Goal: Information Seeking & Learning: Learn about a topic

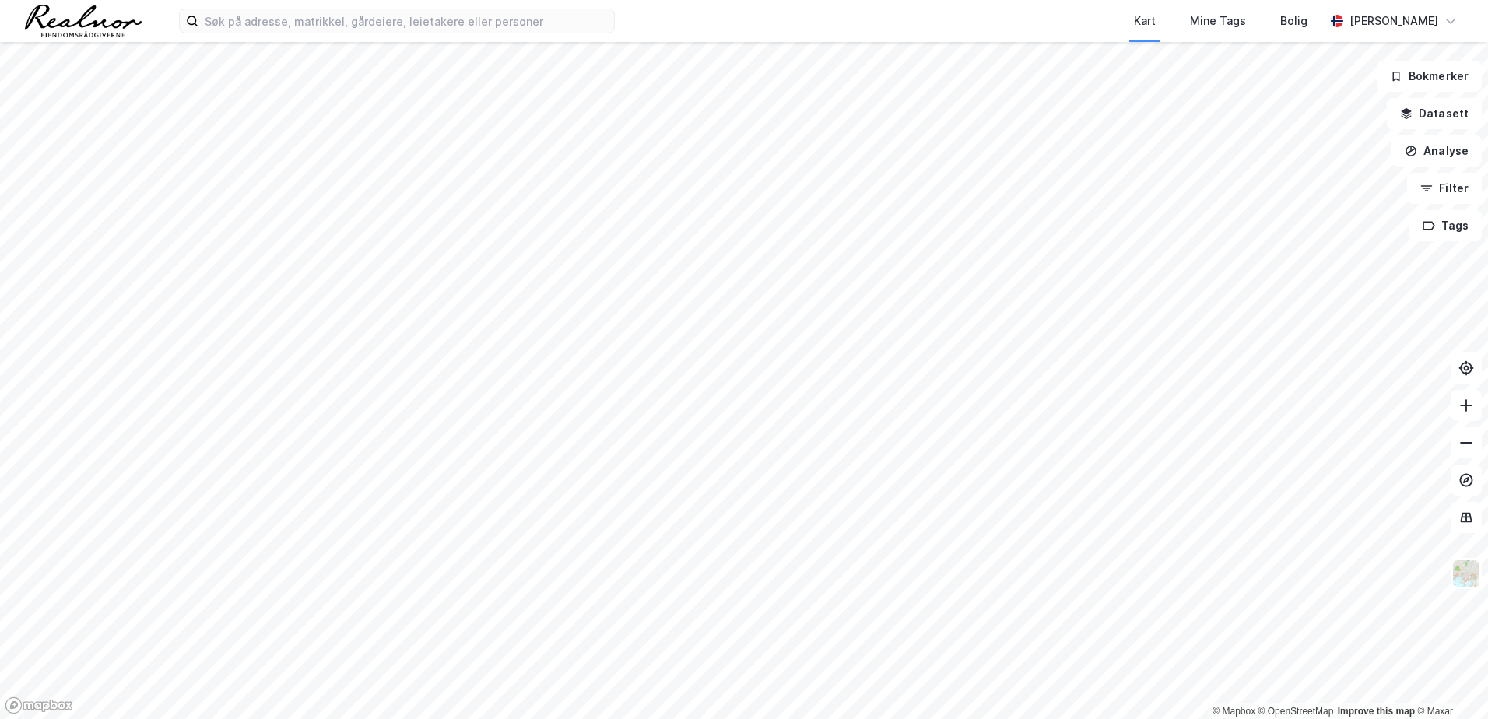
click at [262, 387] on div at bounding box center [744, 359] width 1488 height 719
click at [337, 23] on input at bounding box center [405, 20] width 415 height 23
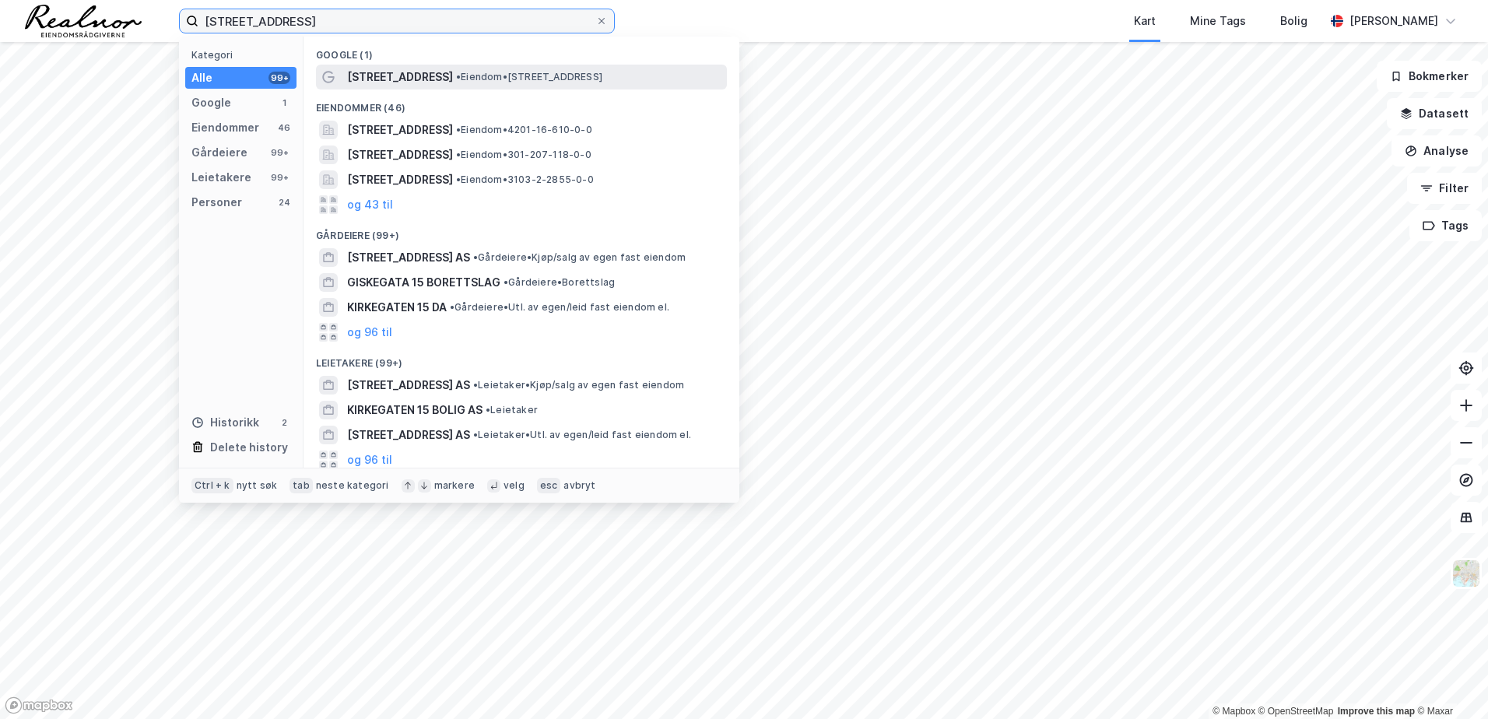
type input "kirkegata 15"
click at [398, 75] on span "[STREET_ADDRESS]" at bounding box center [400, 77] width 106 height 19
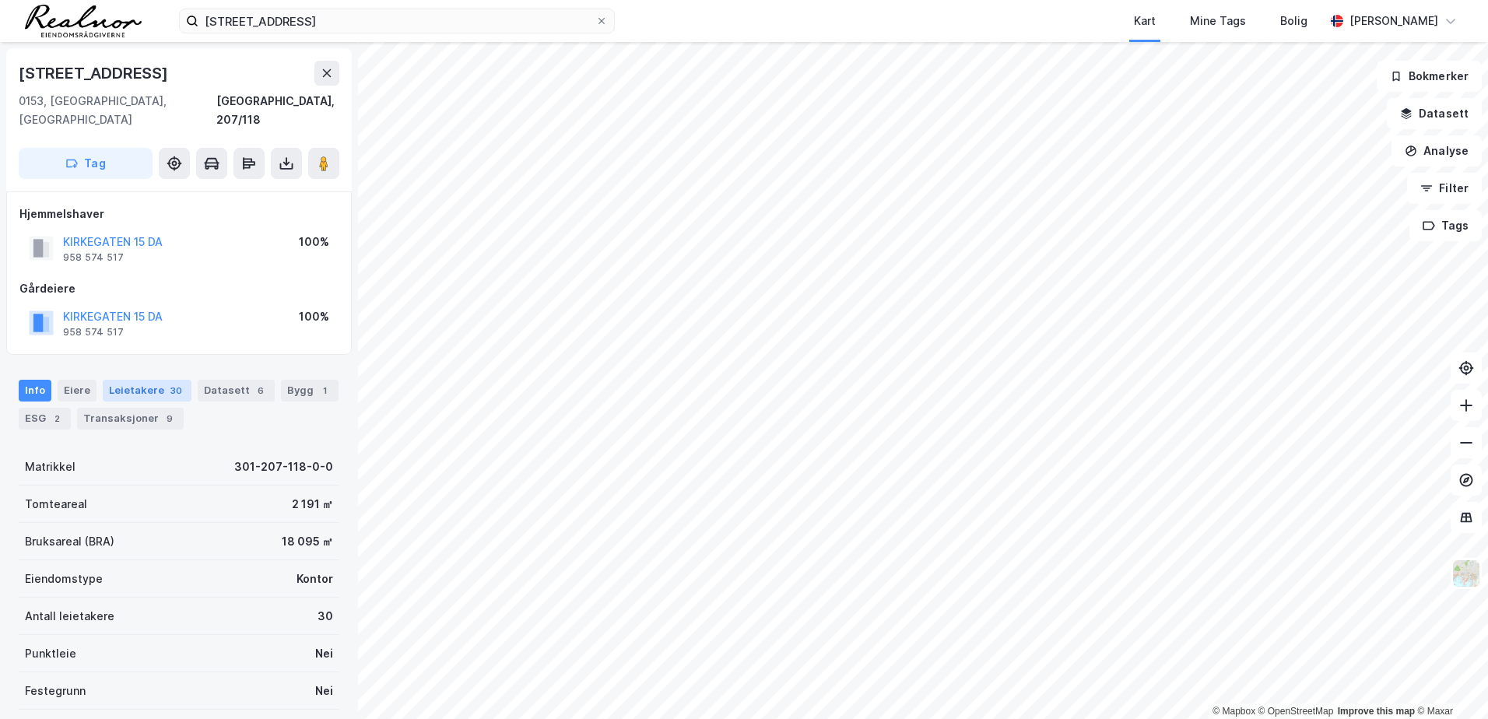
click at [149, 380] on div "Leietakere 30" at bounding box center [147, 391] width 89 height 22
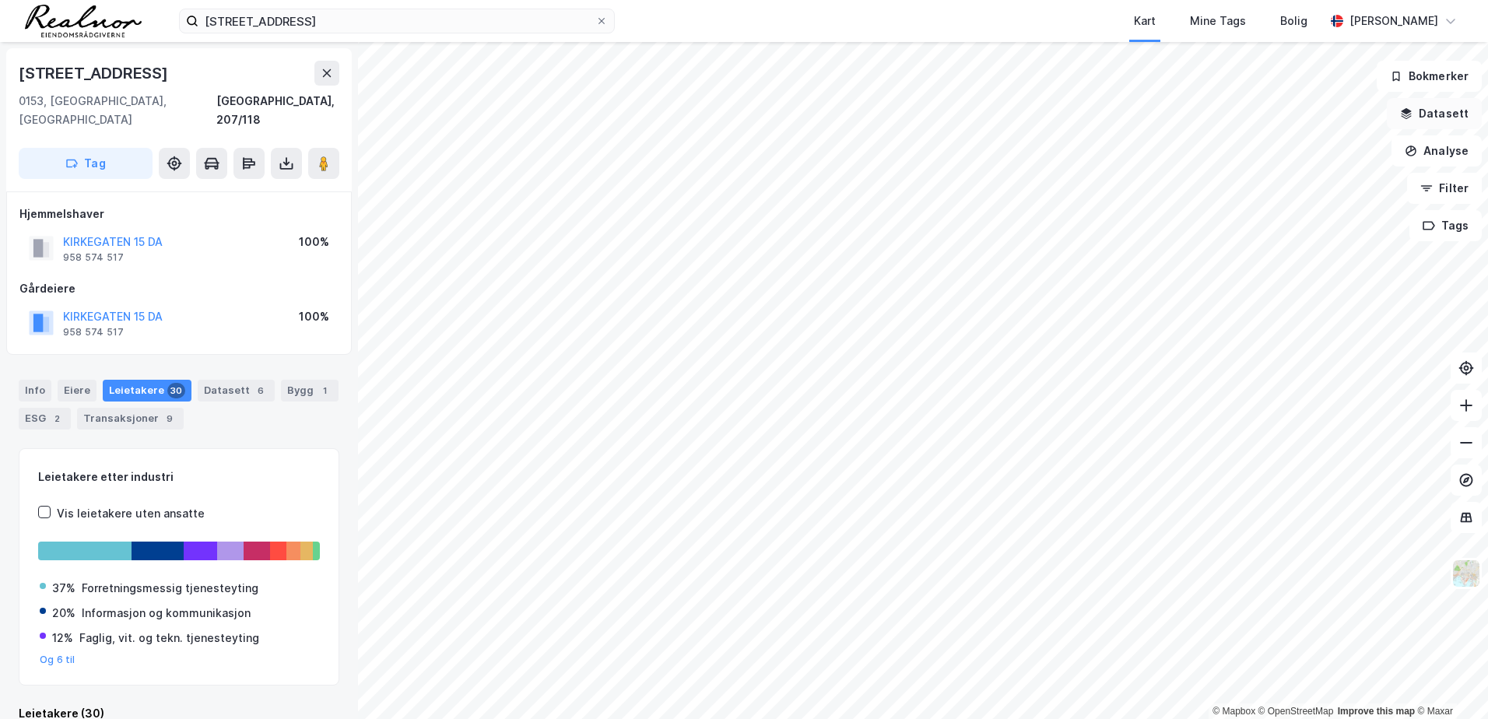
click at [1431, 122] on button "Datasett" at bounding box center [1433, 113] width 95 height 31
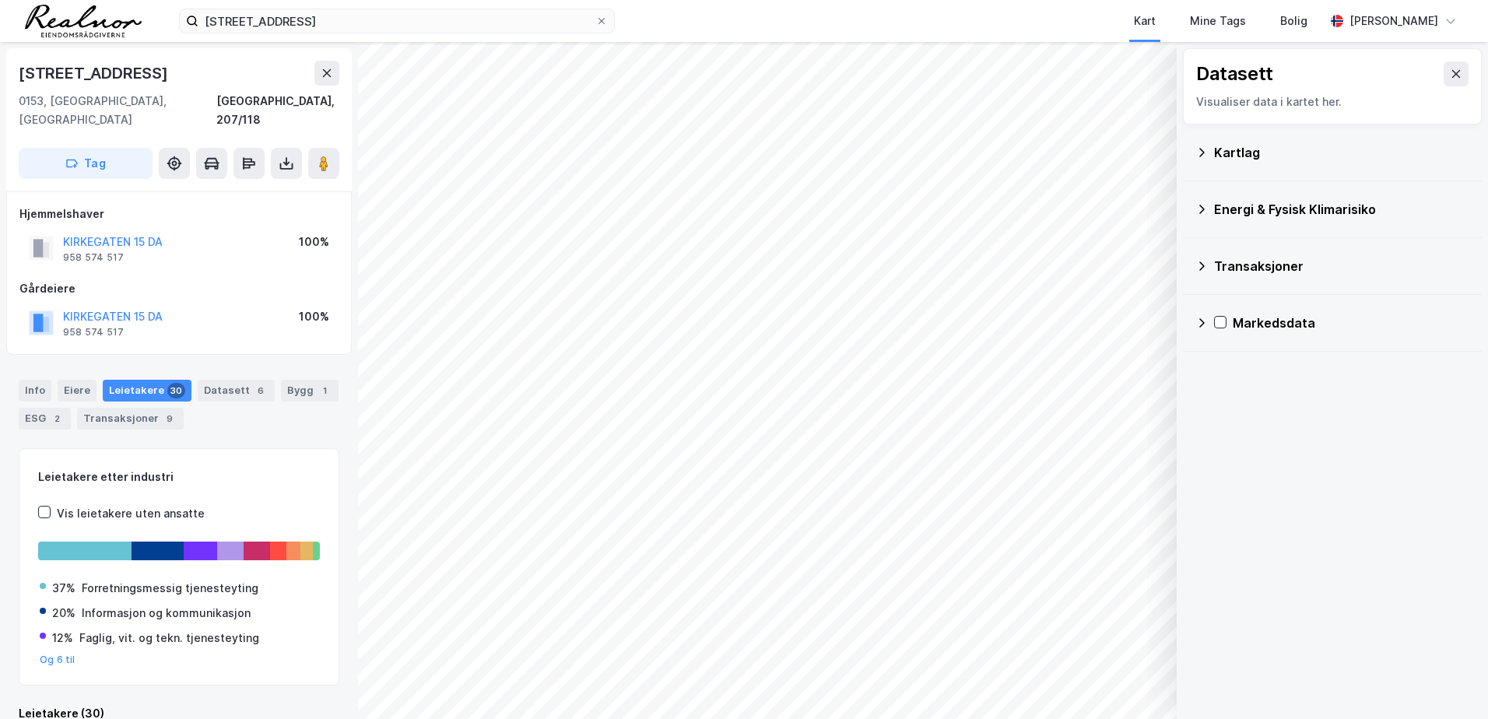
click at [1207, 149] on icon at bounding box center [1201, 152] width 12 height 12
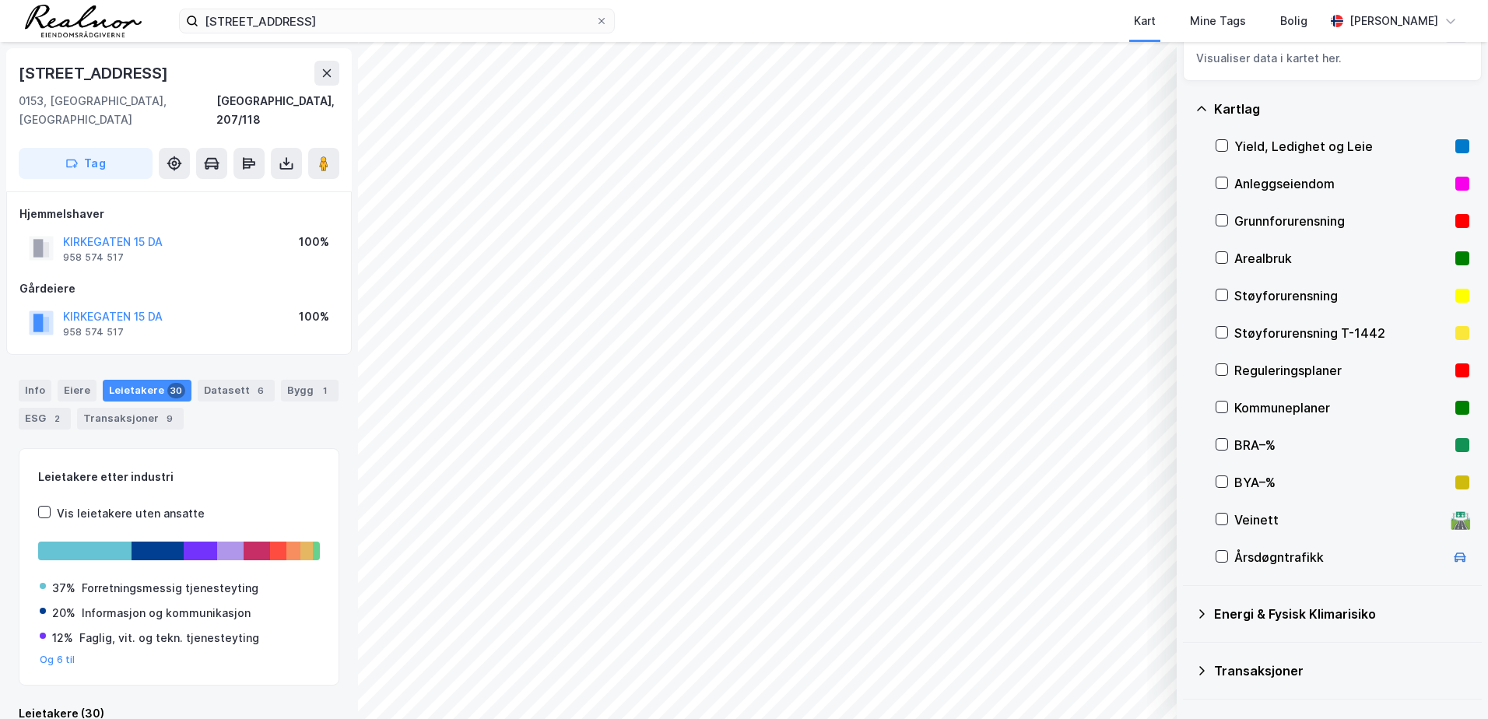
scroll to position [87, 0]
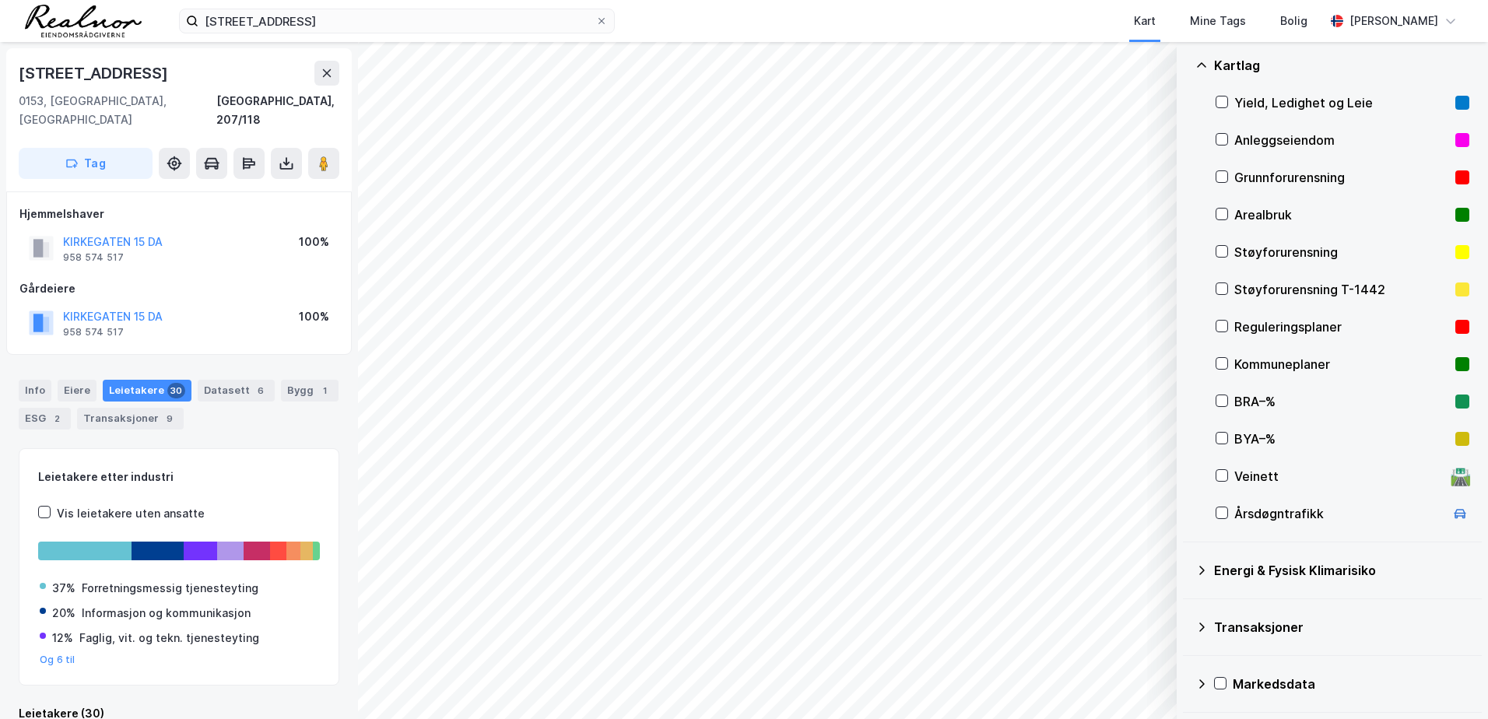
click at [1201, 636] on div "Transaksjoner" at bounding box center [1332, 626] width 274 height 37
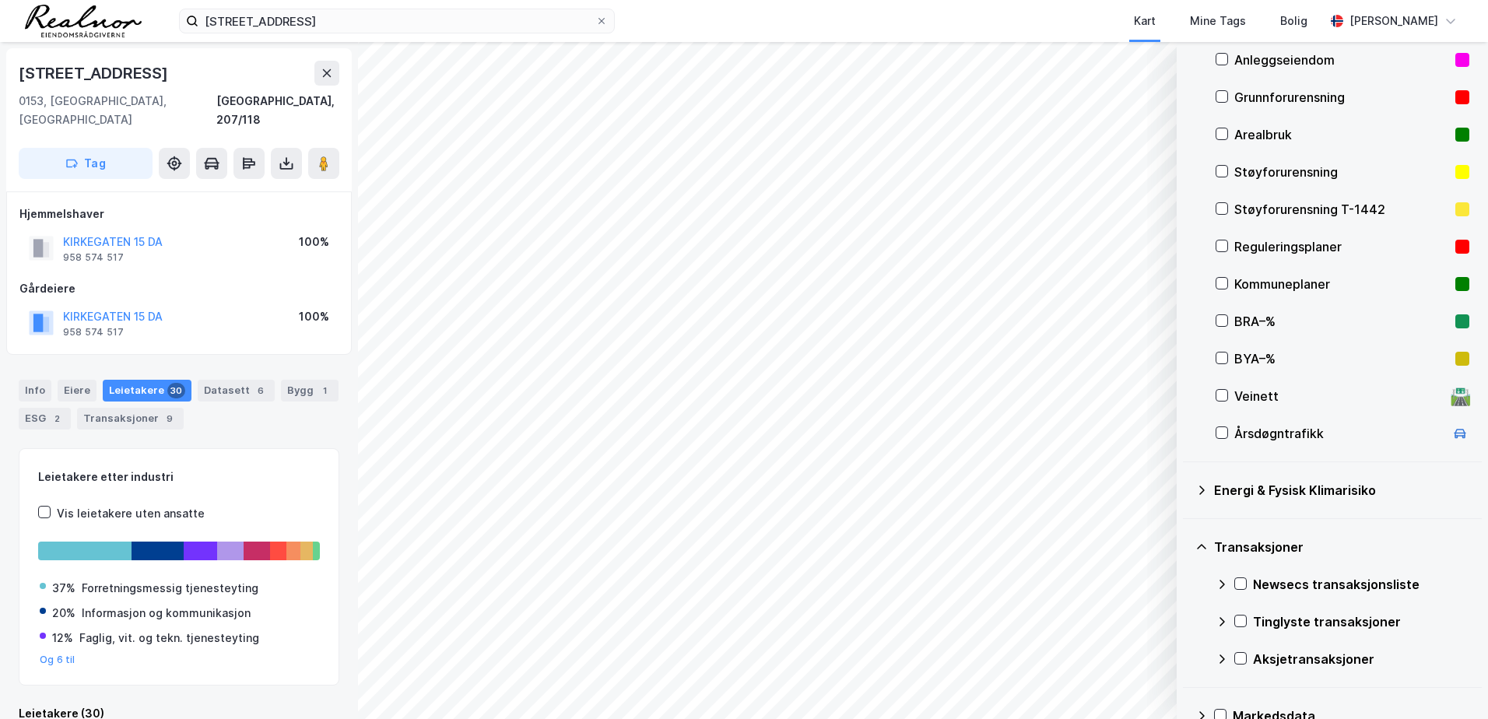
scroll to position [199, 0]
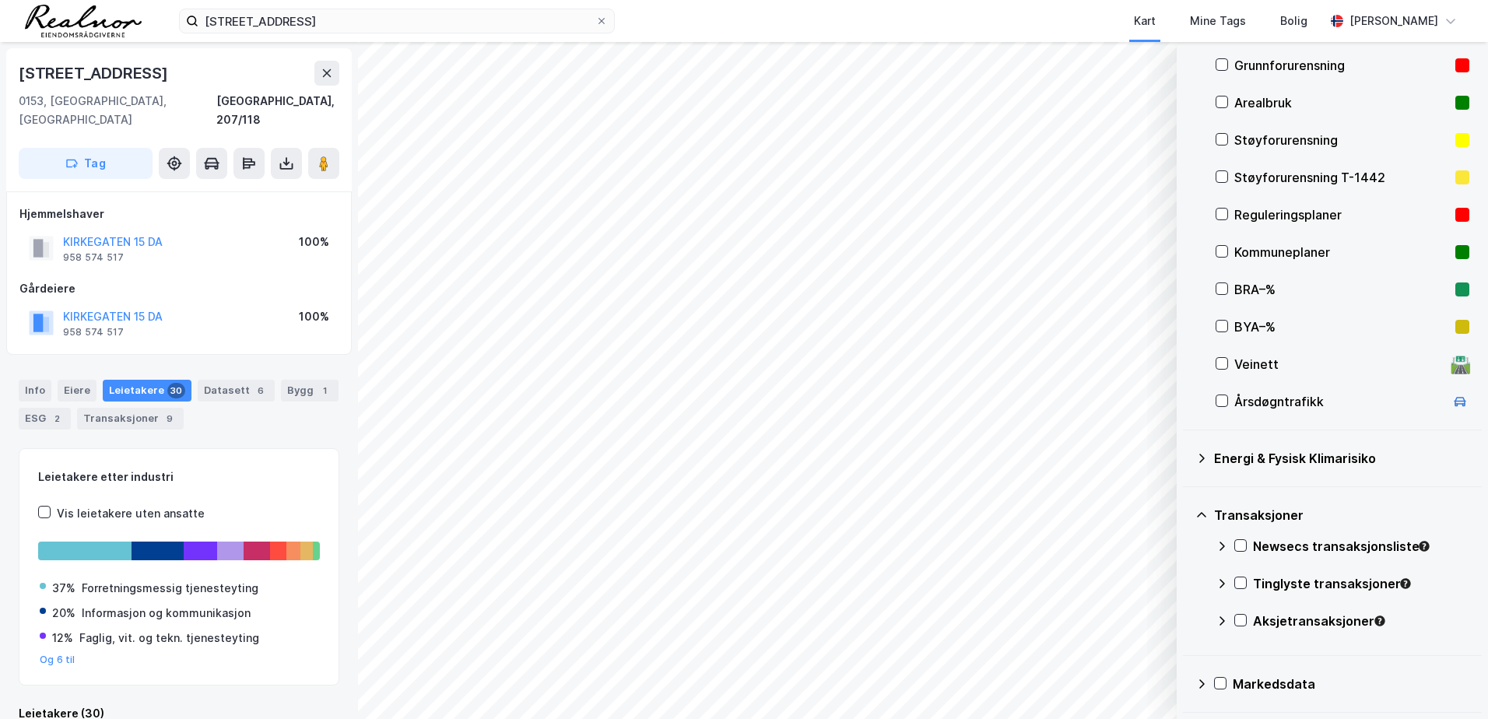
click at [1248, 549] on div "Newsecs transaksjonsliste" at bounding box center [1342, 552] width 254 height 37
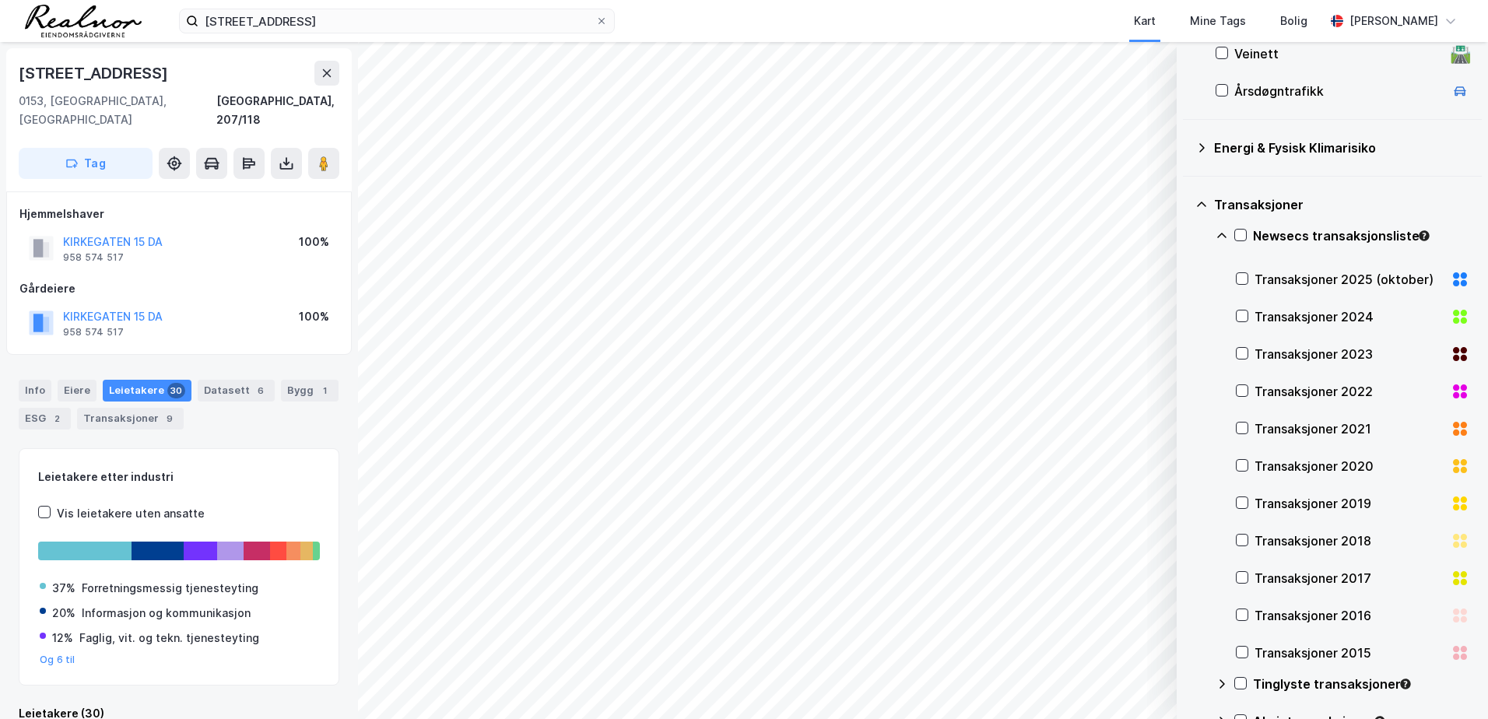
scroll to position [510, 0]
click at [1250, 282] on div "Transaksjoner 2025 (oktober)" at bounding box center [1352, 278] width 233 height 37
click at [1239, 272] on icon at bounding box center [1241, 277] width 11 height 11
click at [1220, 199] on div "Transaksjoner" at bounding box center [1341, 204] width 255 height 19
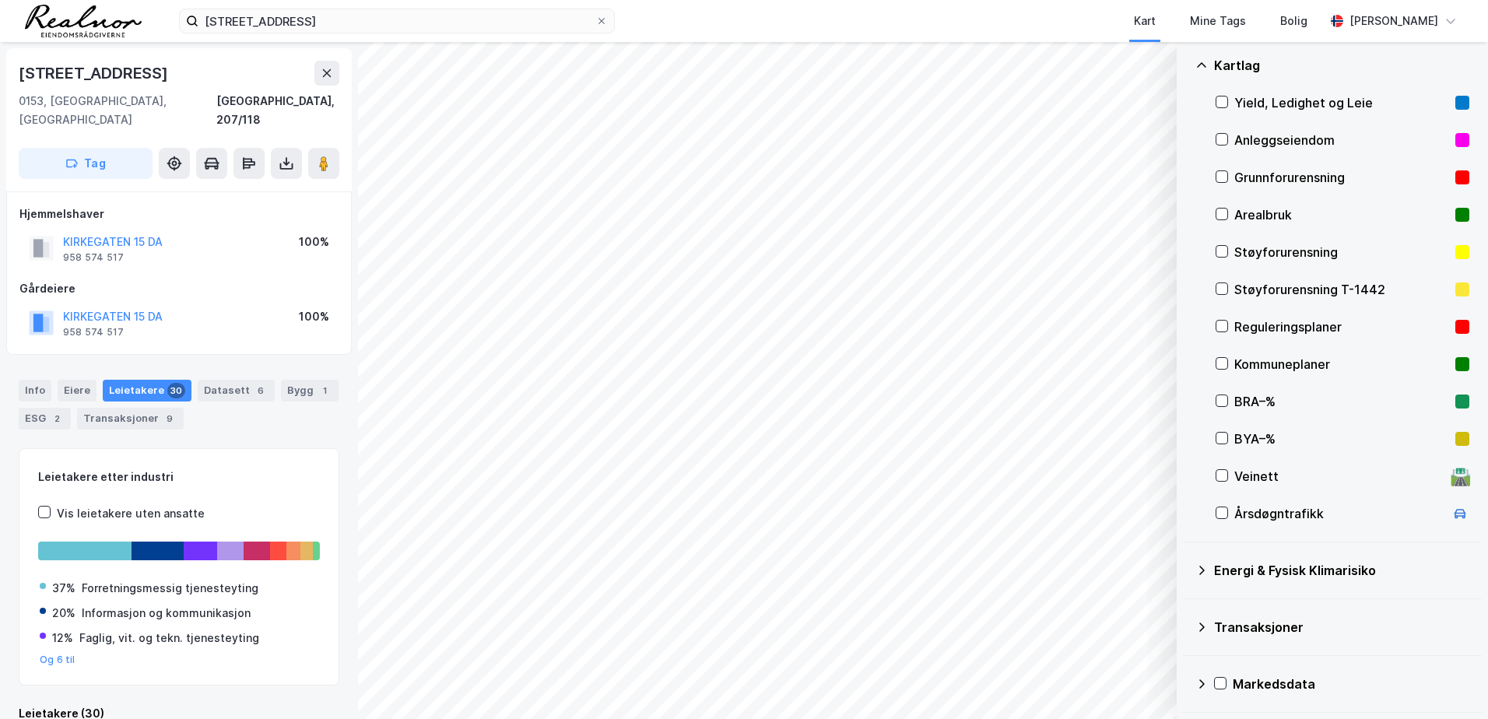
scroll to position [87, 0]
click at [1215, 65] on div "Kartlag" at bounding box center [1341, 65] width 255 height 19
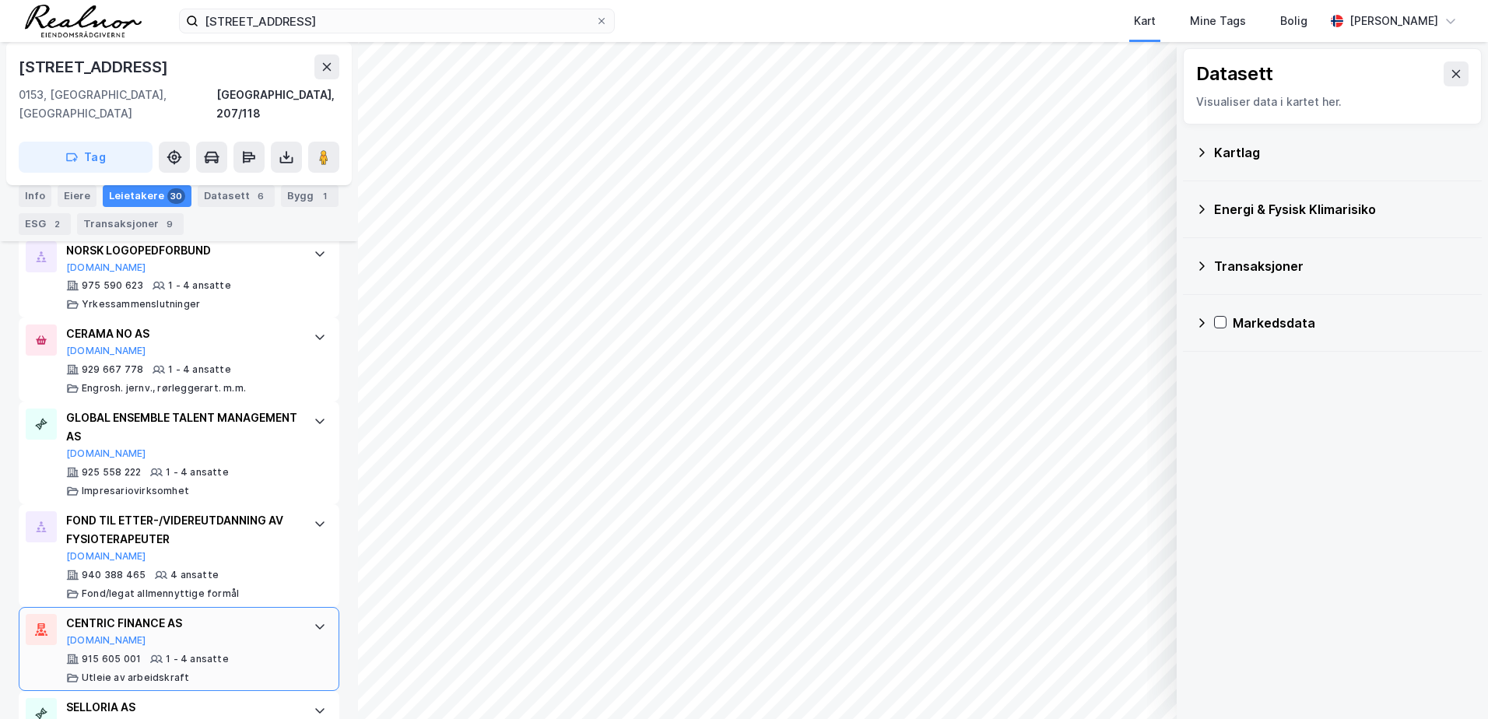
scroll to position [2179, 0]
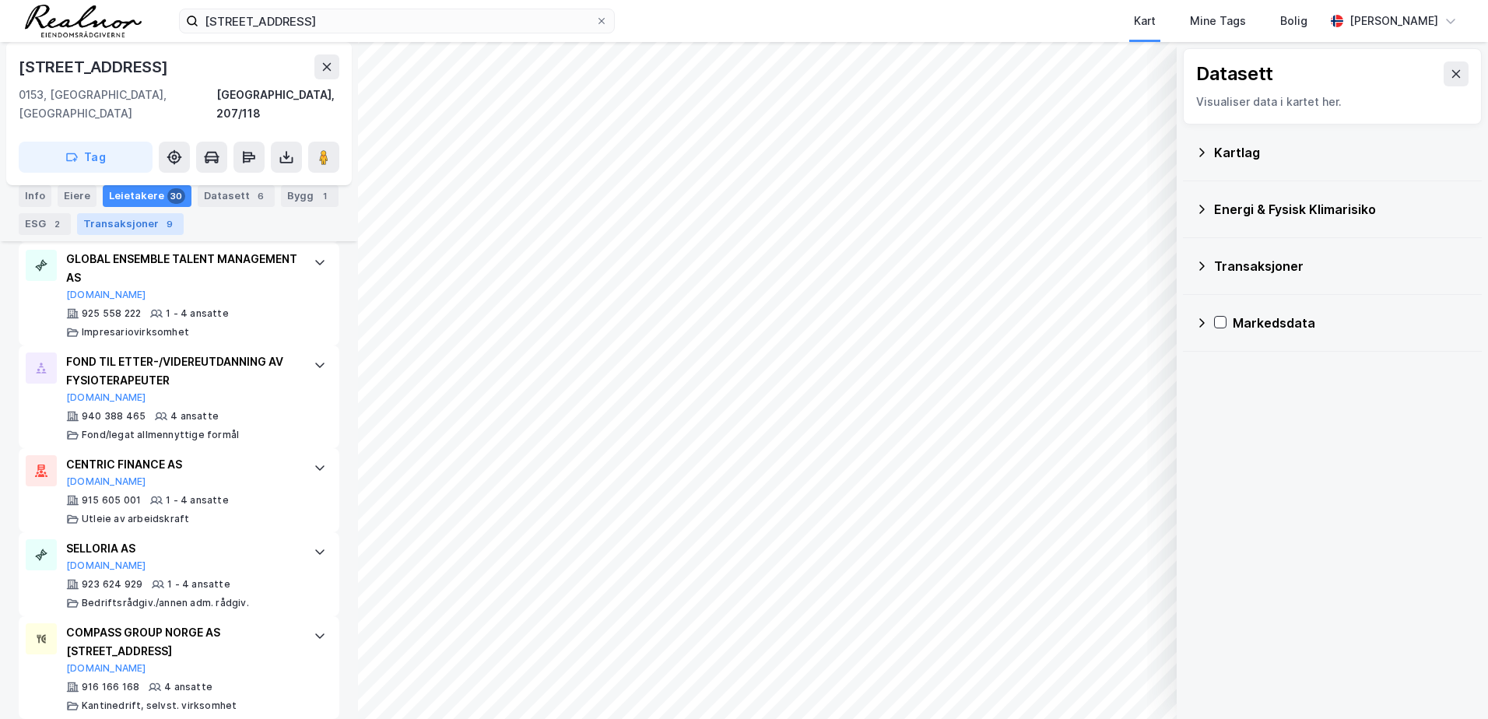
click at [137, 226] on div "Transaksjoner 9" at bounding box center [130, 224] width 107 height 22
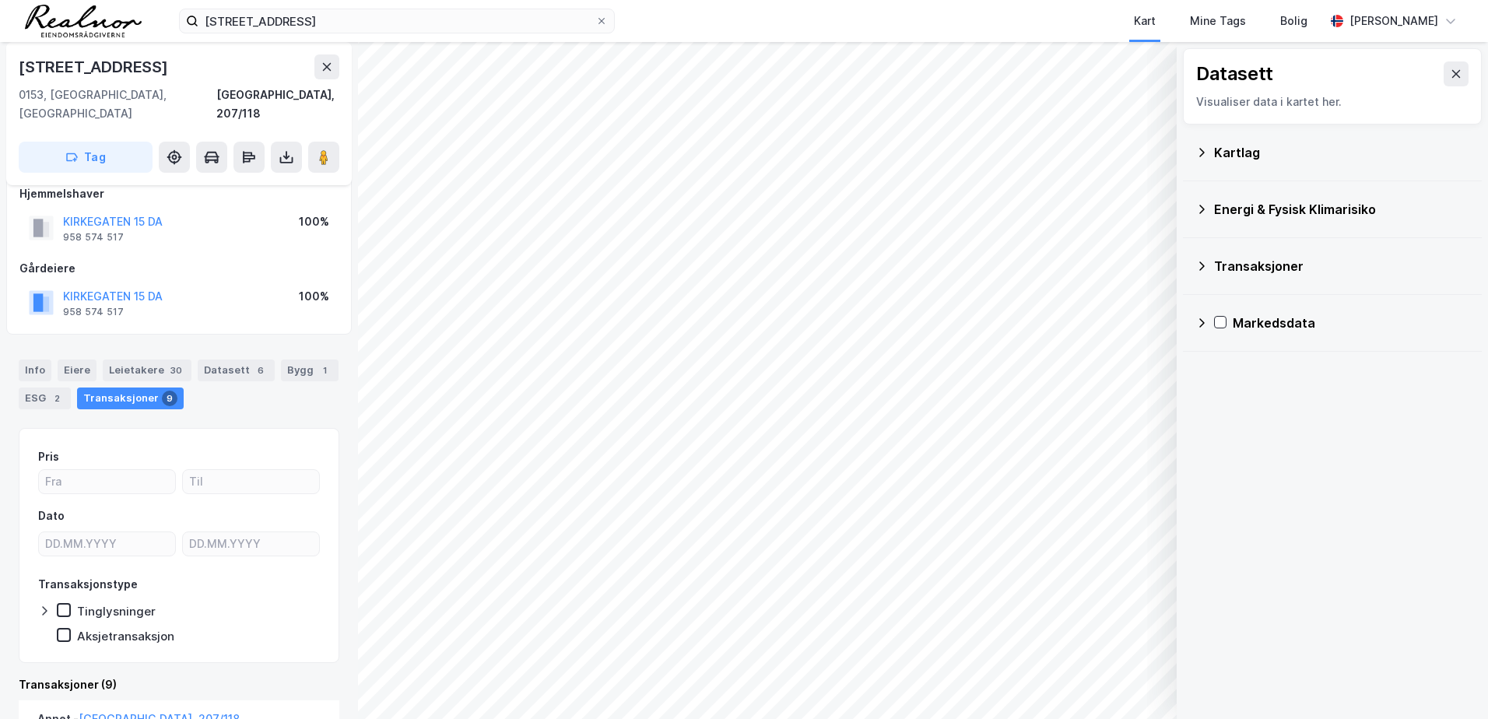
scroll to position [17, 0]
click at [149, 363] on div "Leietakere 30" at bounding box center [147, 374] width 89 height 22
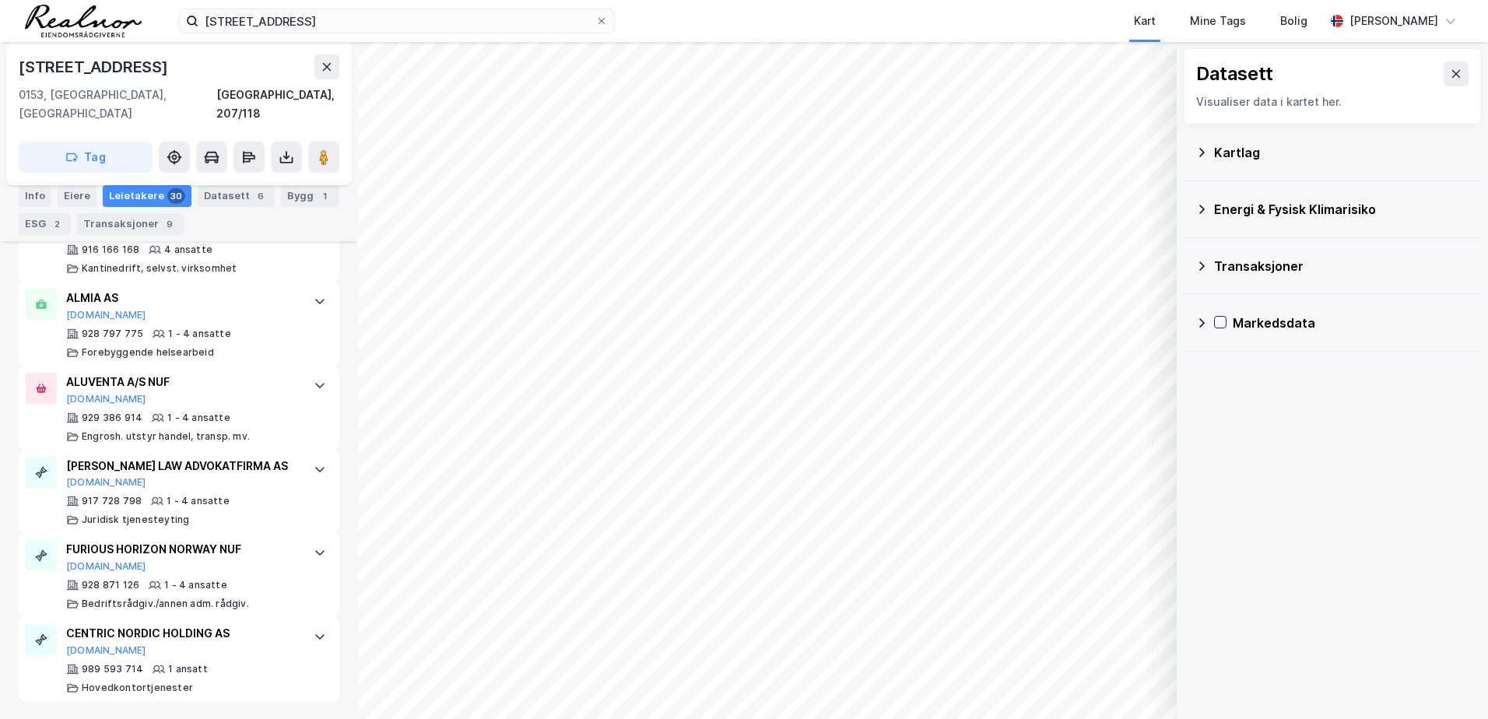
scroll to position [2618, 0]
click at [246, 146] on button at bounding box center [248, 157] width 31 height 31
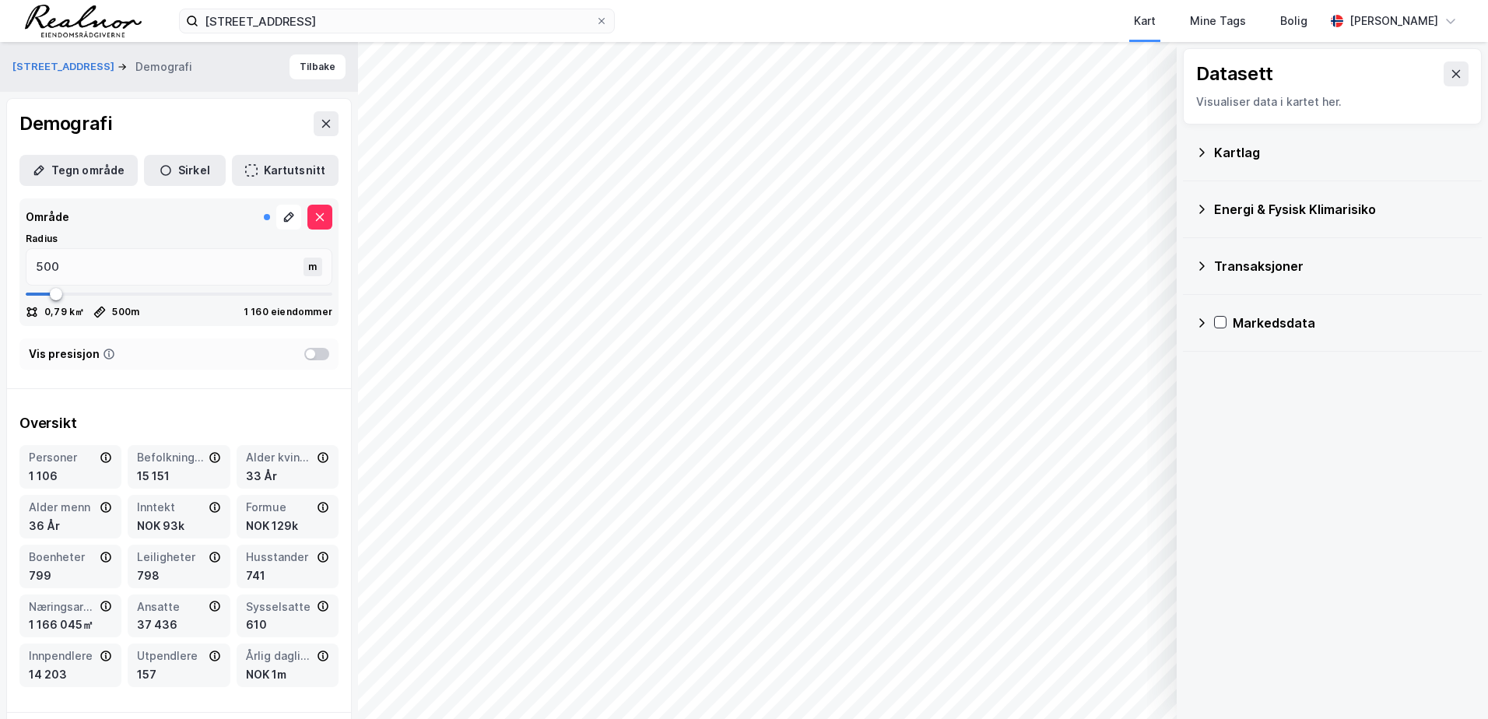
type input "291"
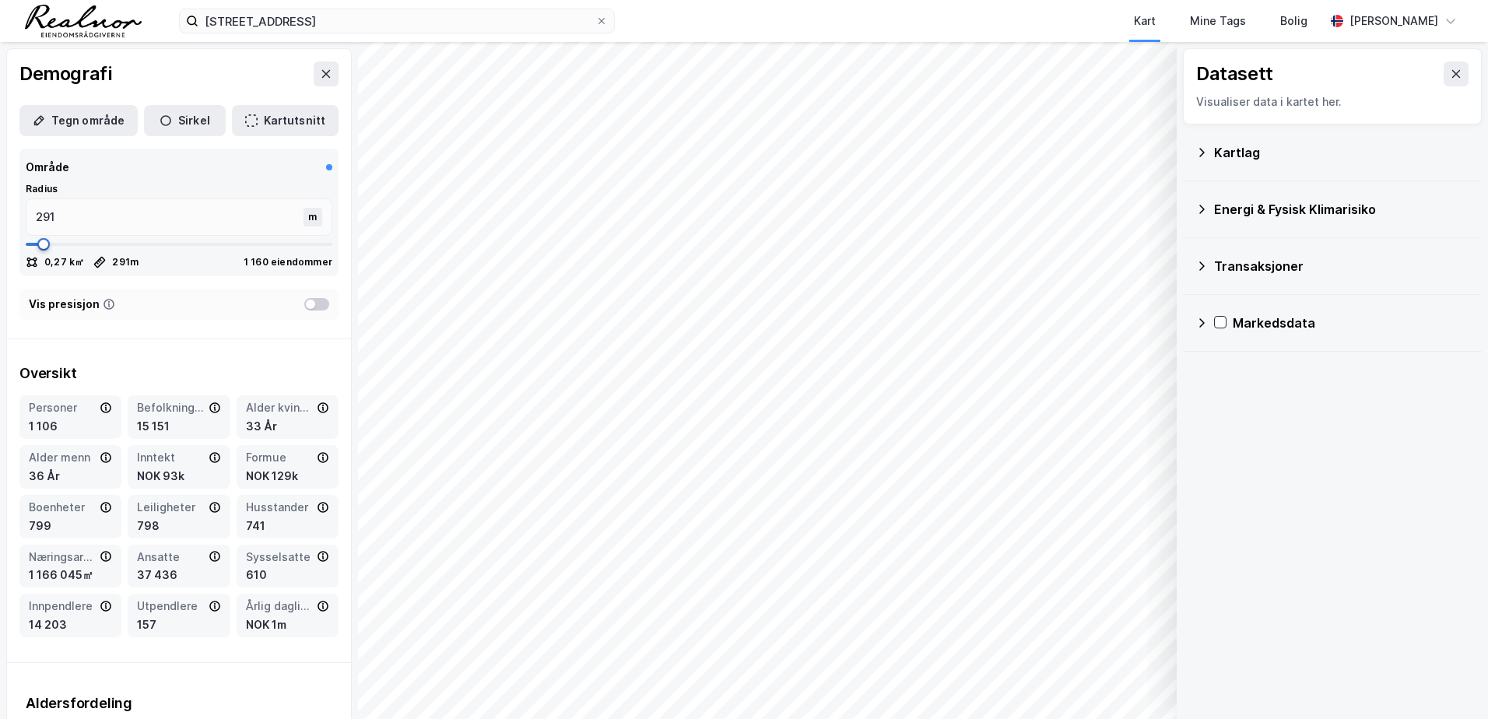
click at [63, 223] on input "291" at bounding box center [166, 217] width 280 height 36
type input "2"
type input "25"
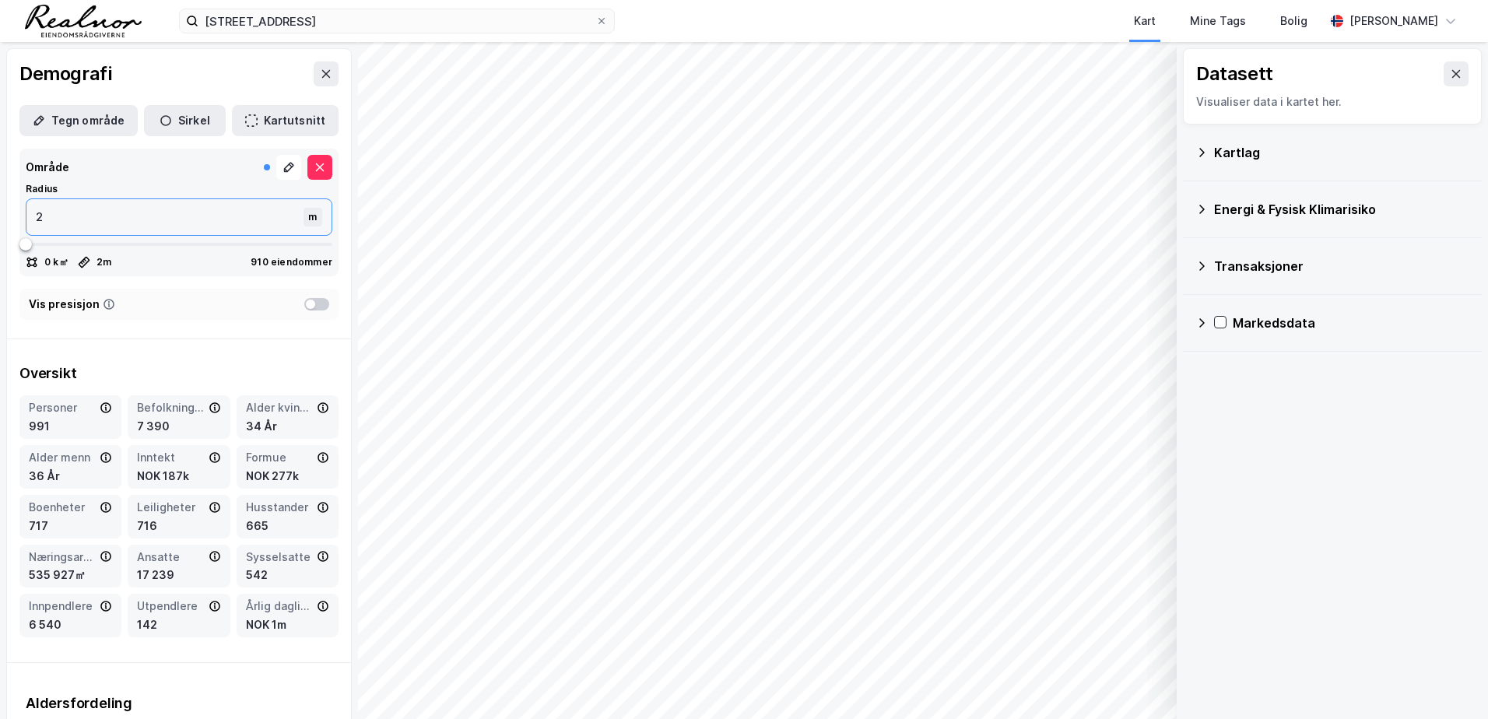
type input "25"
type input "250"
click at [61, 224] on input "250" at bounding box center [166, 217] width 280 height 36
type input "186"
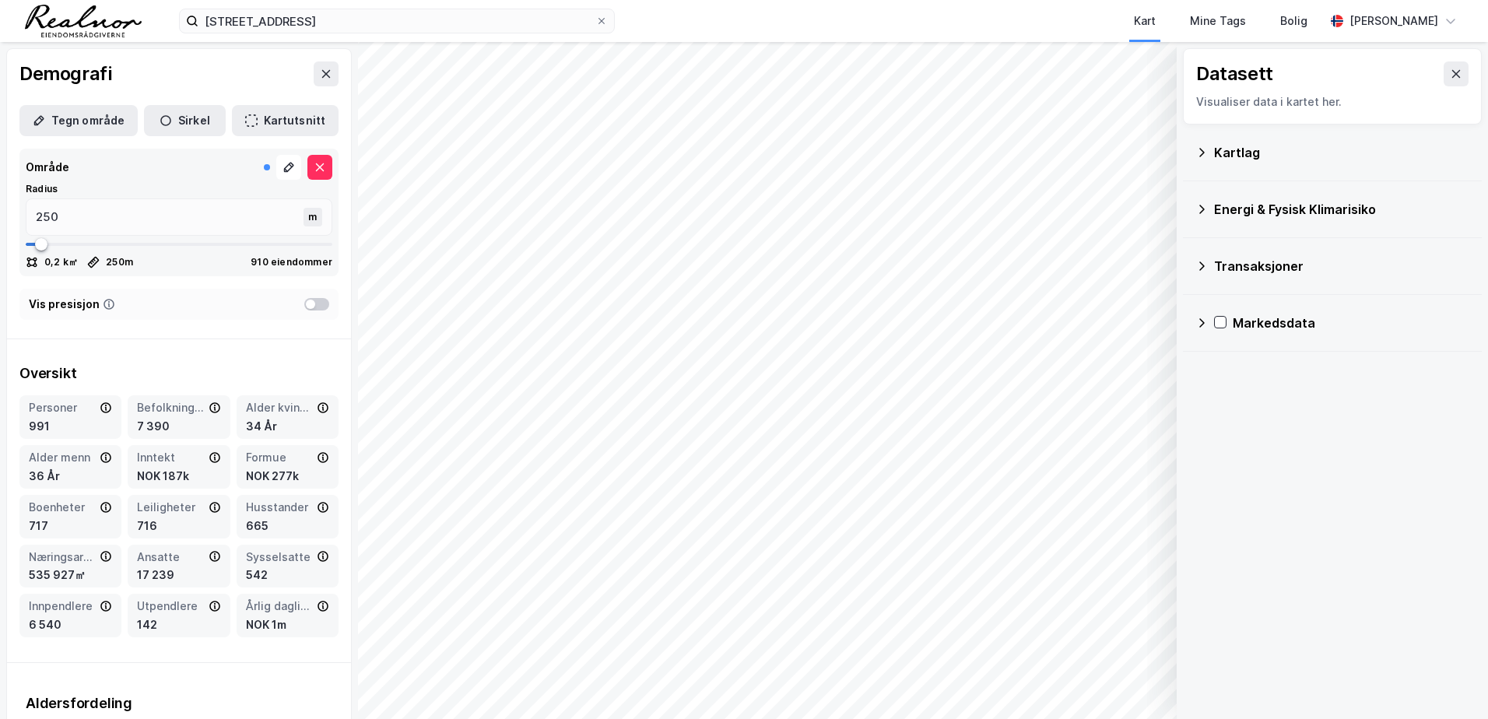
type input "186"
type input "199"
type input "212"
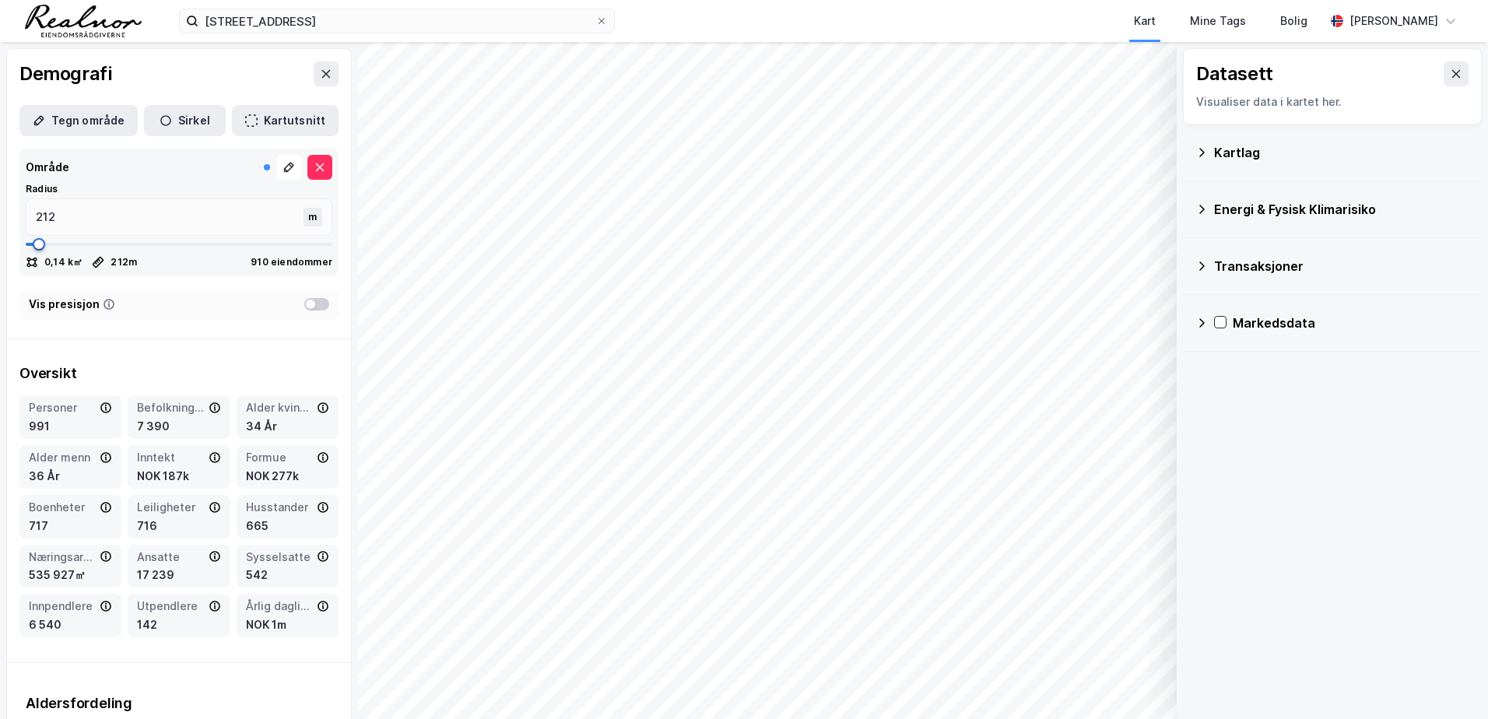
type input "252"
type input "238"
type input "225"
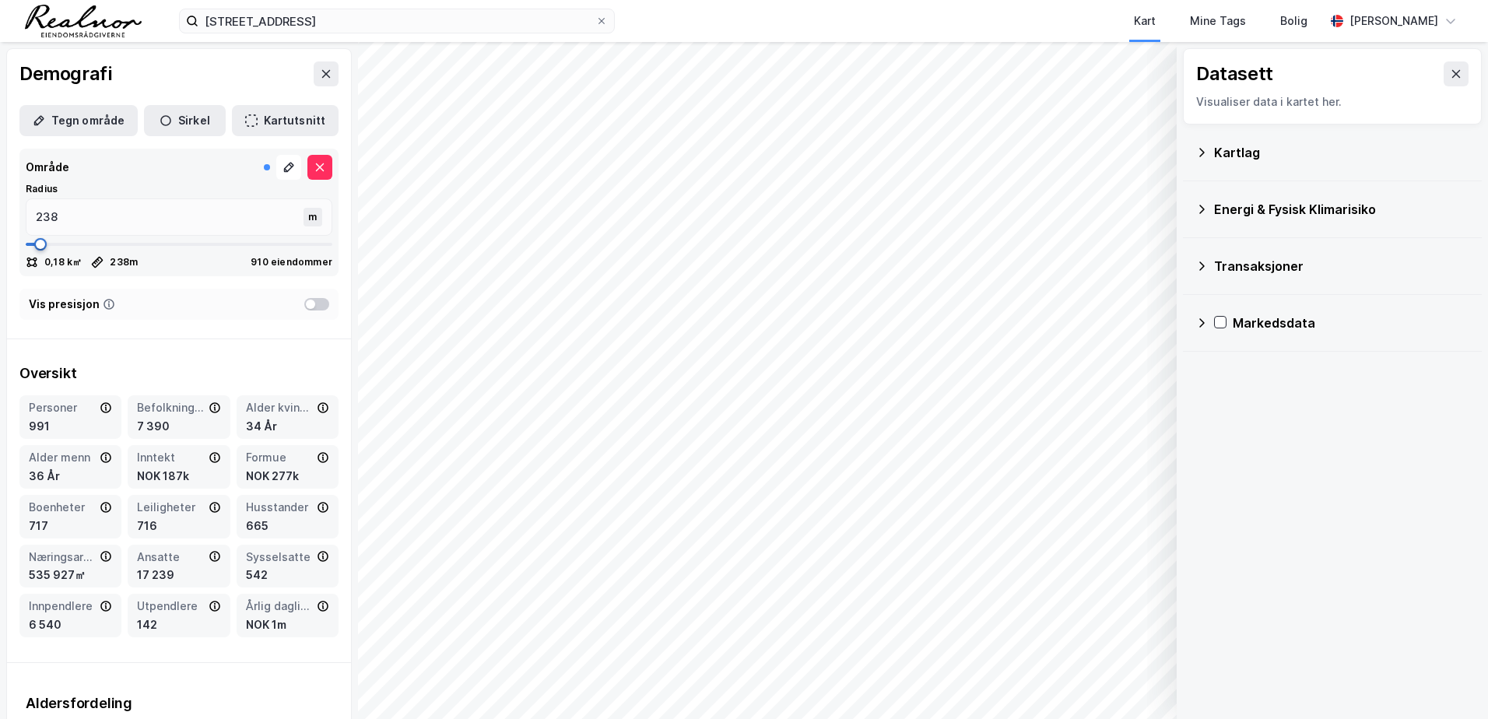
type input "225"
type input "238"
type input "252"
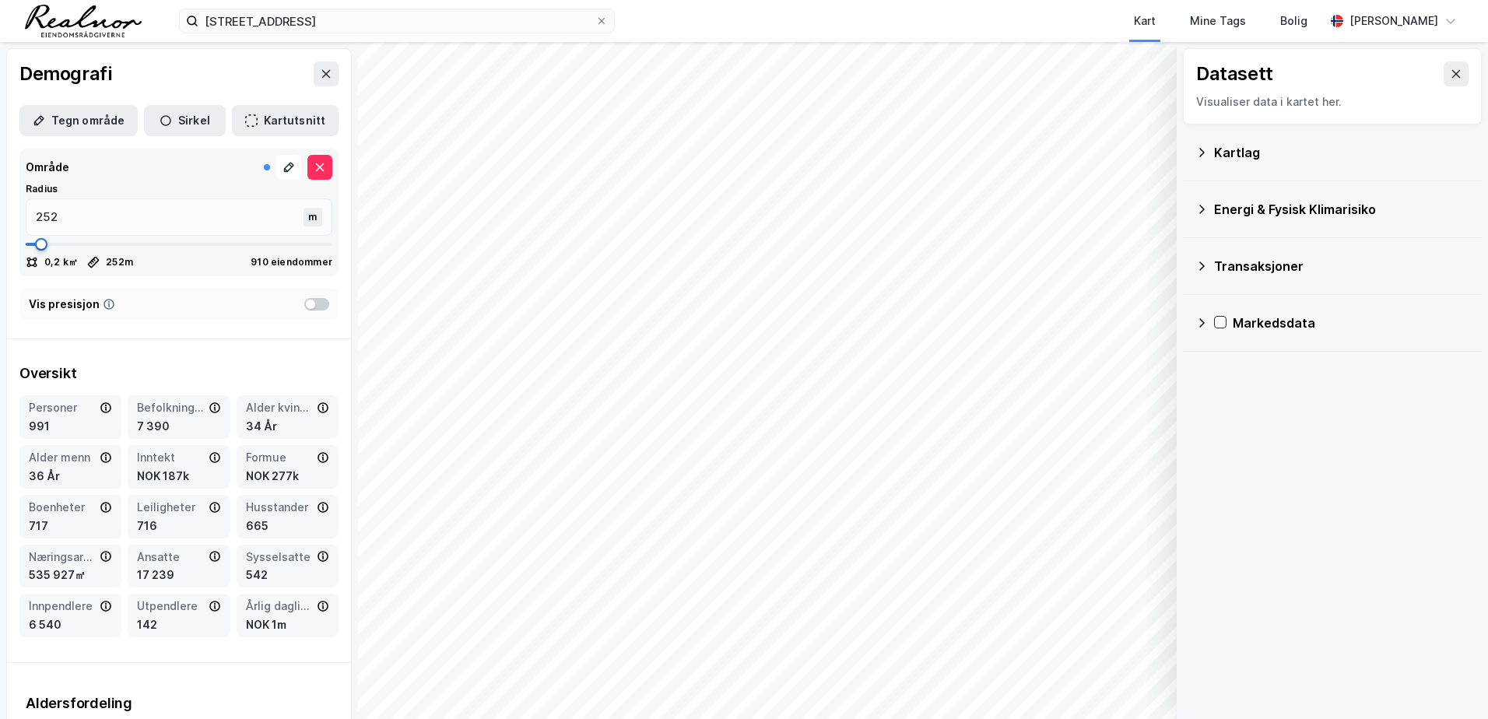
click at [40, 242] on span at bounding box center [41, 244] width 12 height 12
click at [76, 186] on div "Radius" at bounding box center [179, 189] width 307 height 12
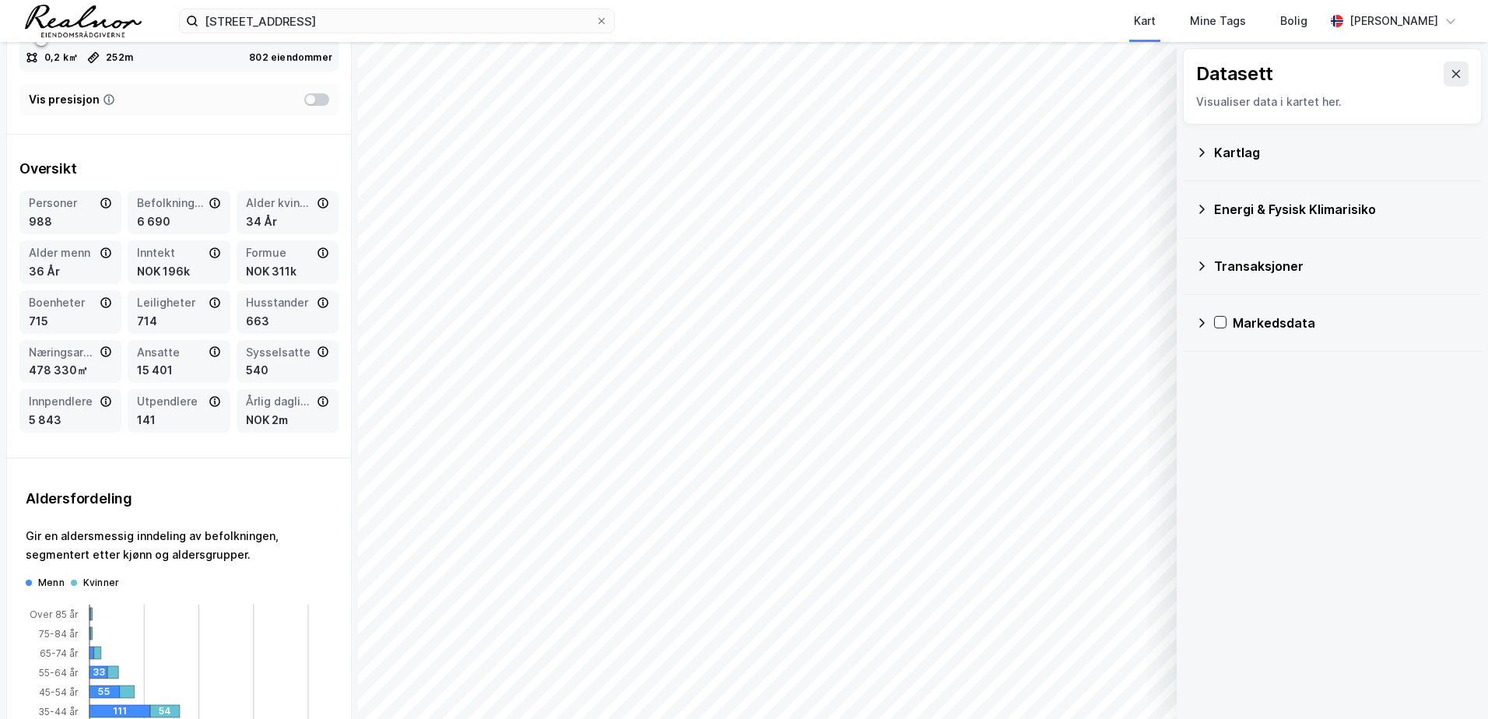
scroll to position [0, 0]
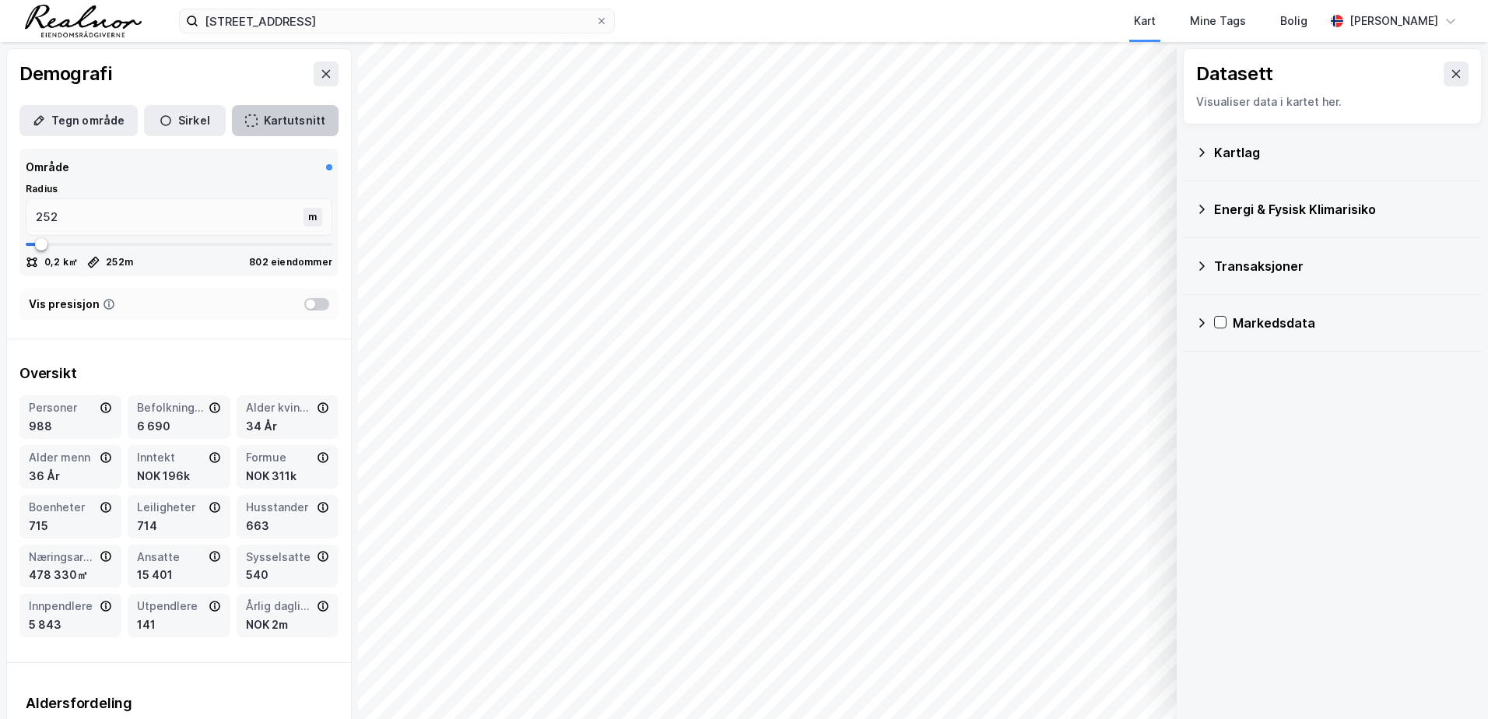
click at [289, 130] on button "Kartutsnitt" at bounding box center [285, 120] width 107 height 31
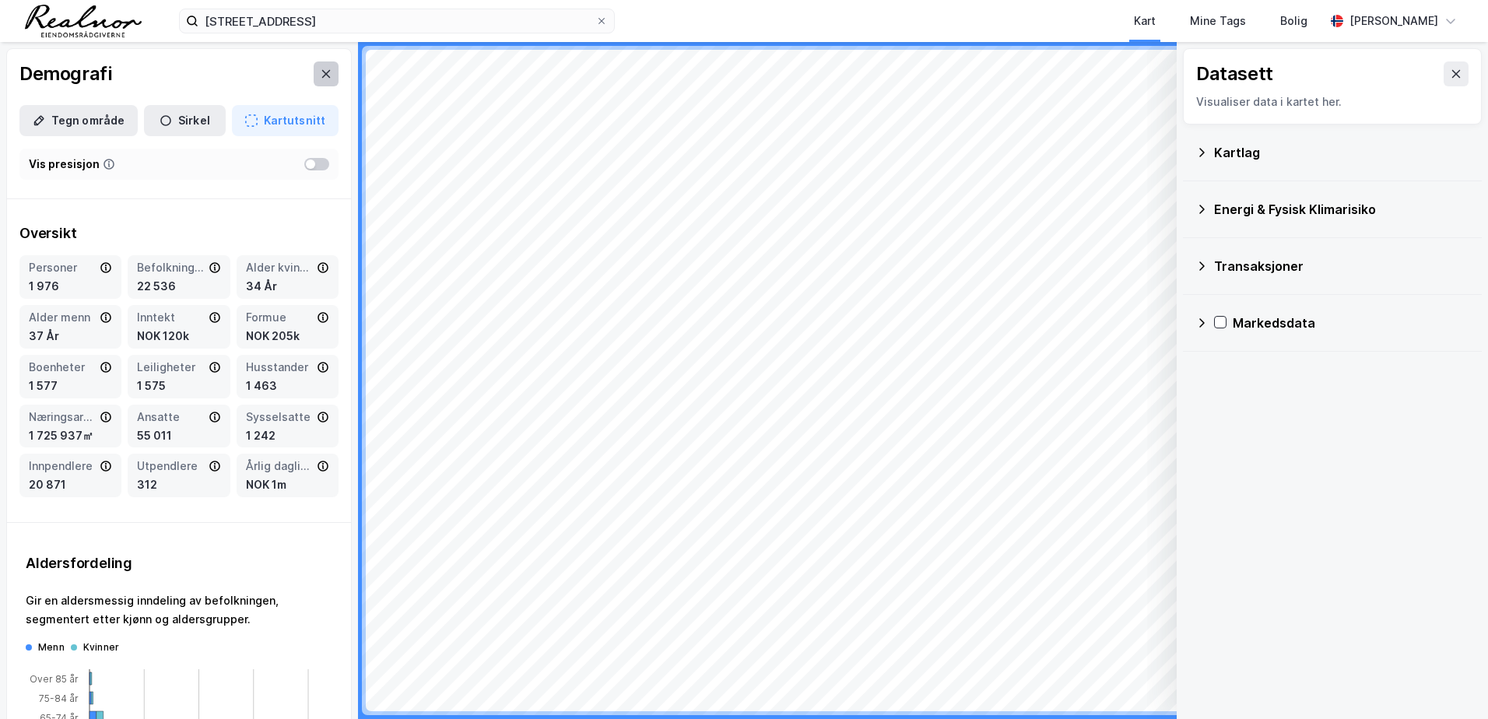
click at [320, 79] on icon at bounding box center [326, 74] width 12 height 12
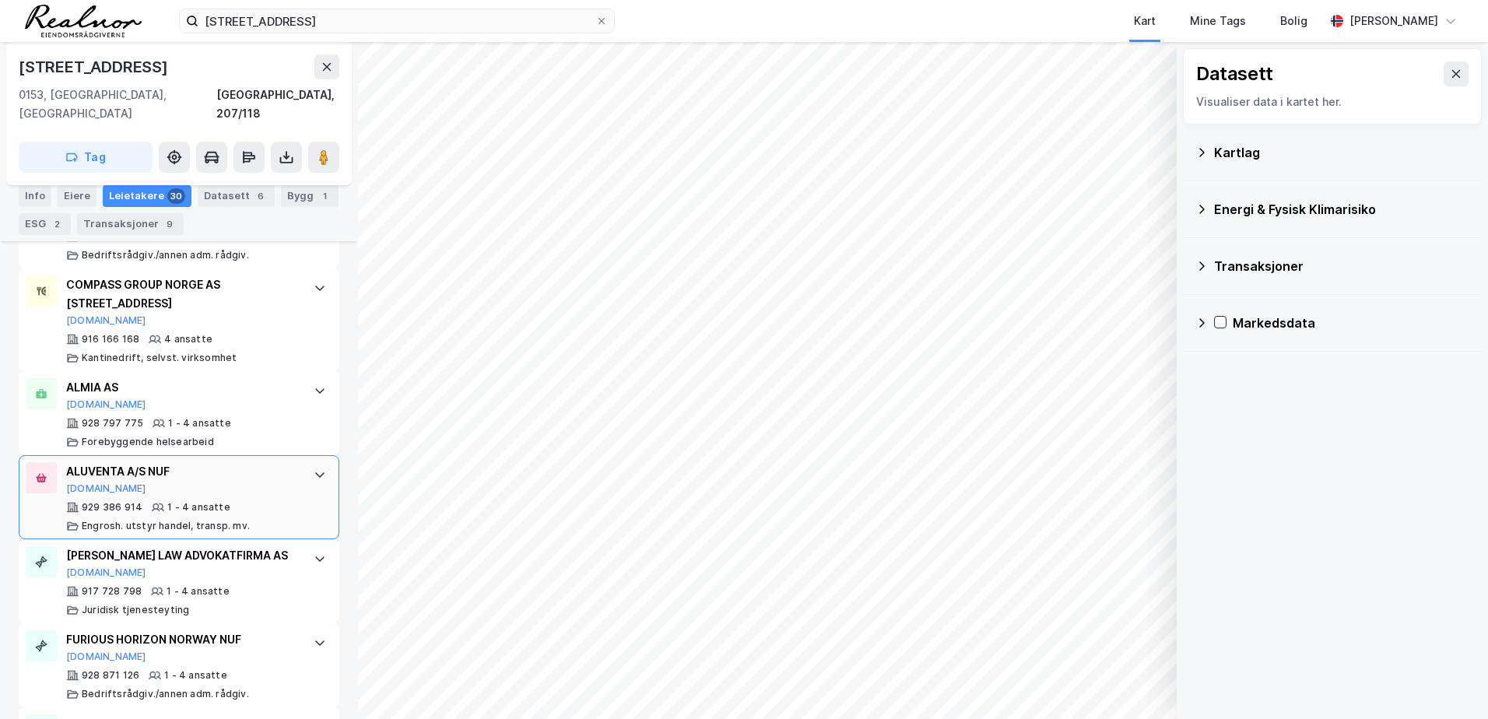
scroll to position [2578, 0]
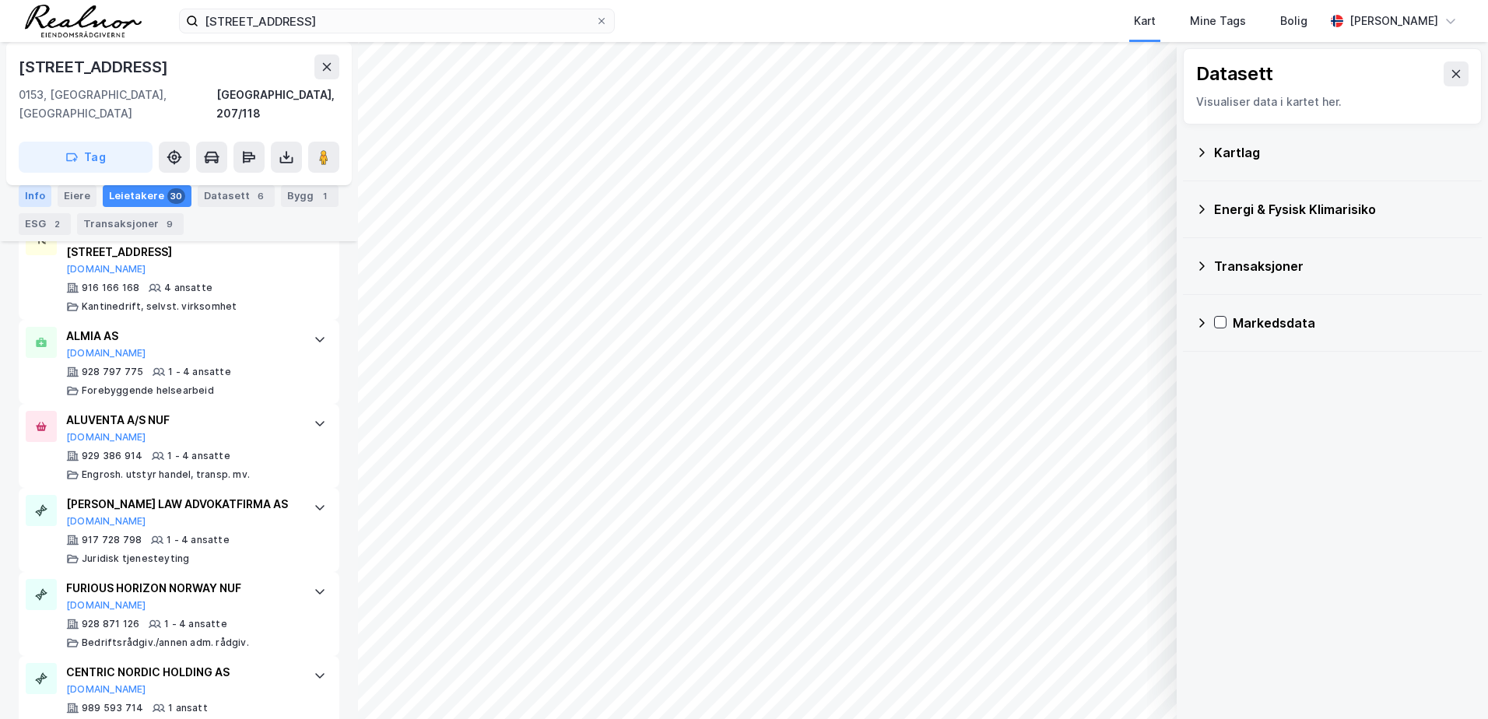
click at [33, 193] on div "Info" at bounding box center [35, 196] width 33 height 22
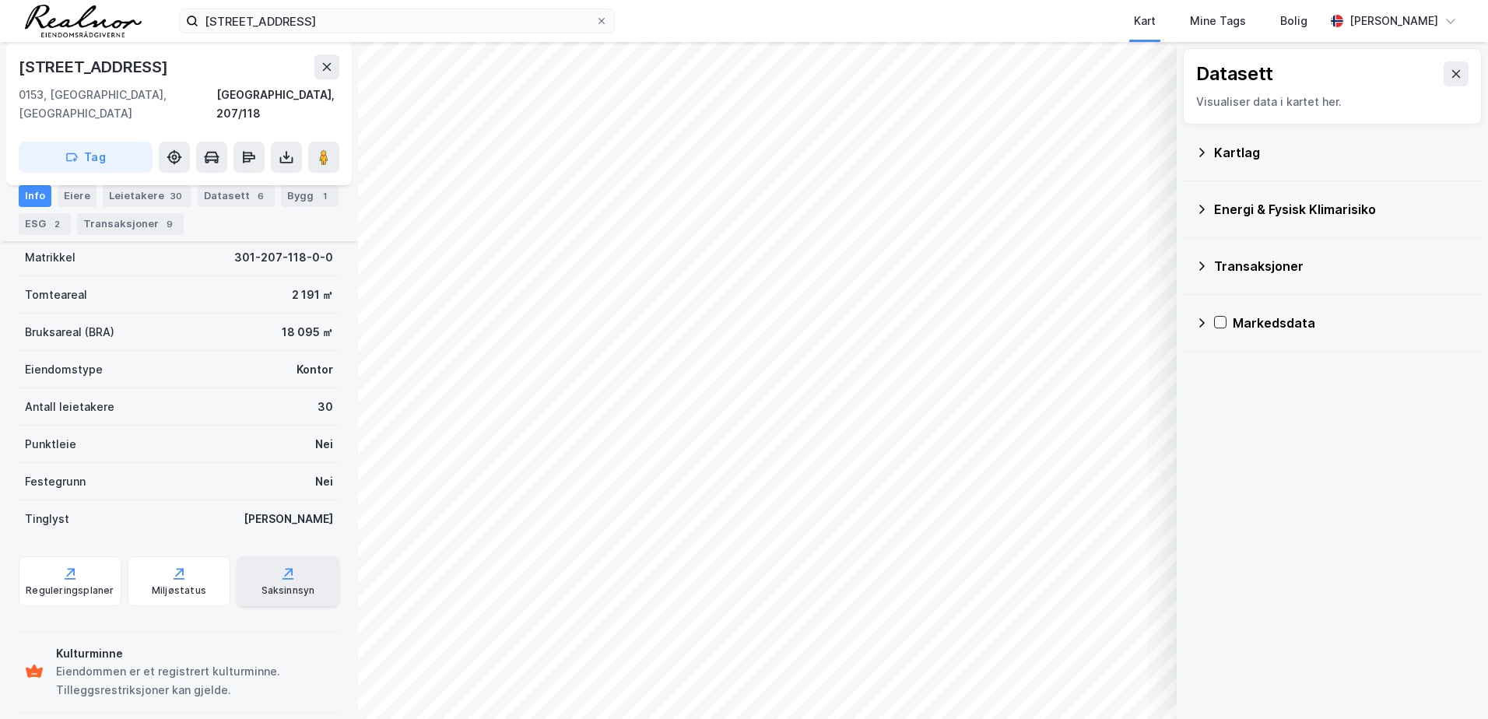
click at [284, 584] on div "Saksinnsyn" at bounding box center [288, 590] width 54 height 12
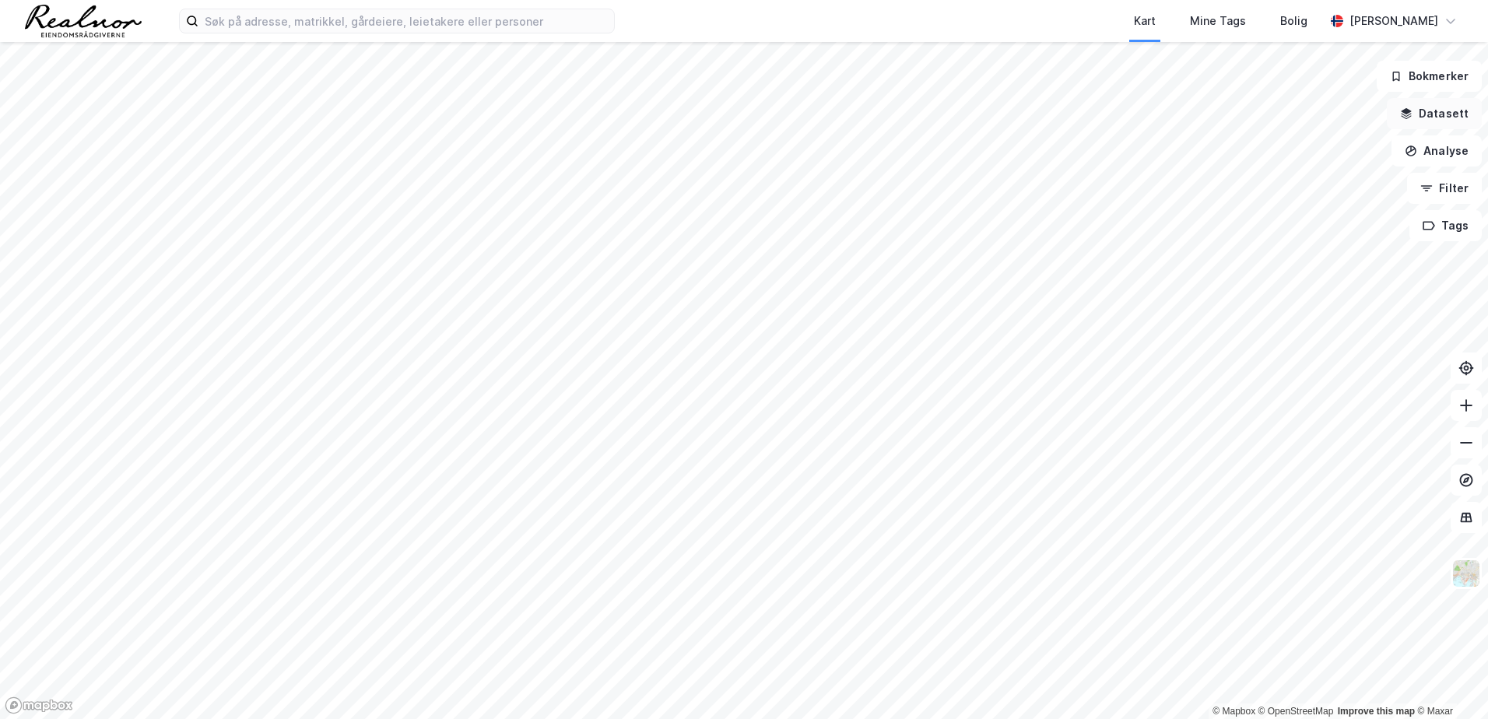
click at [1421, 123] on button "Datasett" at bounding box center [1433, 113] width 95 height 31
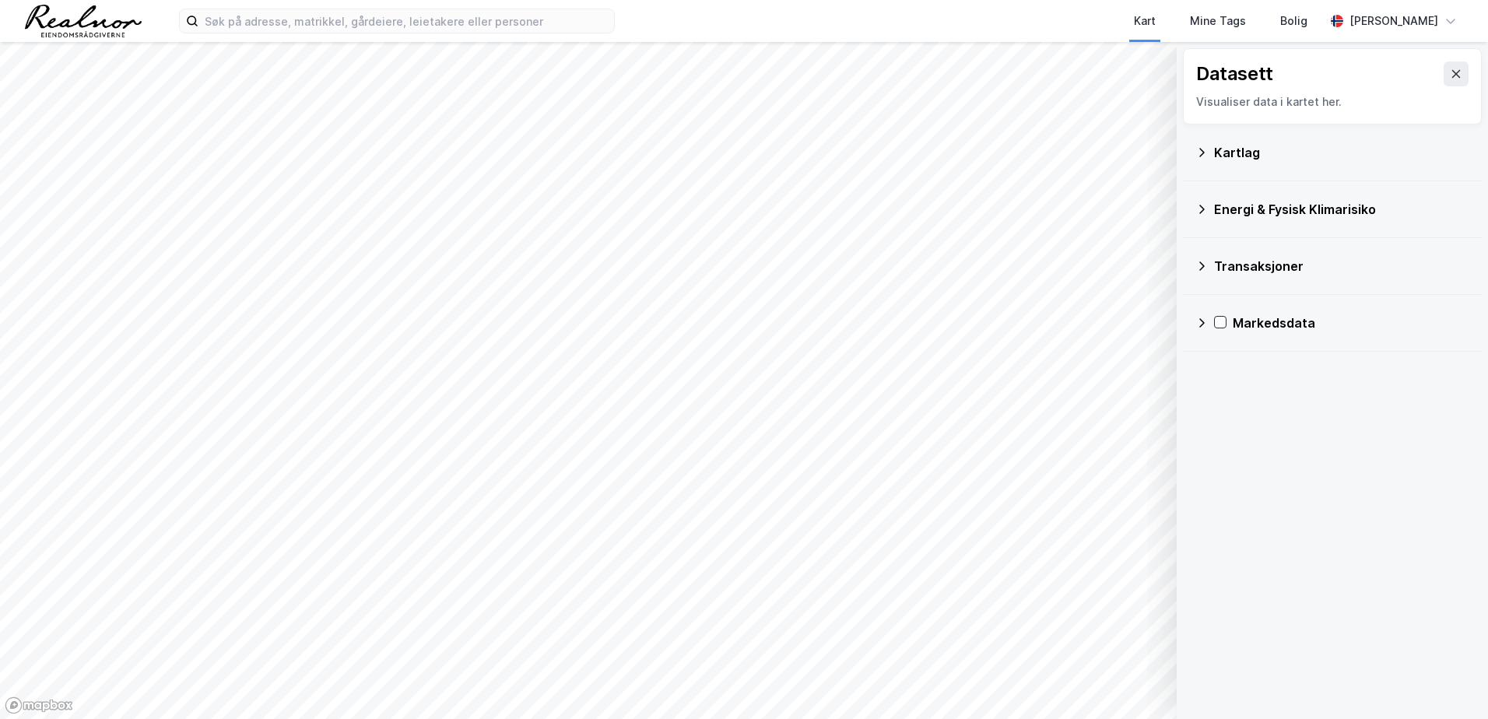
click at [1218, 268] on div "Transaksjoner" at bounding box center [1341, 266] width 255 height 19
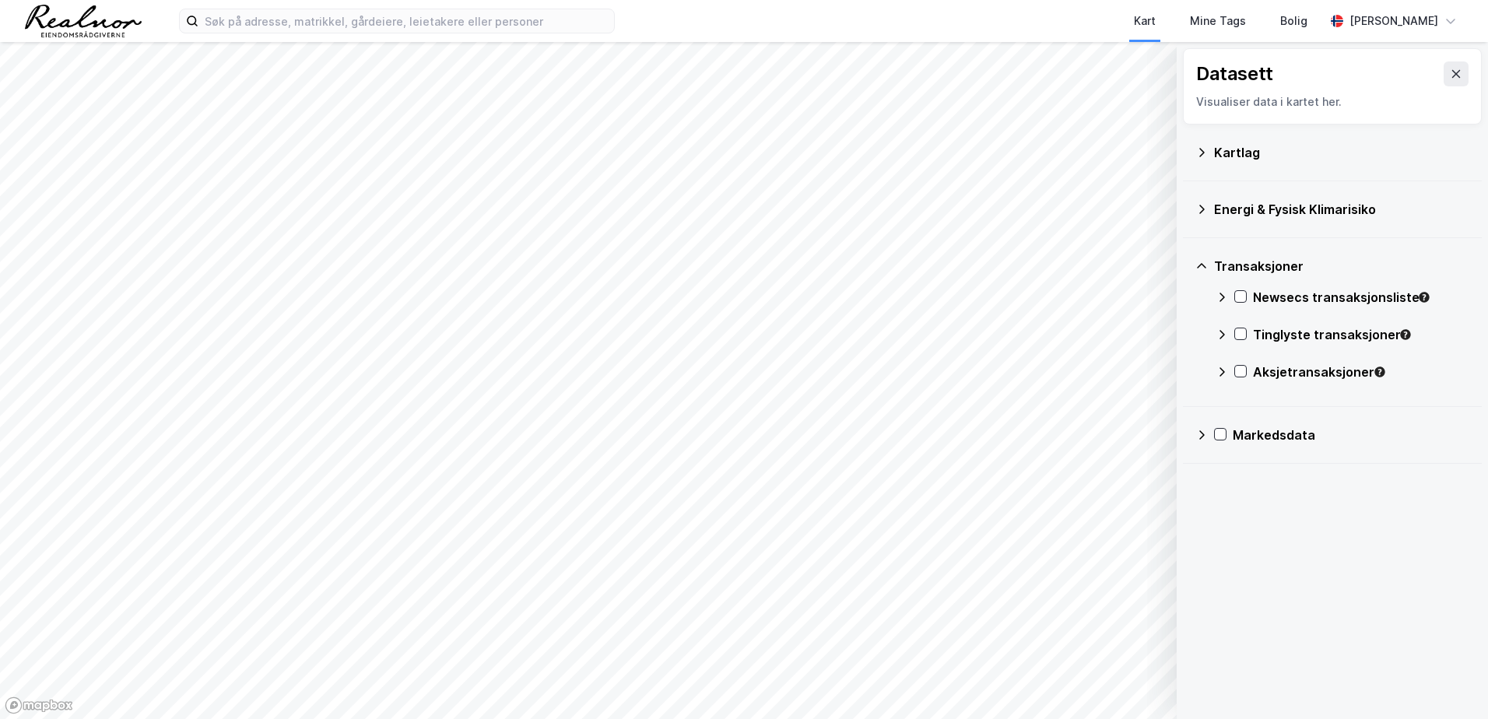
click at [1183, 146] on div "Kartlag" at bounding box center [1332, 152] width 299 height 57
click at [1237, 336] on icon at bounding box center [1240, 333] width 11 height 11
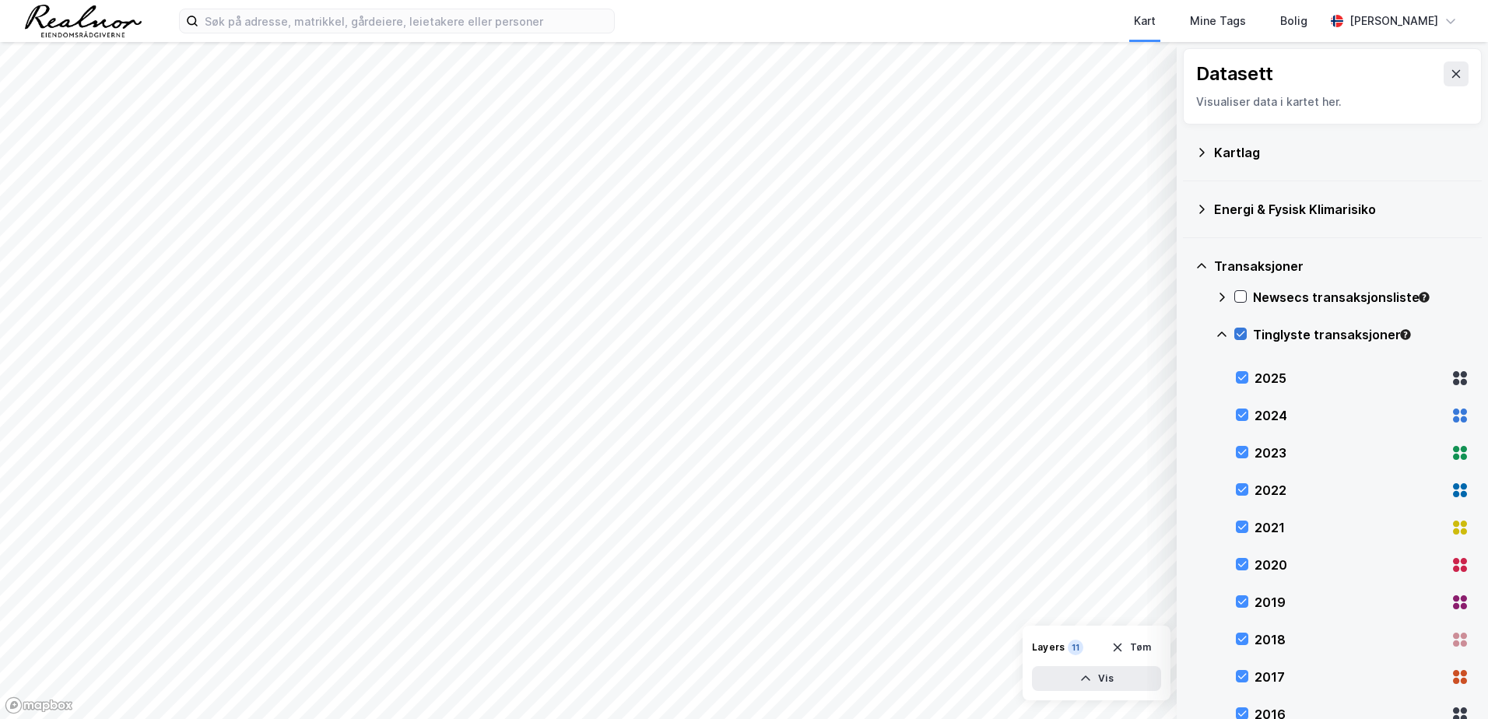
click at [1241, 340] on div at bounding box center [1240, 334] width 12 height 12
click at [1246, 385] on div "2025" at bounding box center [1352, 377] width 233 height 37
click at [1253, 418] on div "2024" at bounding box center [1352, 415] width 233 height 37
click at [1243, 407] on div "2024" at bounding box center [1352, 415] width 233 height 37
click at [1239, 376] on icon at bounding box center [1241, 377] width 11 height 11
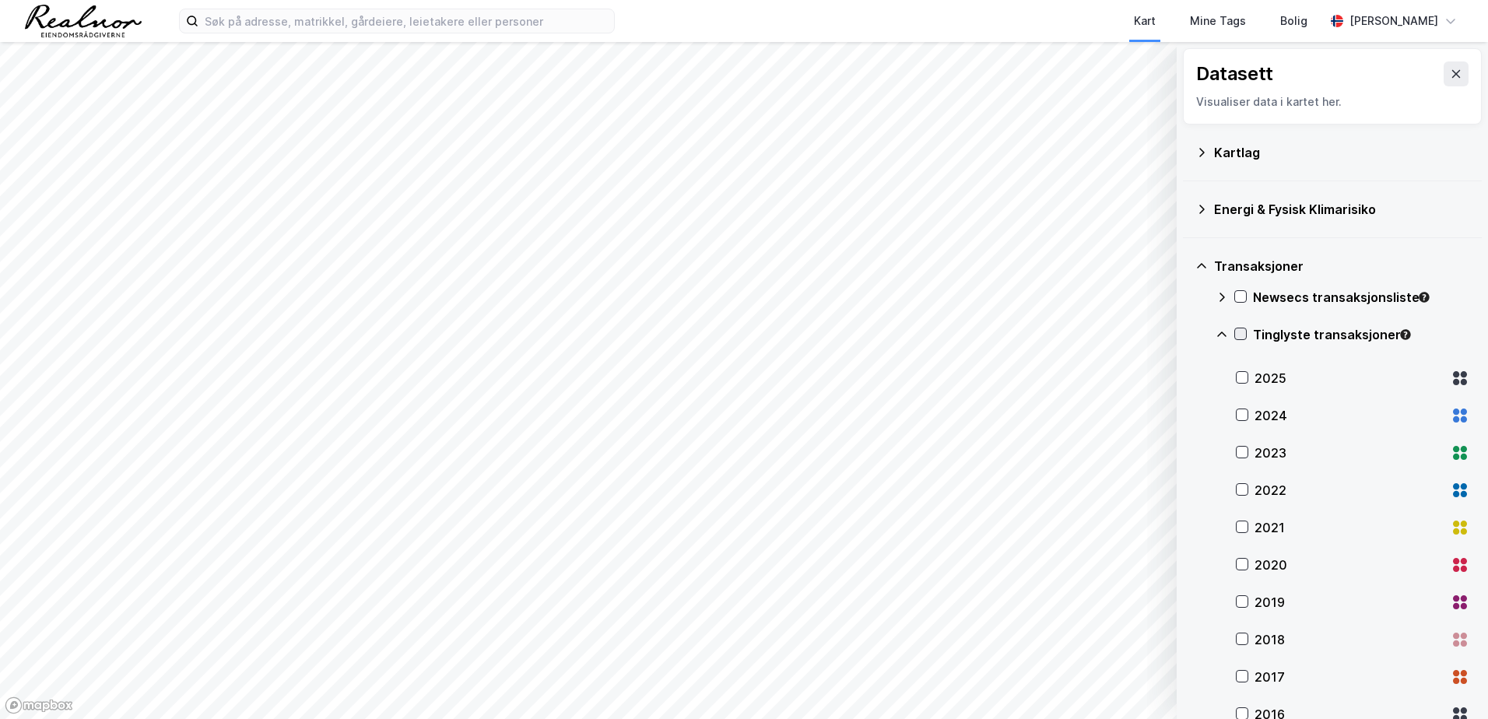
click at [1241, 330] on icon at bounding box center [1240, 333] width 11 height 11
click at [1243, 302] on icon at bounding box center [1240, 296] width 11 height 11
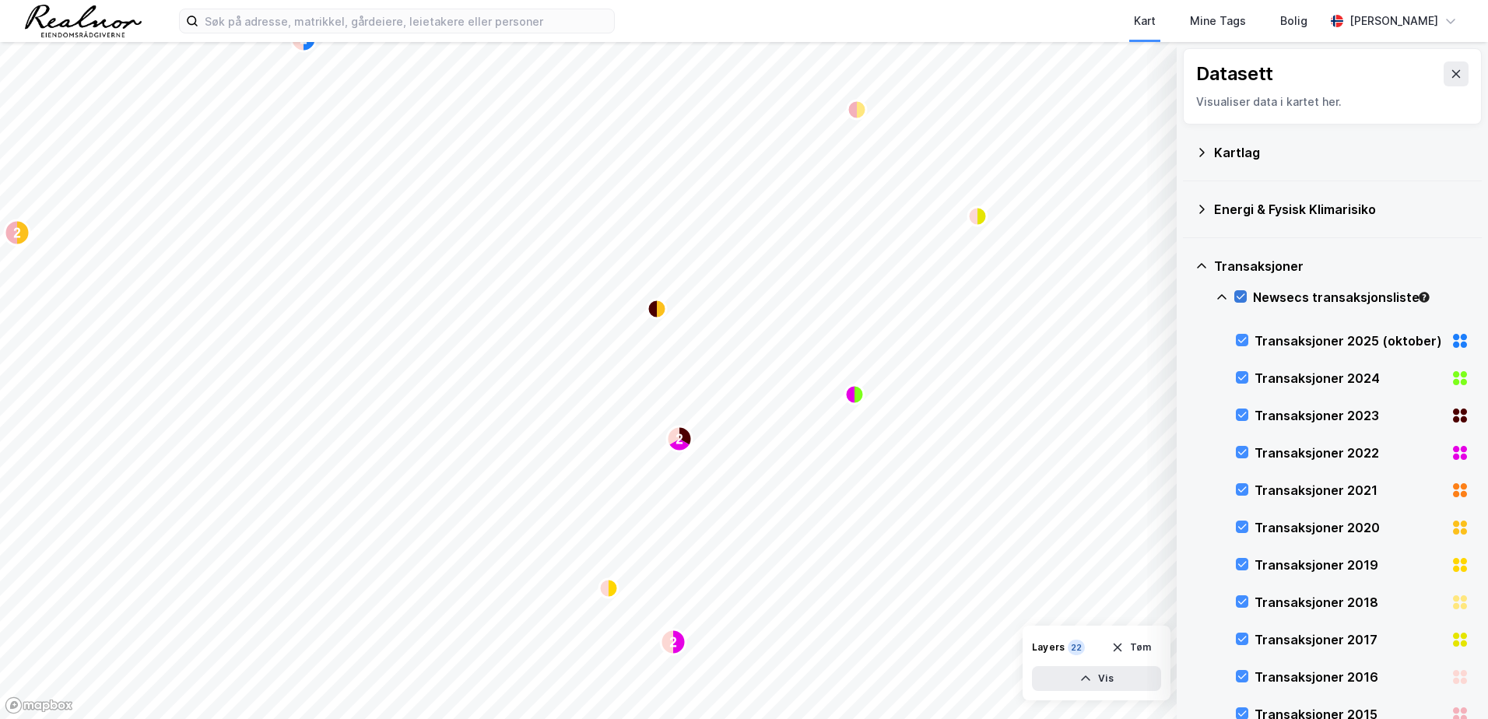
click at [1244, 301] on icon at bounding box center [1240, 296] width 11 height 11
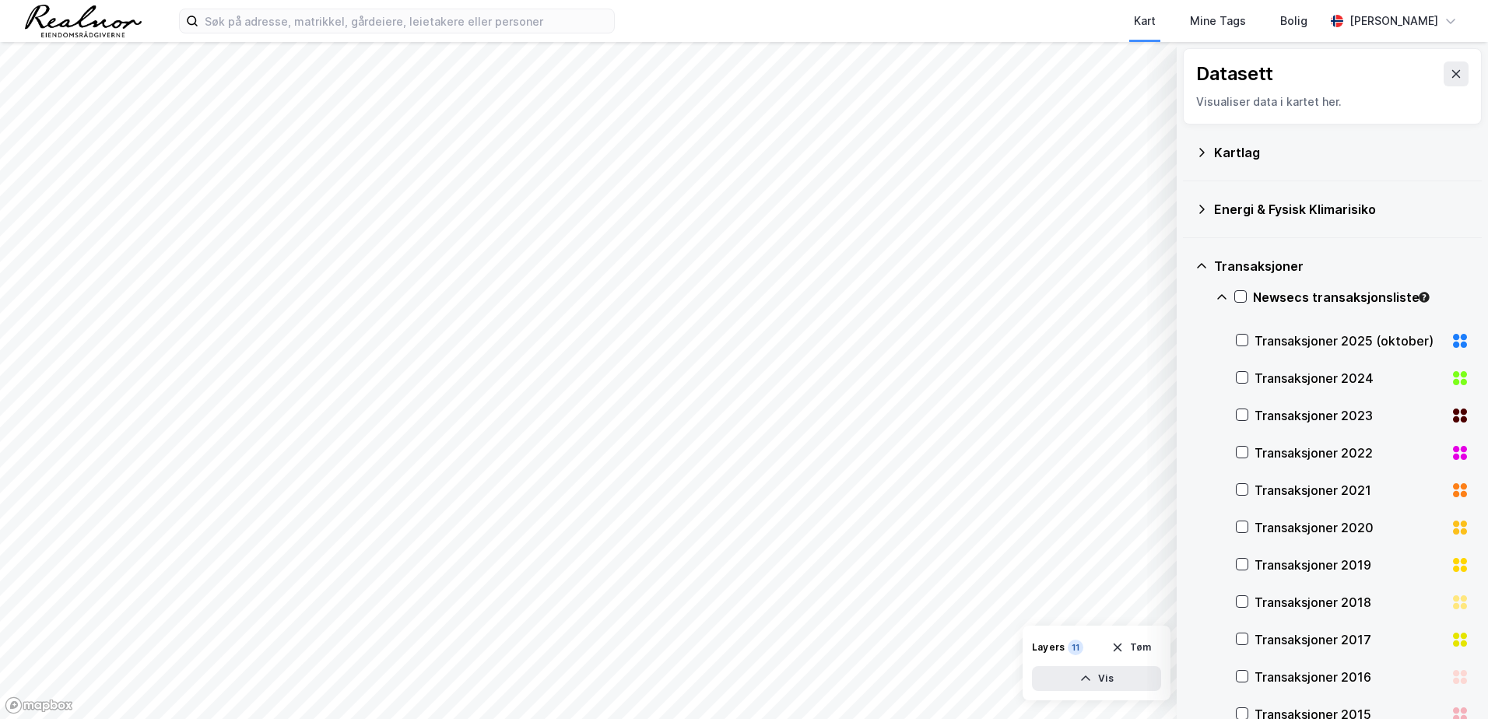
click at [1220, 299] on icon at bounding box center [1221, 297] width 12 height 12
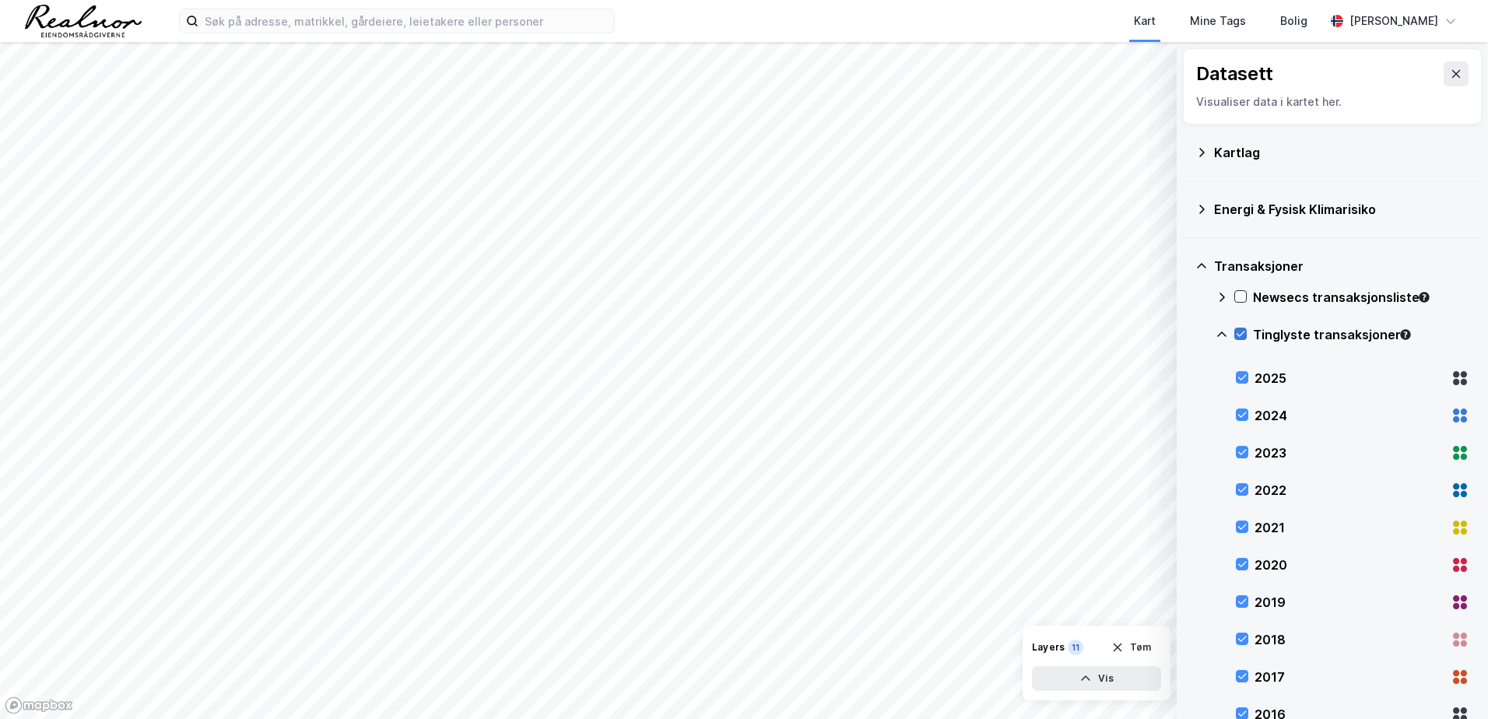
click at [1245, 335] on icon at bounding box center [1240, 333] width 11 height 11
click at [1239, 295] on icon at bounding box center [1240, 296] width 11 height 11
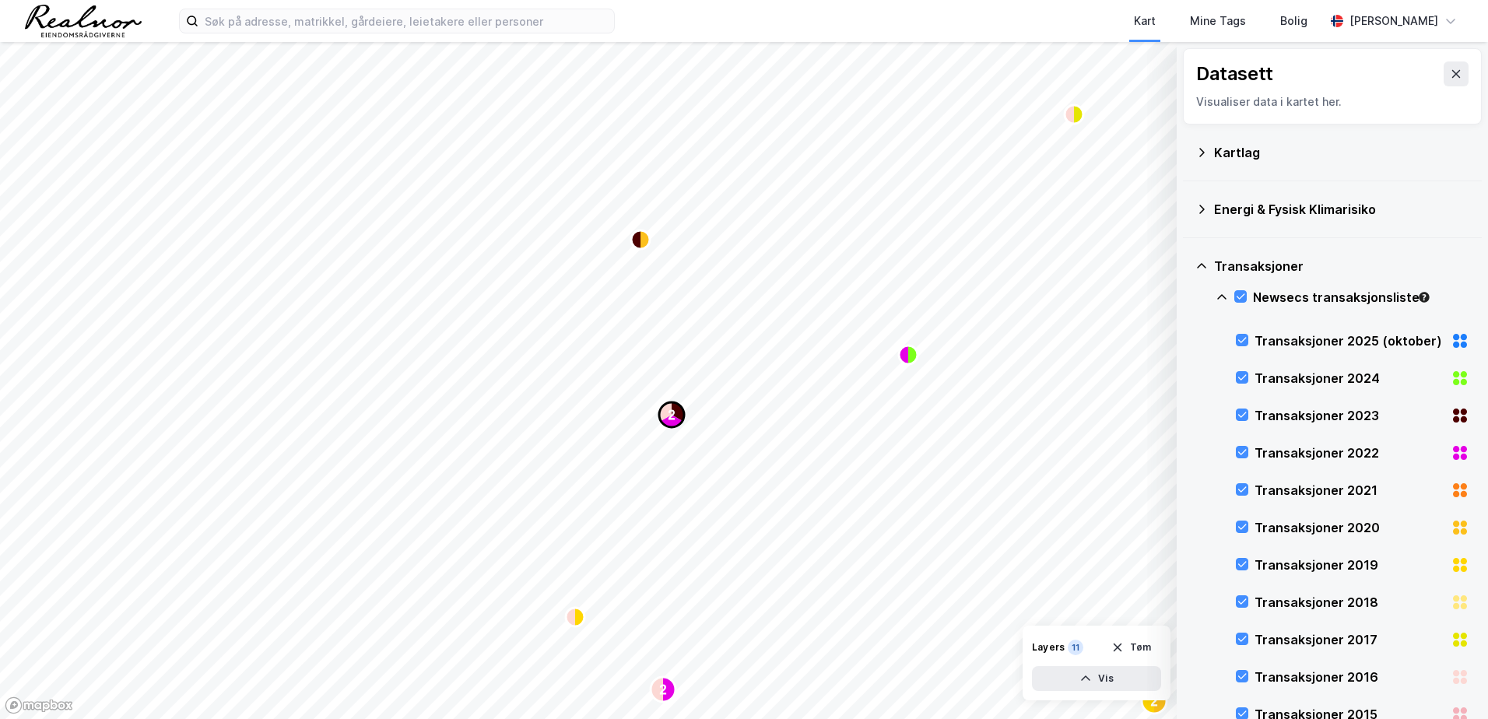
click at [678, 425] on circle "Map marker" at bounding box center [671, 414] width 25 height 25
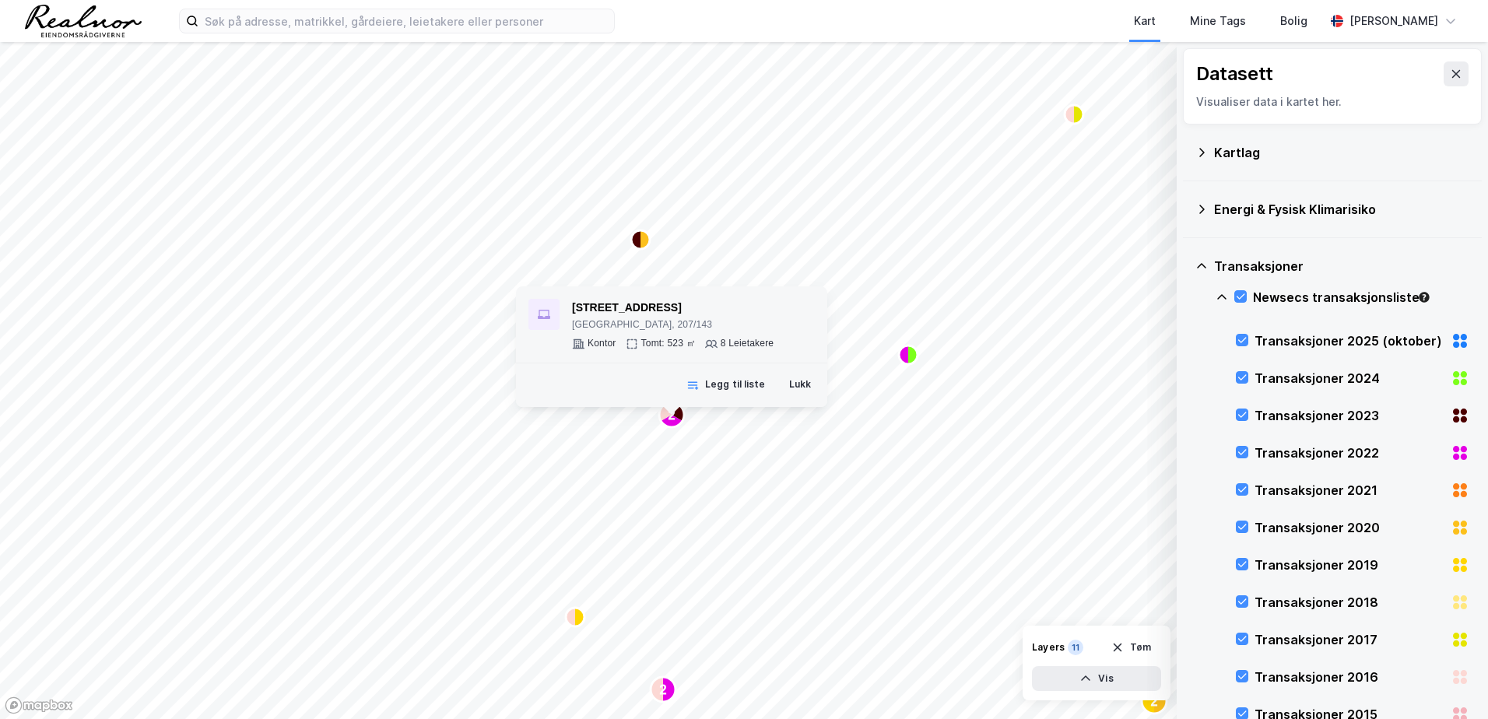
click at [748, 349] on div "8 Leietakere" at bounding box center [746, 344] width 53 height 12
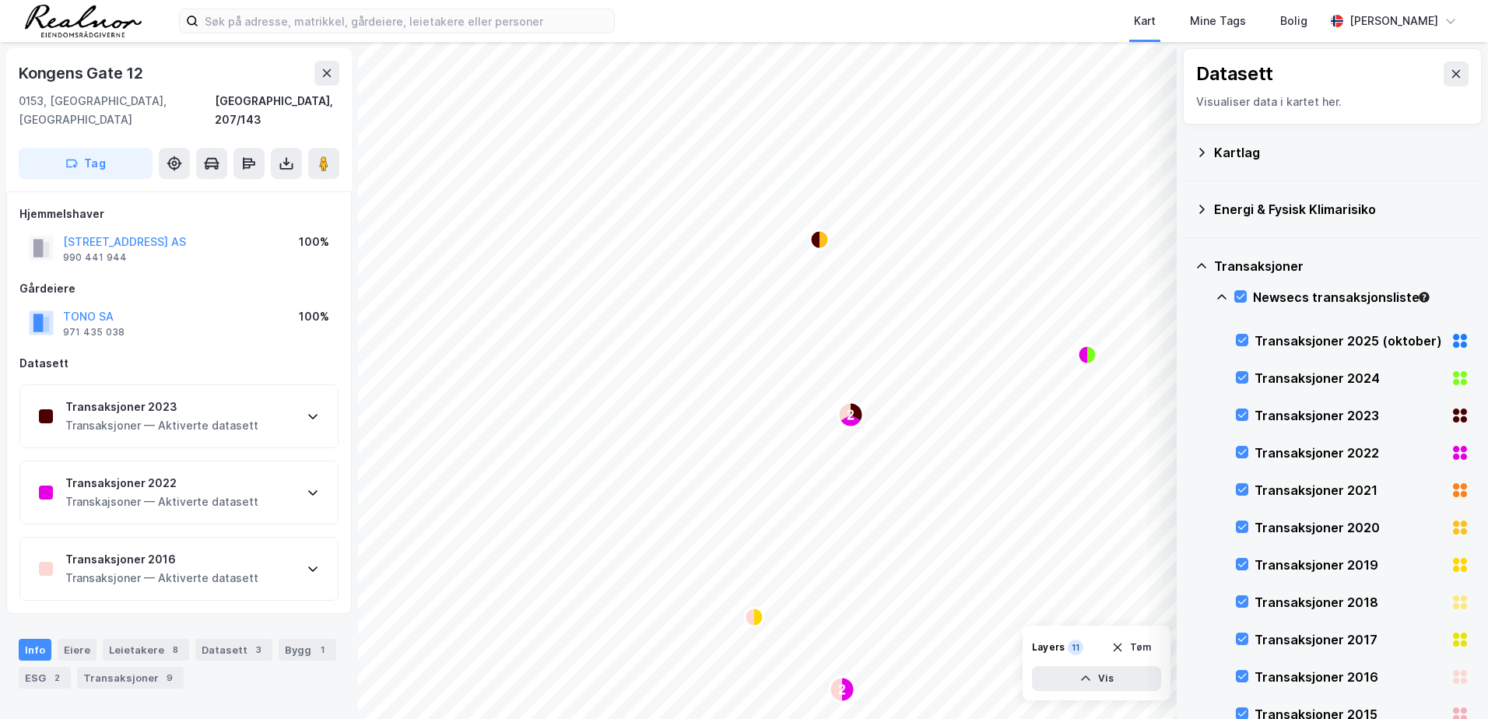
click at [313, 411] on div "Transaksjoner 2023 Transaksjoner — Aktiverte datasett" at bounding box center [178, 416] width 317 height 62
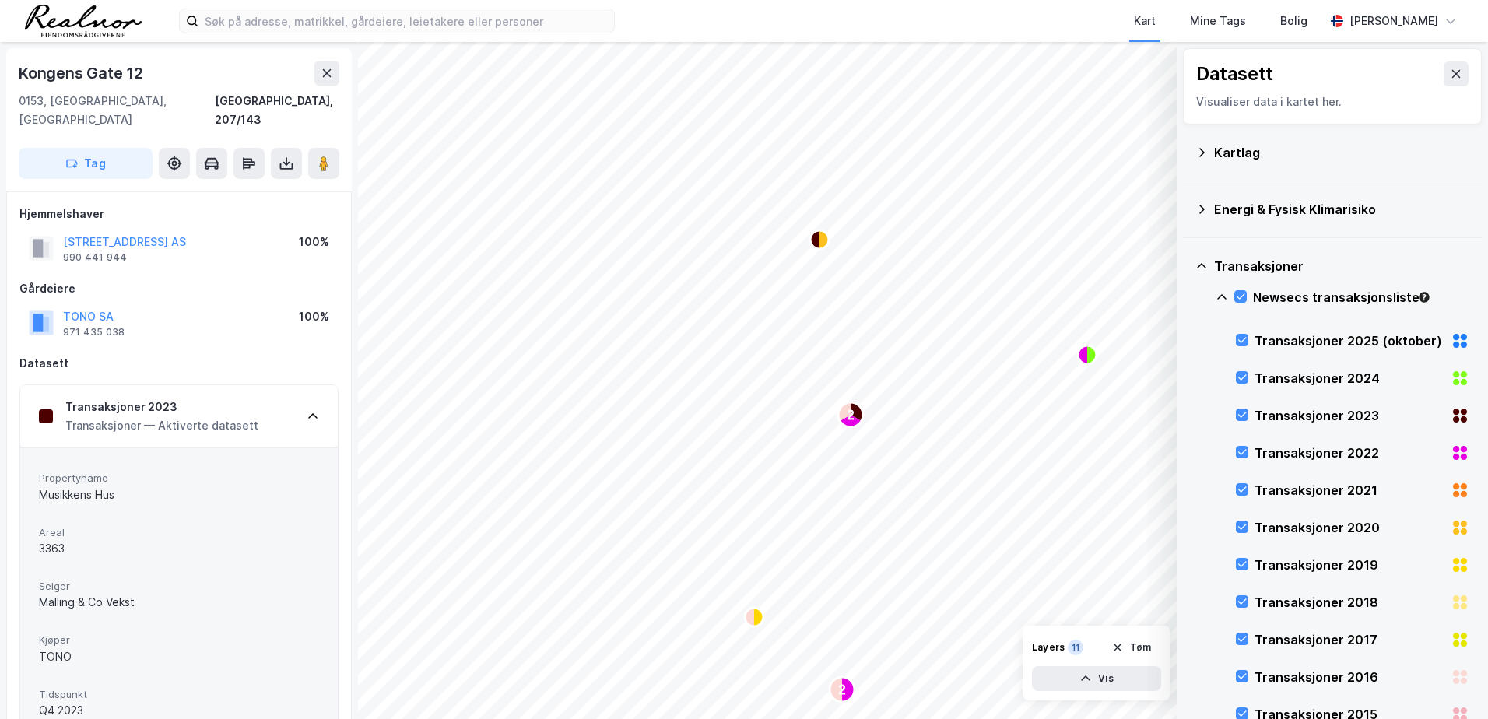
click at [315, 410] on icon at bounding box center [313, 416] width 12 height 12
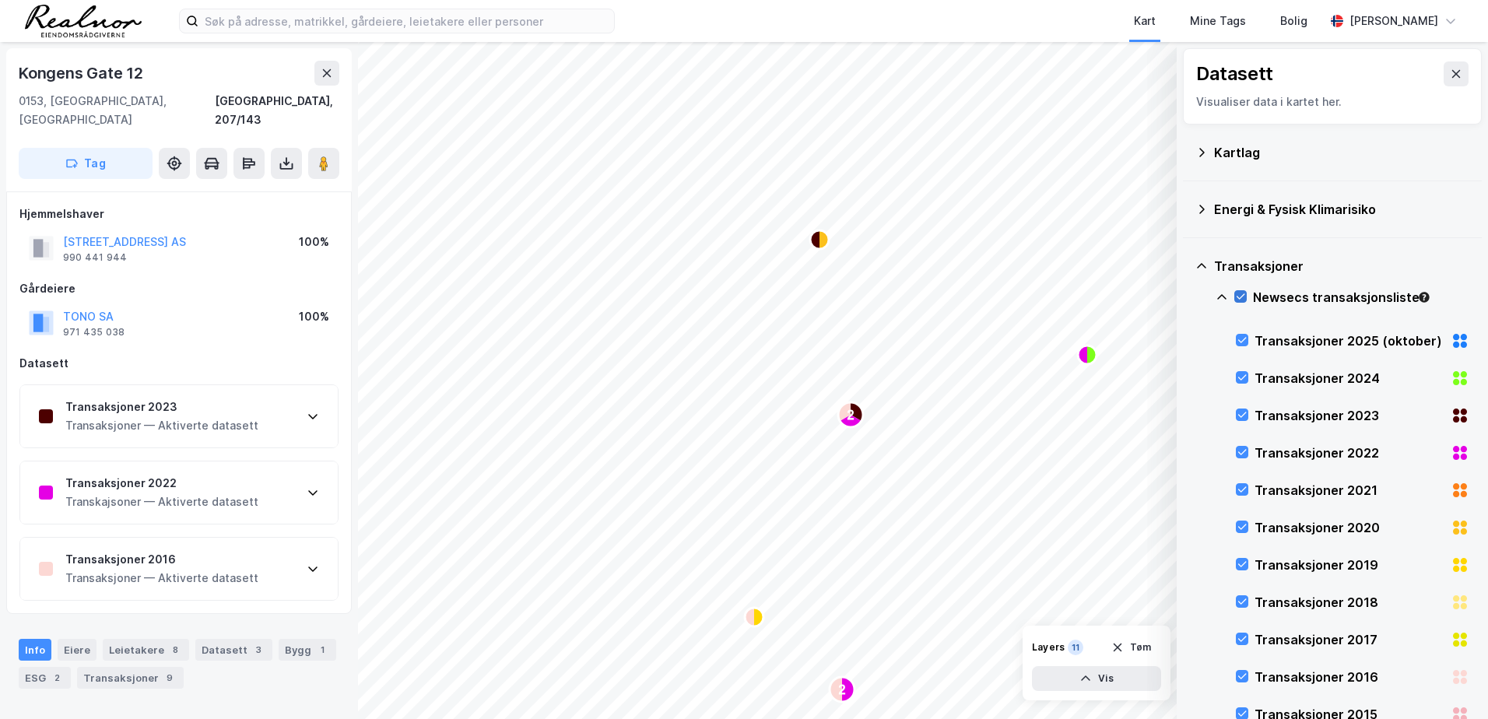
click at [1243, 294] on icon at bounding box center [1240, 296] width 11 height 11
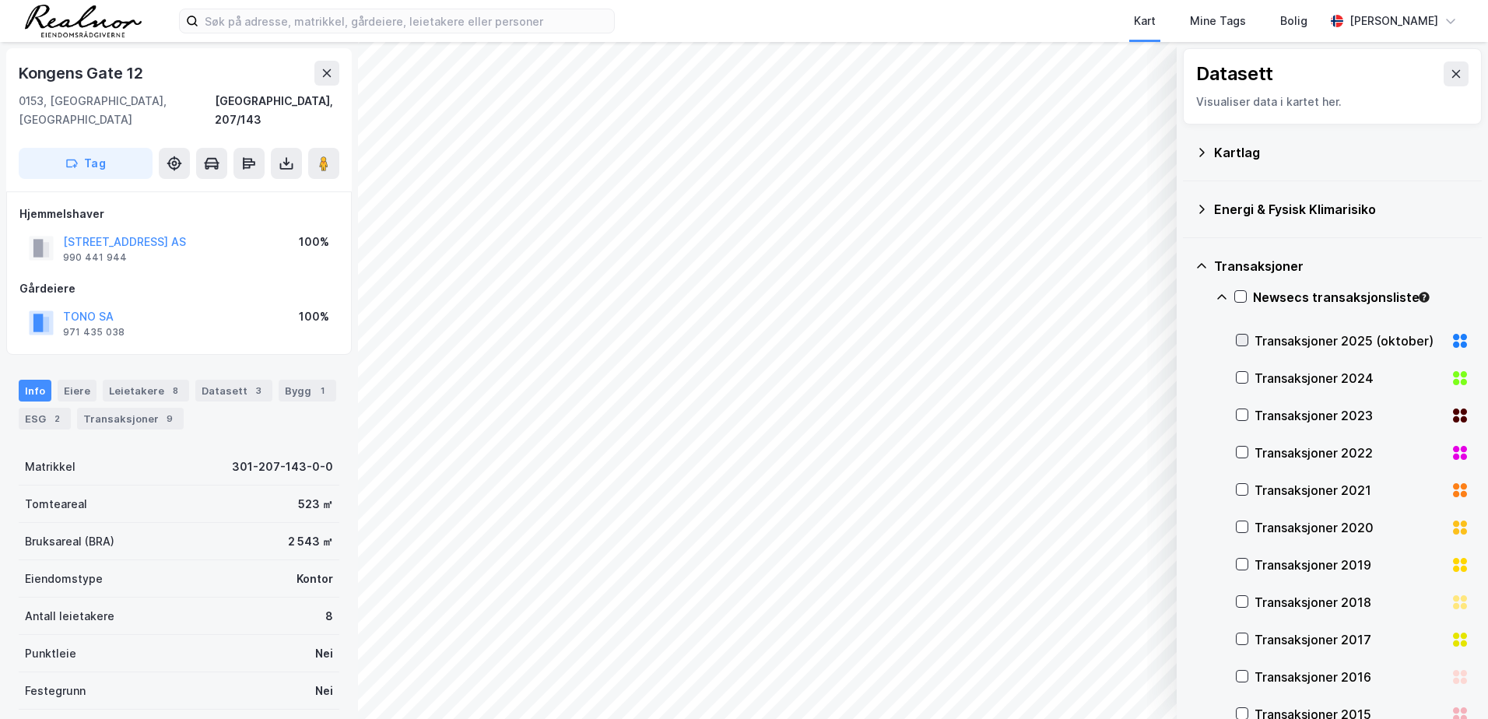
click at [1246, 343] on icon at bounding box center [1241, 340] width 11 height 11
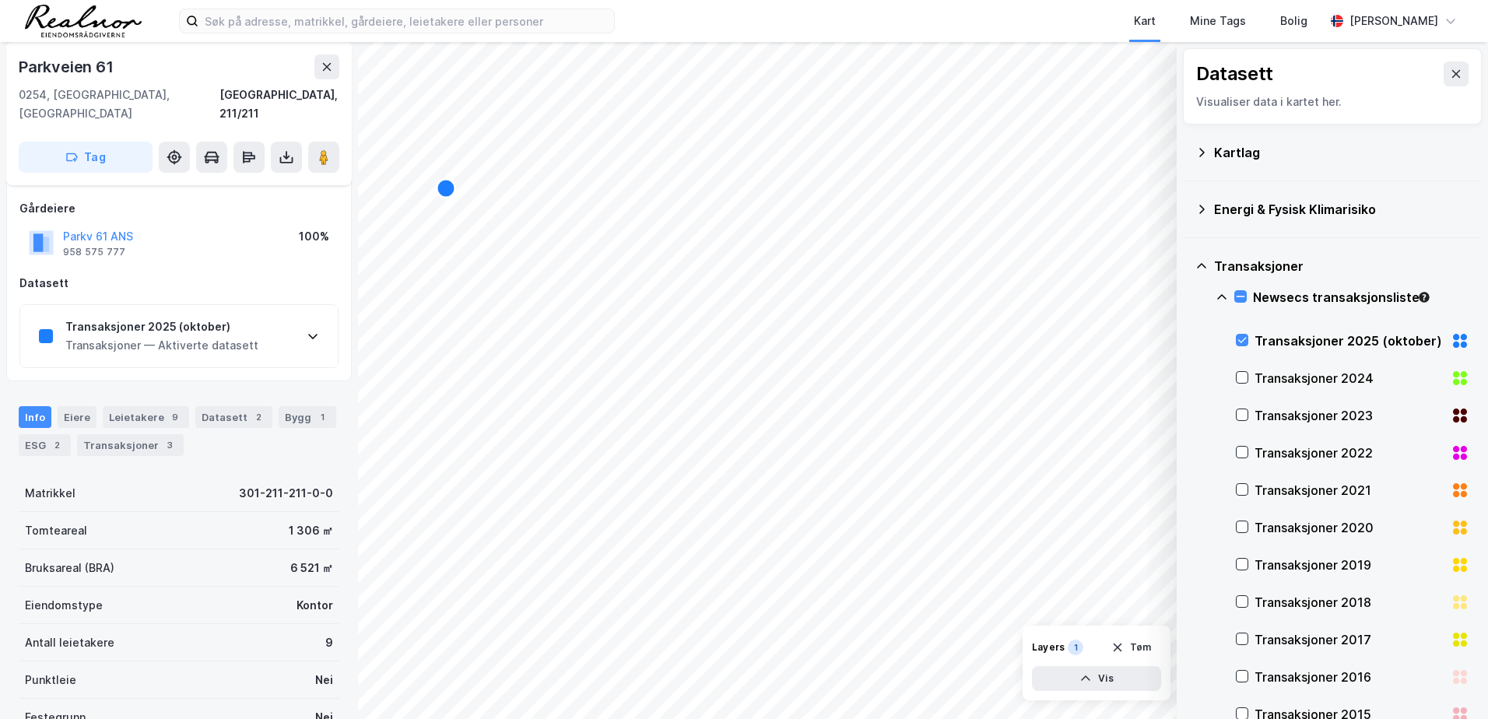
scroll to position [79, 0]
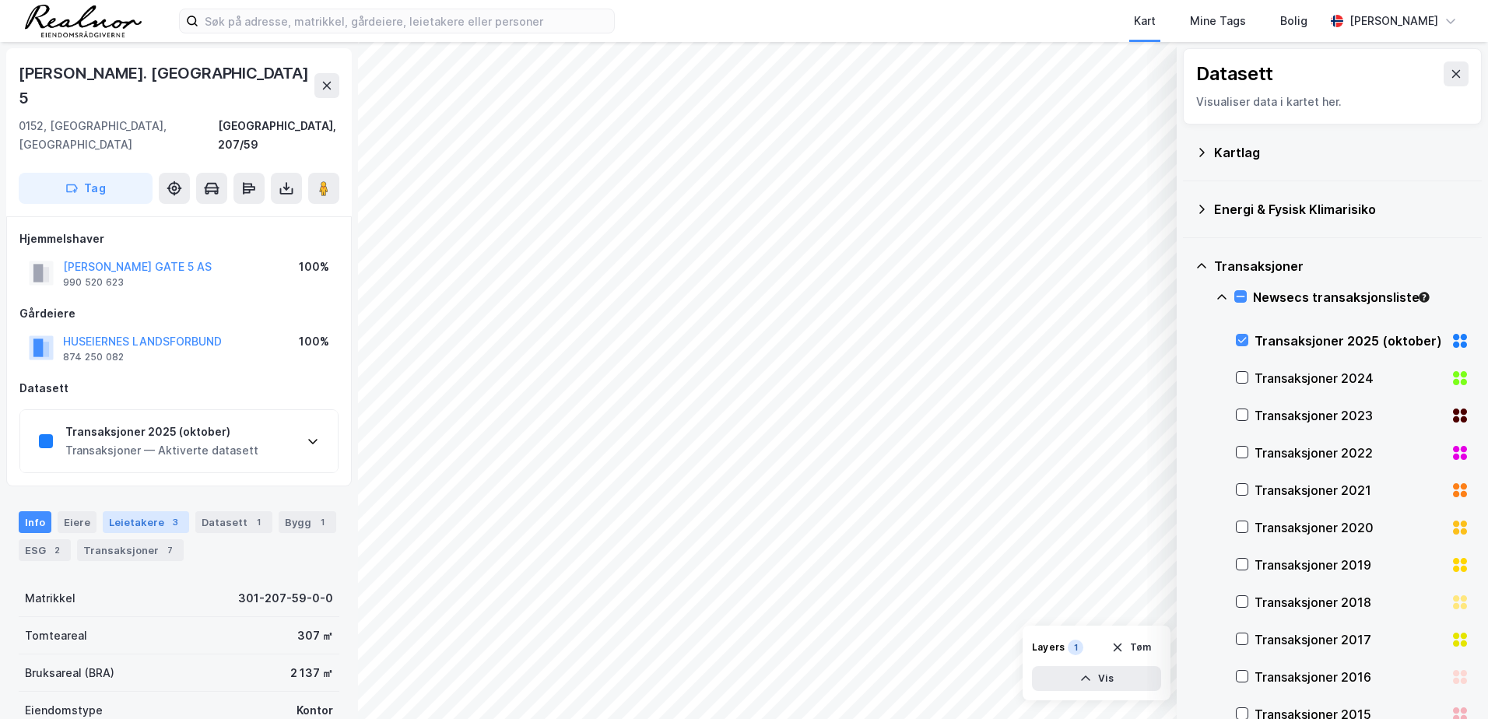
click at [136, 511] on div "Leietakere 3" at bounding box center [146, 522] width 86 height 22
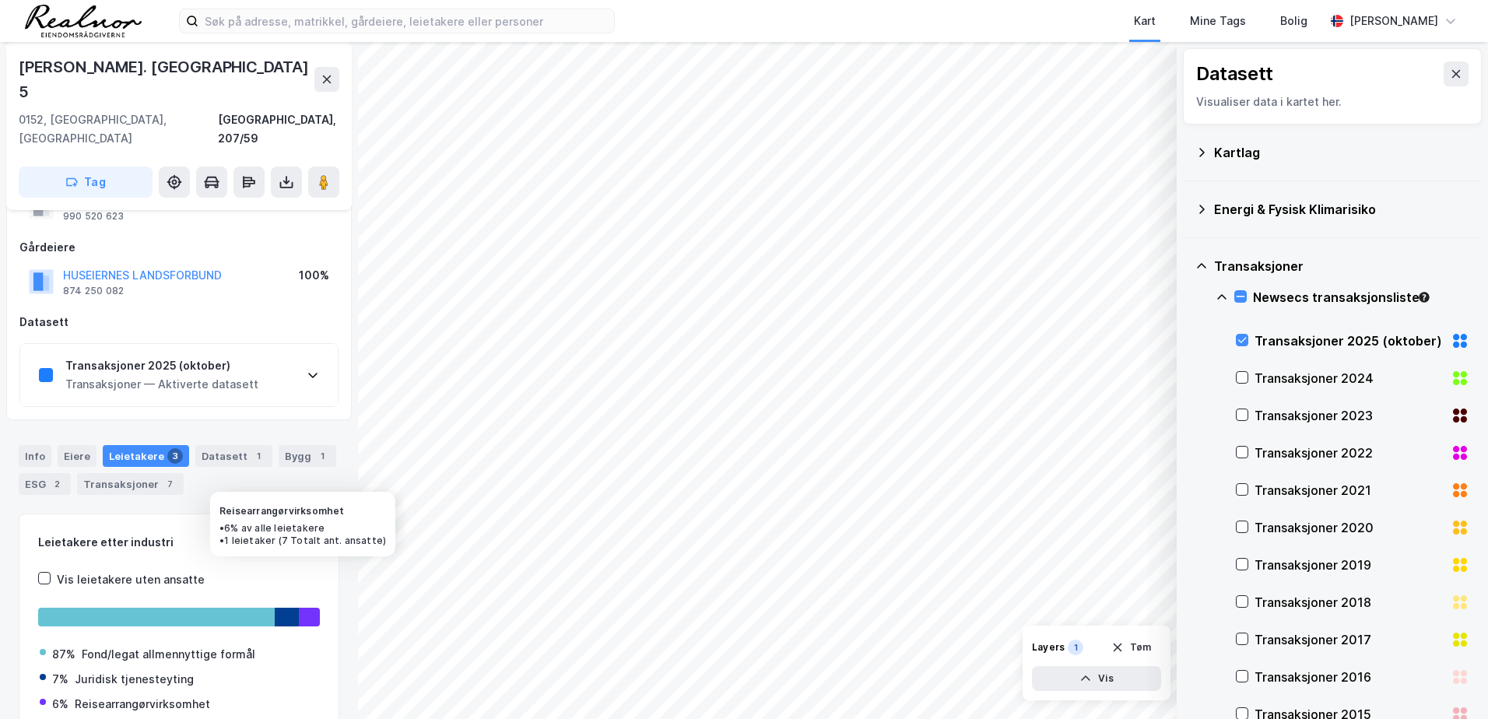
scroll to position [99, 0]
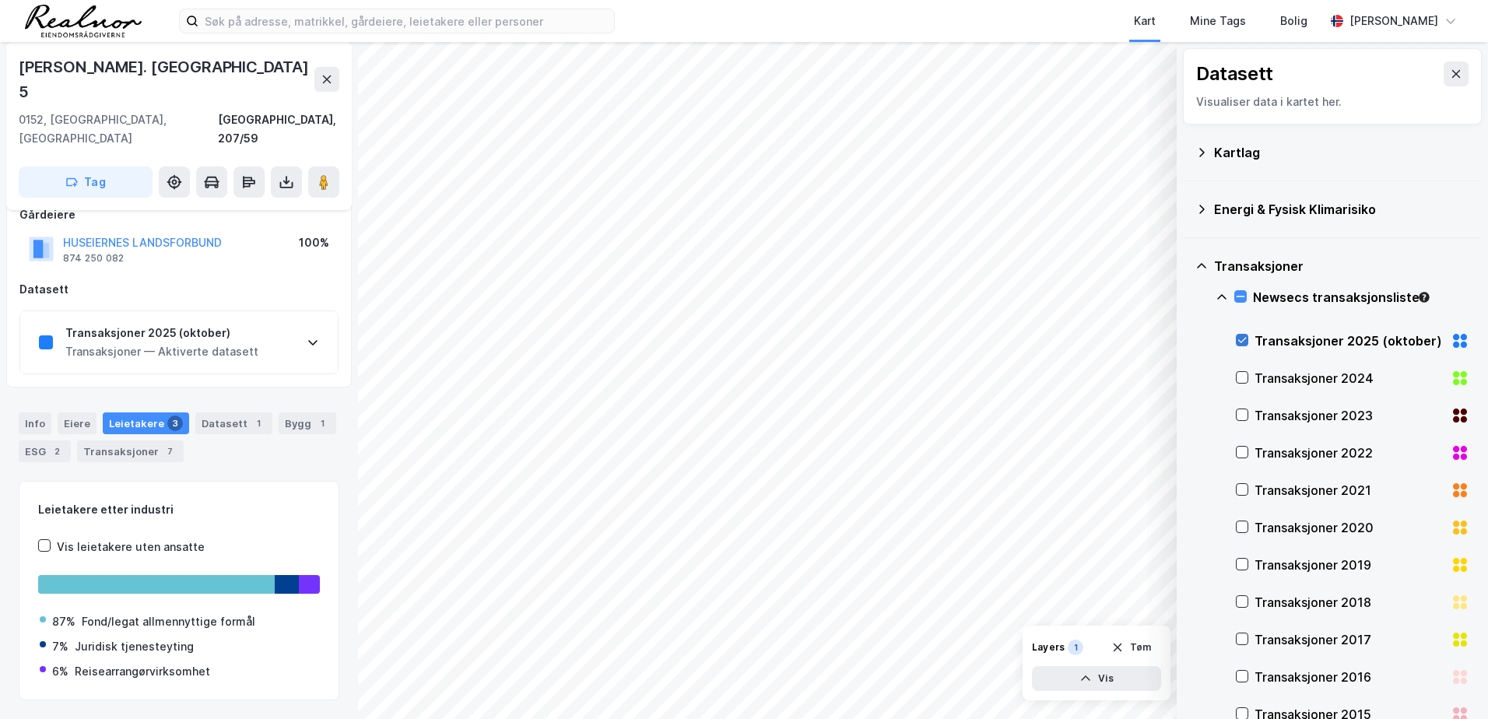
click at [1239, 337] on icon at bounding box center [1241, 340] width 11 height 11
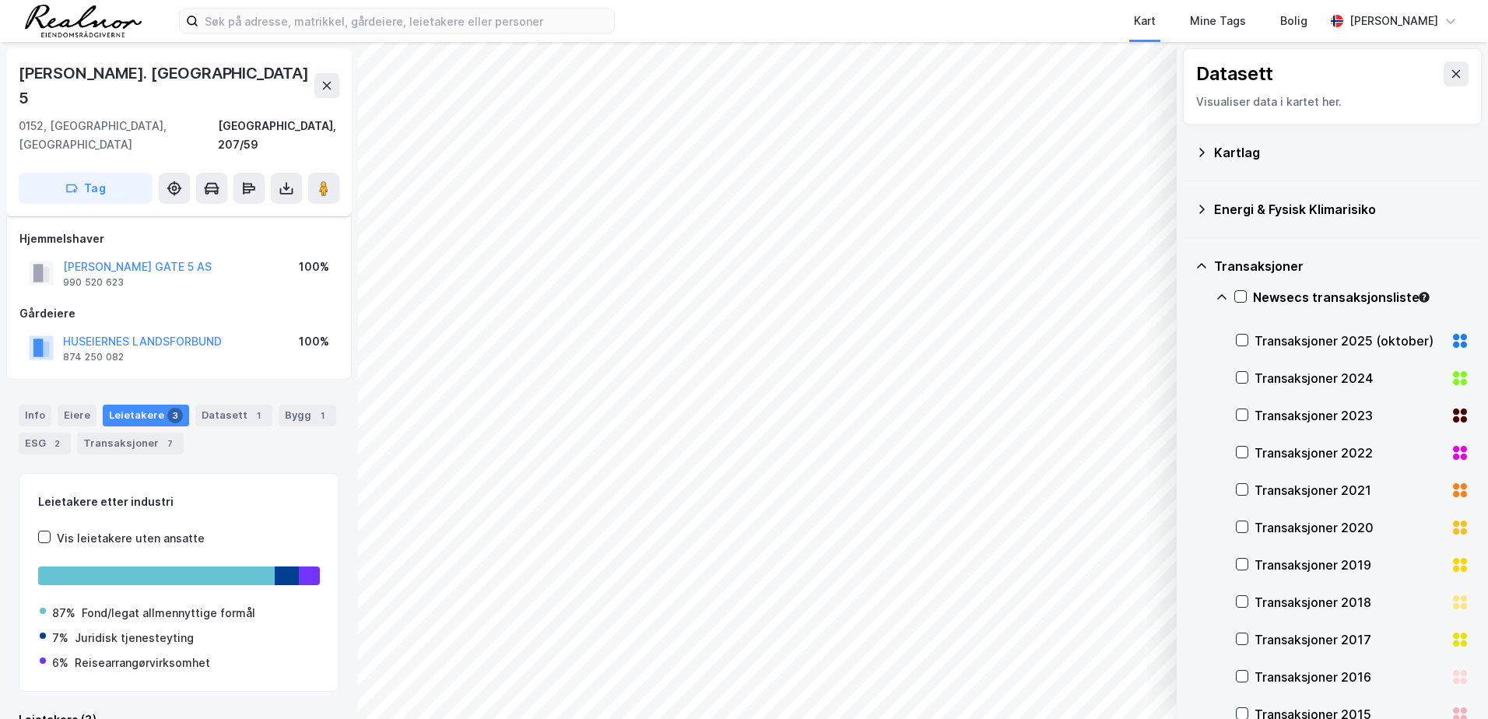
click at [1225, 291] on icon at bounding box center [1221, 297] width 12 height 12
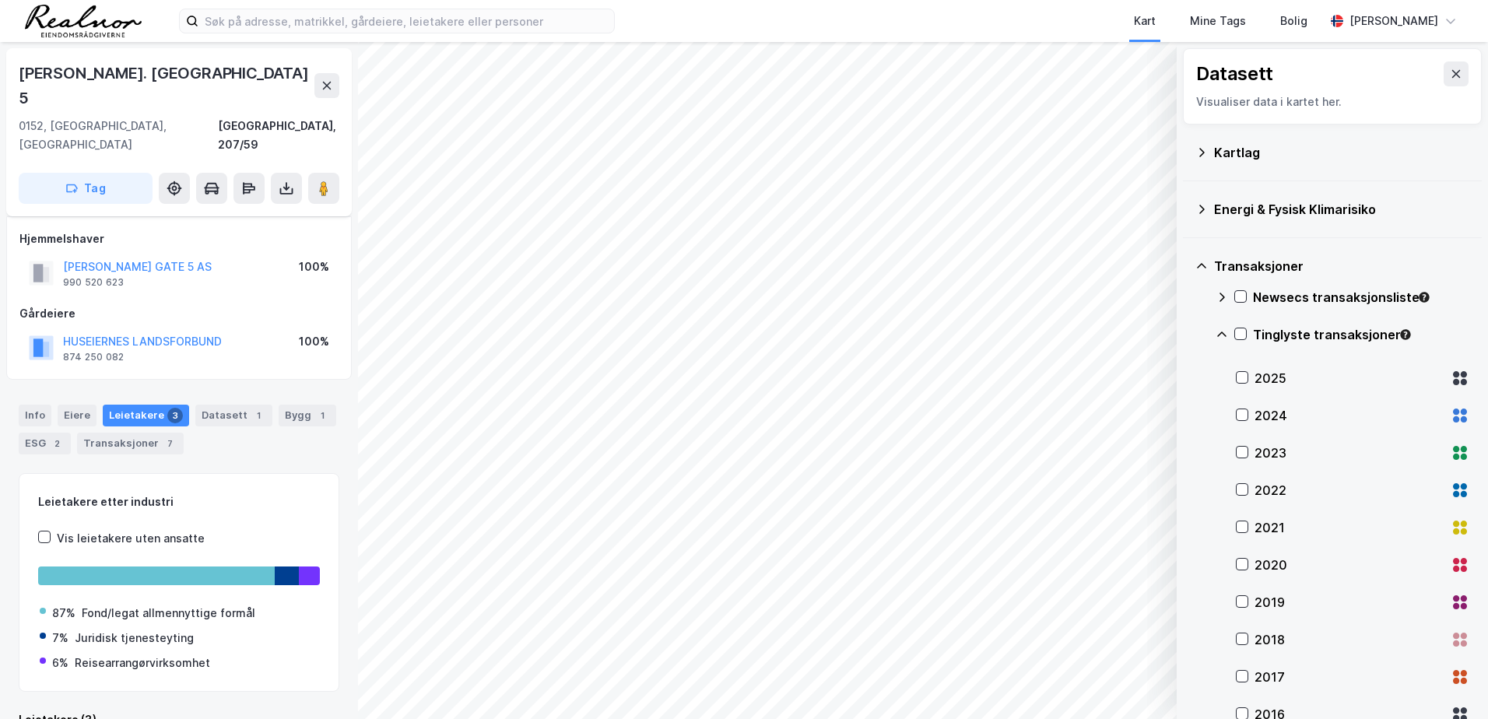
click at [1220, 329] on icon at bounding box center [1221, 334] width 12 height 12
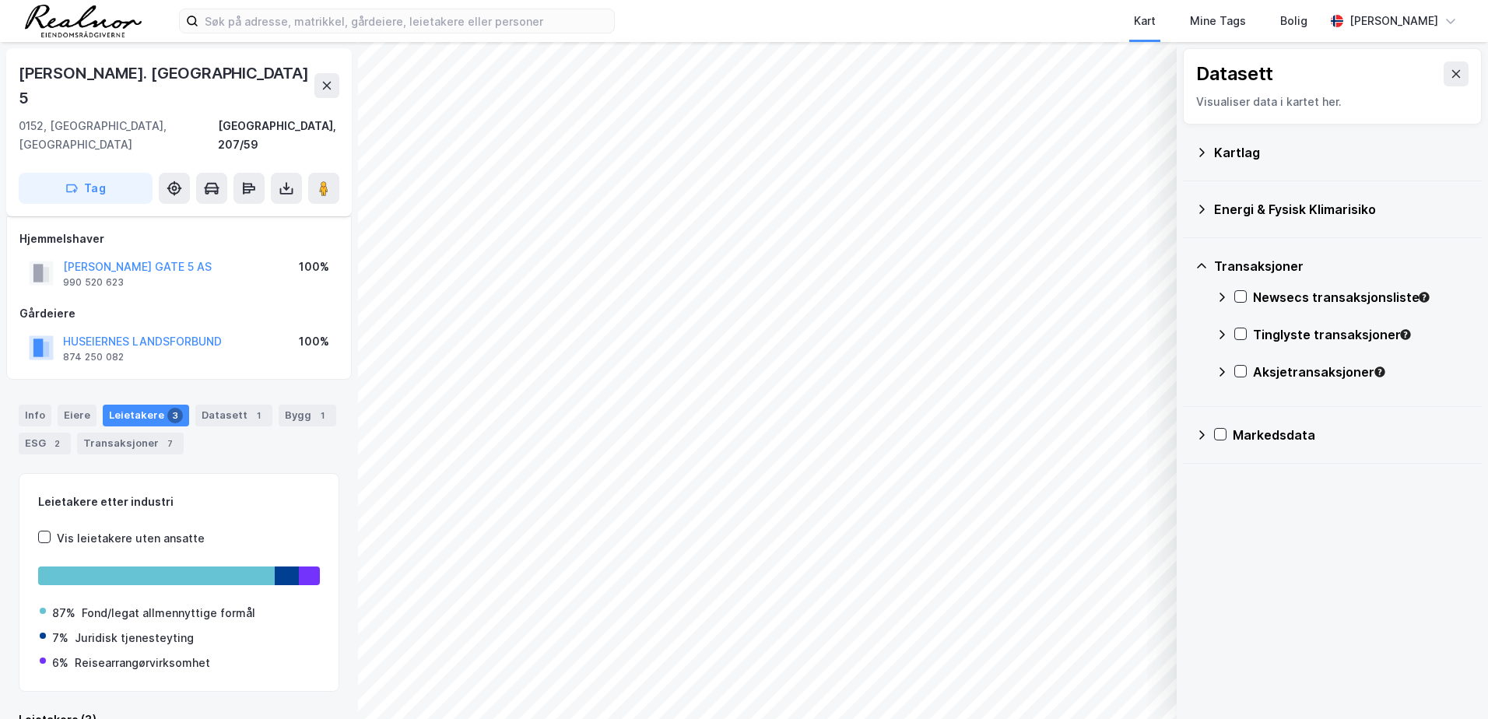
click at [1204, 433] on icon at bounding box center [1201, 435] width 12 height 12
click at [1247, 581] on div "Leiekontrakter" at bounding box center [1342, 584] width 254 height 37
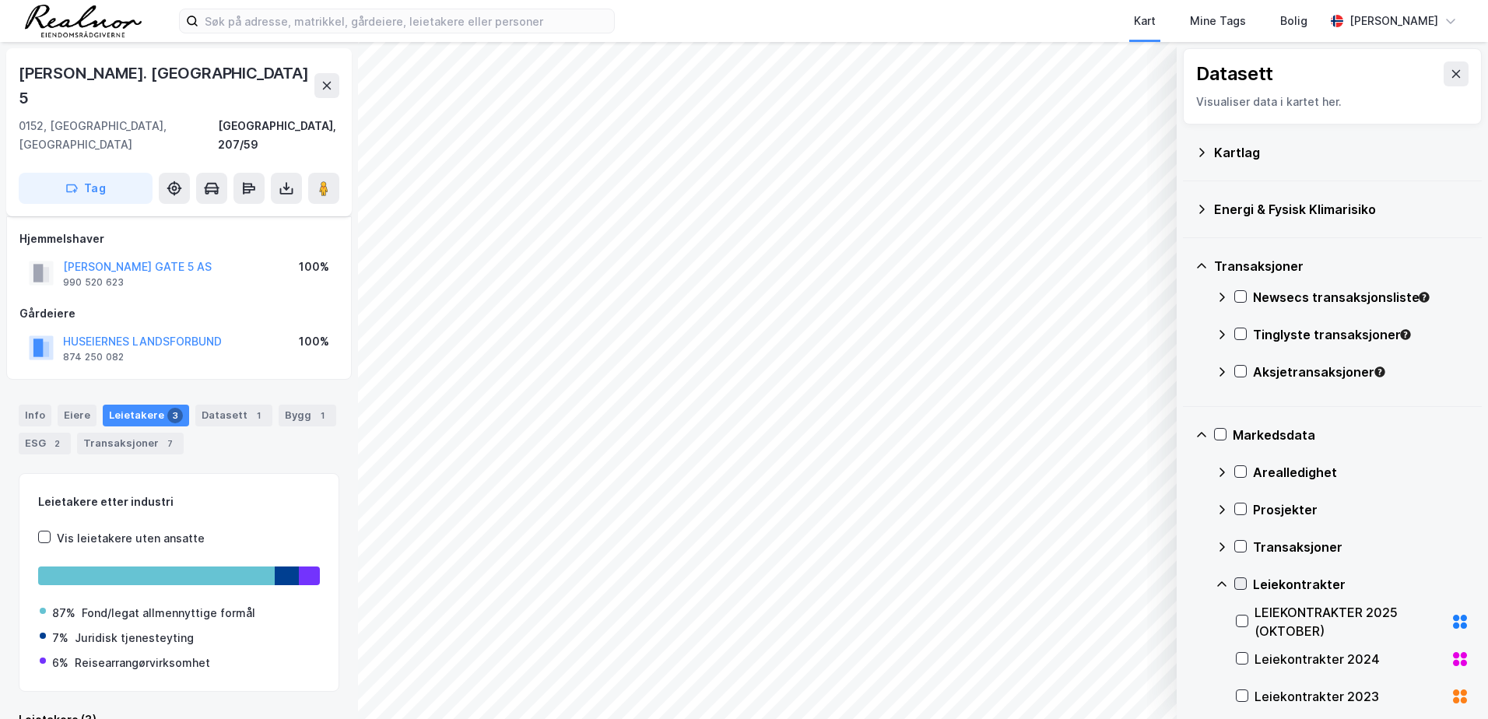
click at [1241, 584] on icon at bounding box center [1240, 583] width 9 height 5
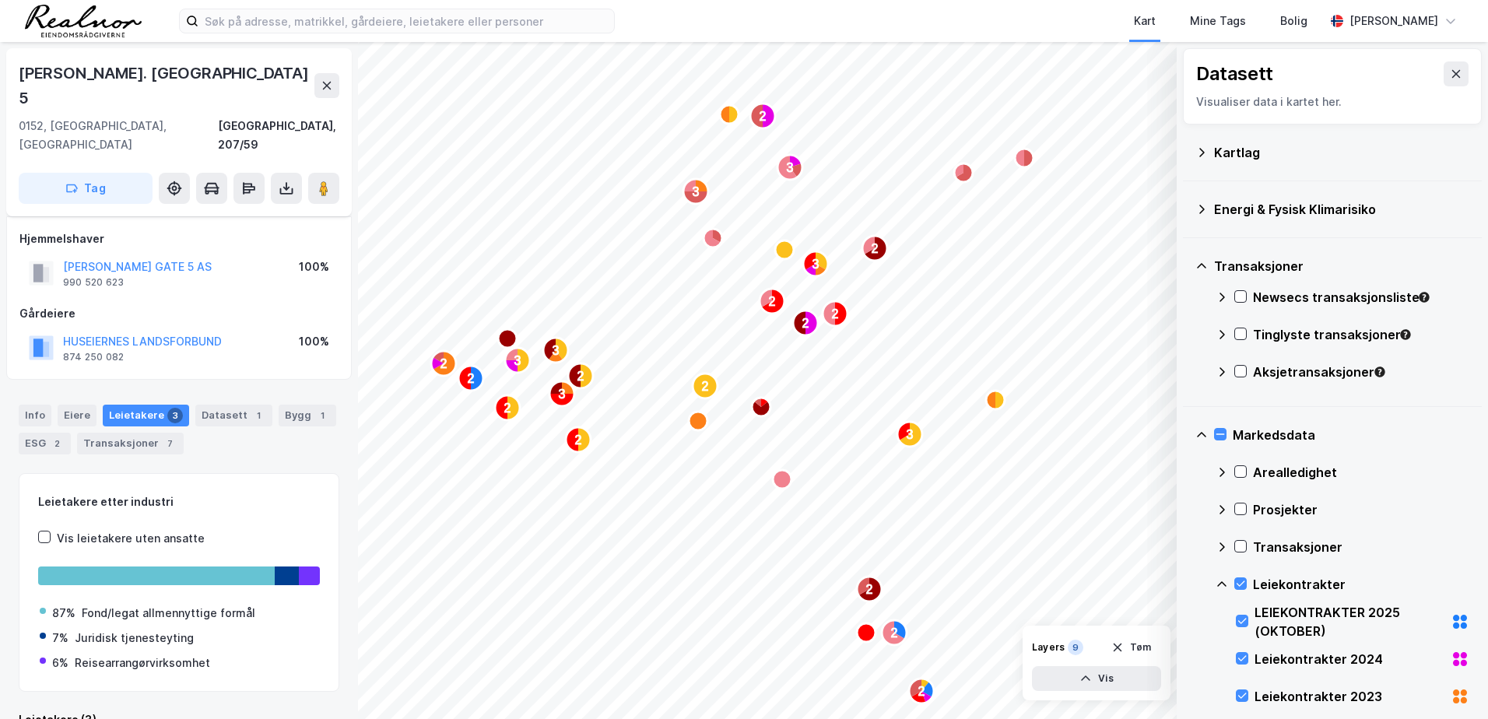
click at [1207, 270] on div "Transaksjoner" at bounding box center [1332, 265] width 274 height 37
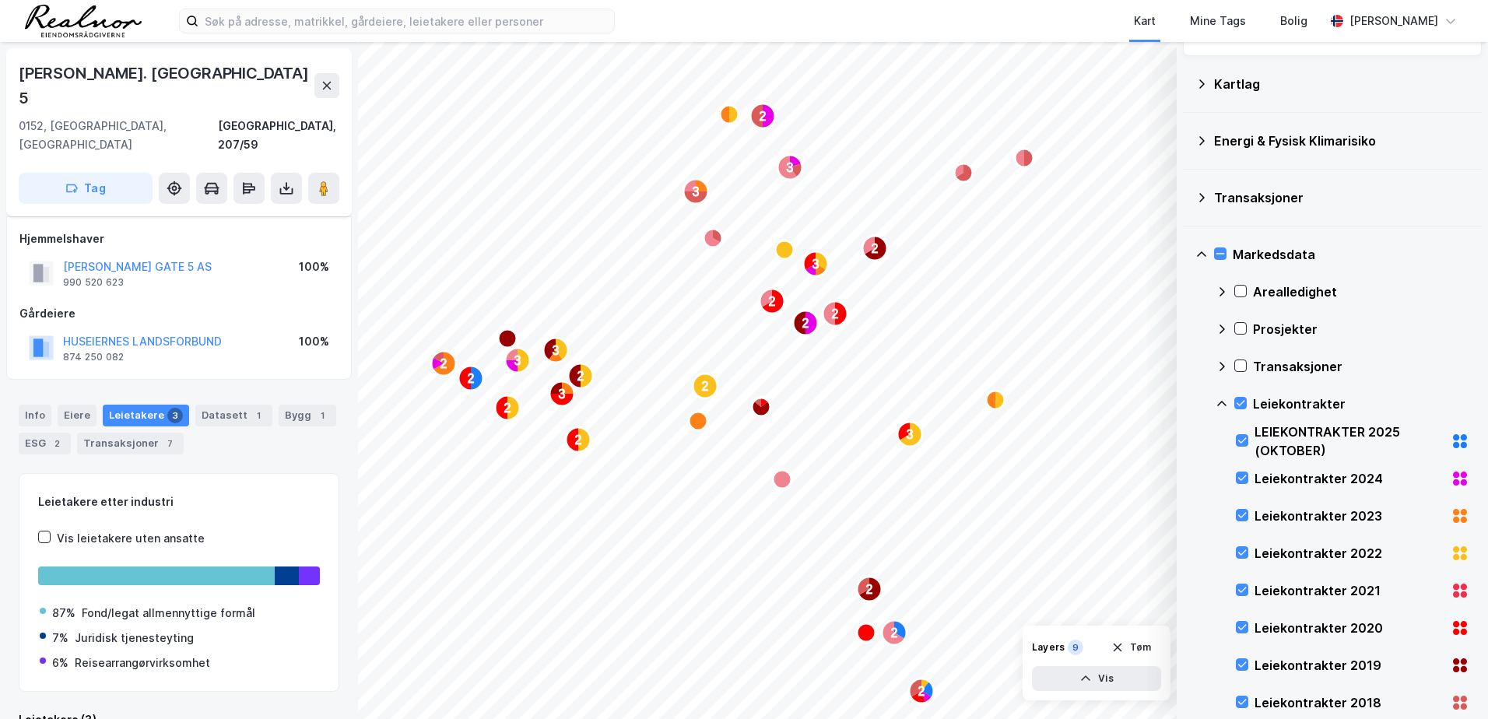
scroll to position [47, 0]
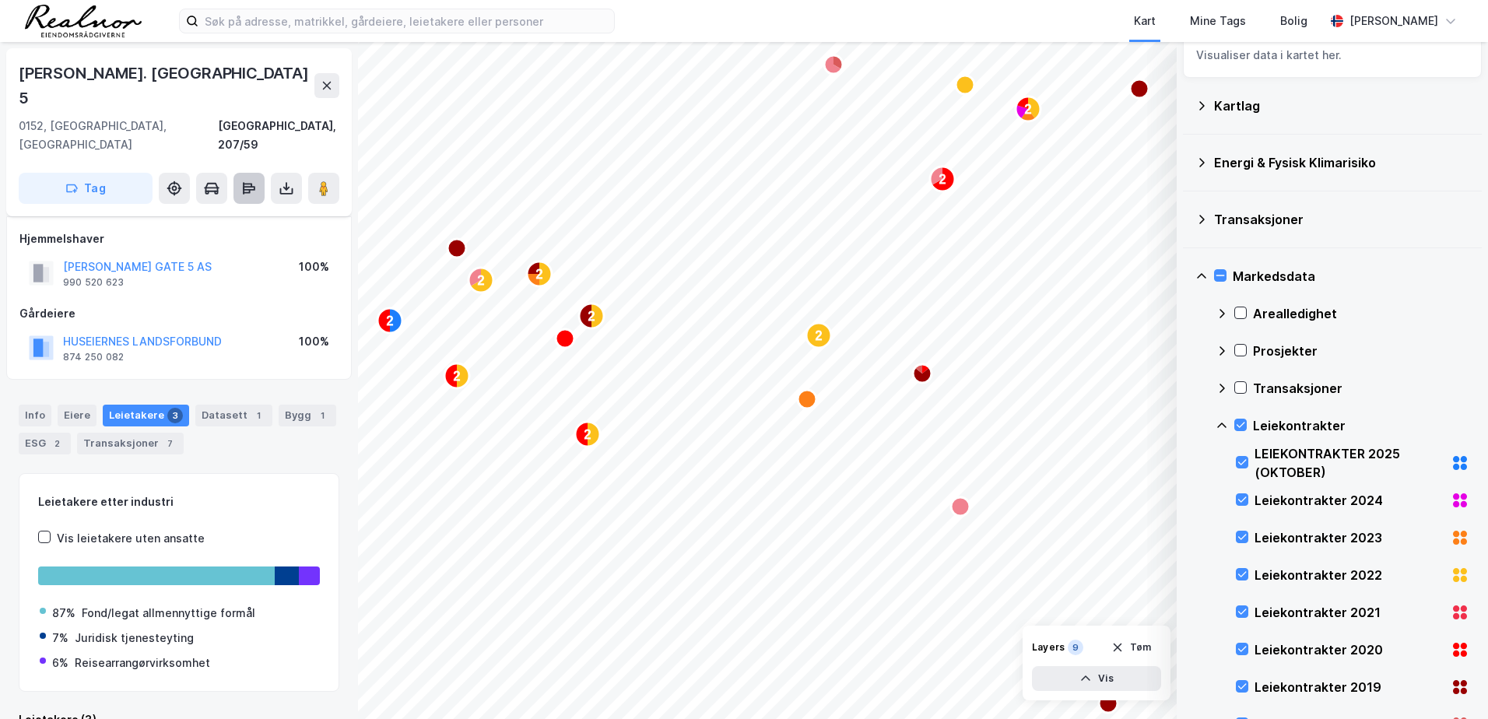
click at [247, 181] on icon at bounding box center [249, 189] width 16 height 16
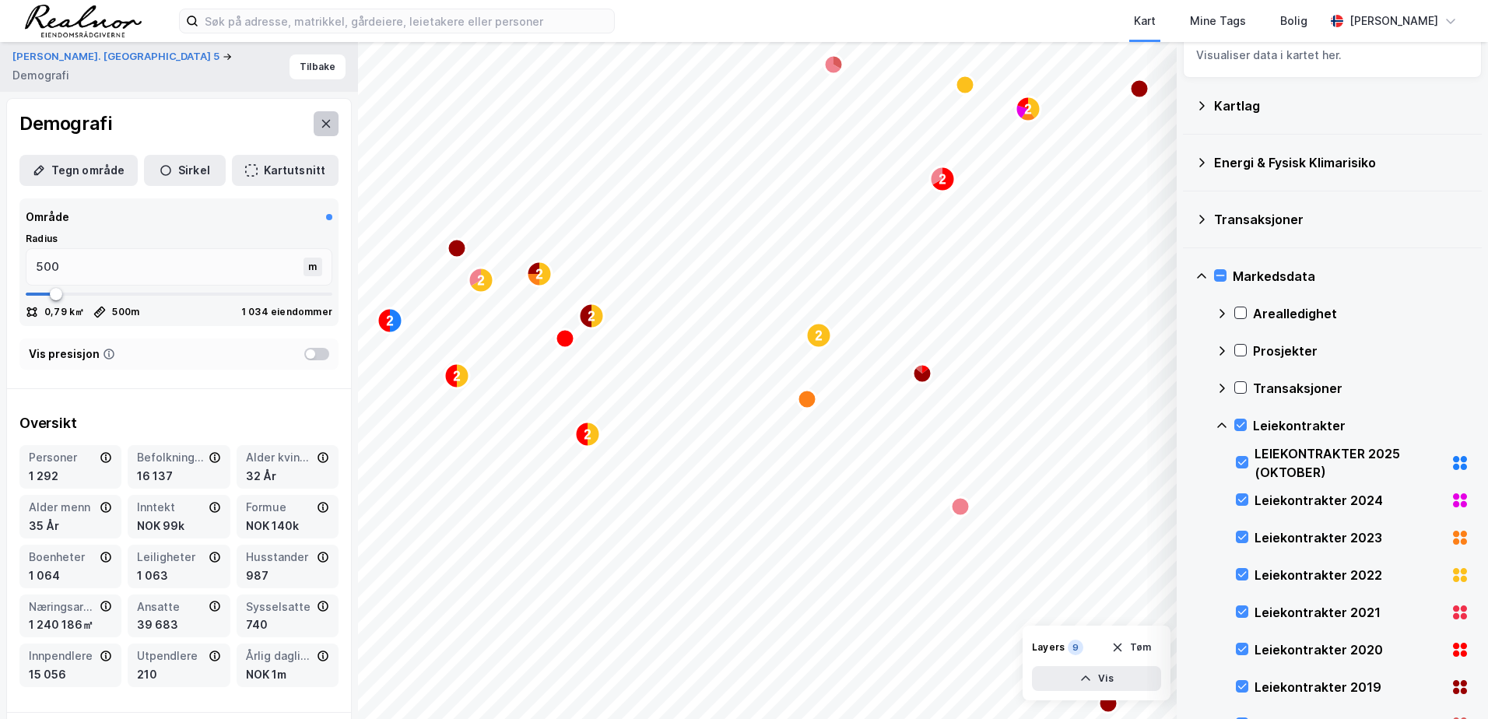
click at [314, 118] on button at bounding box center [326, 123] width 25 height 25
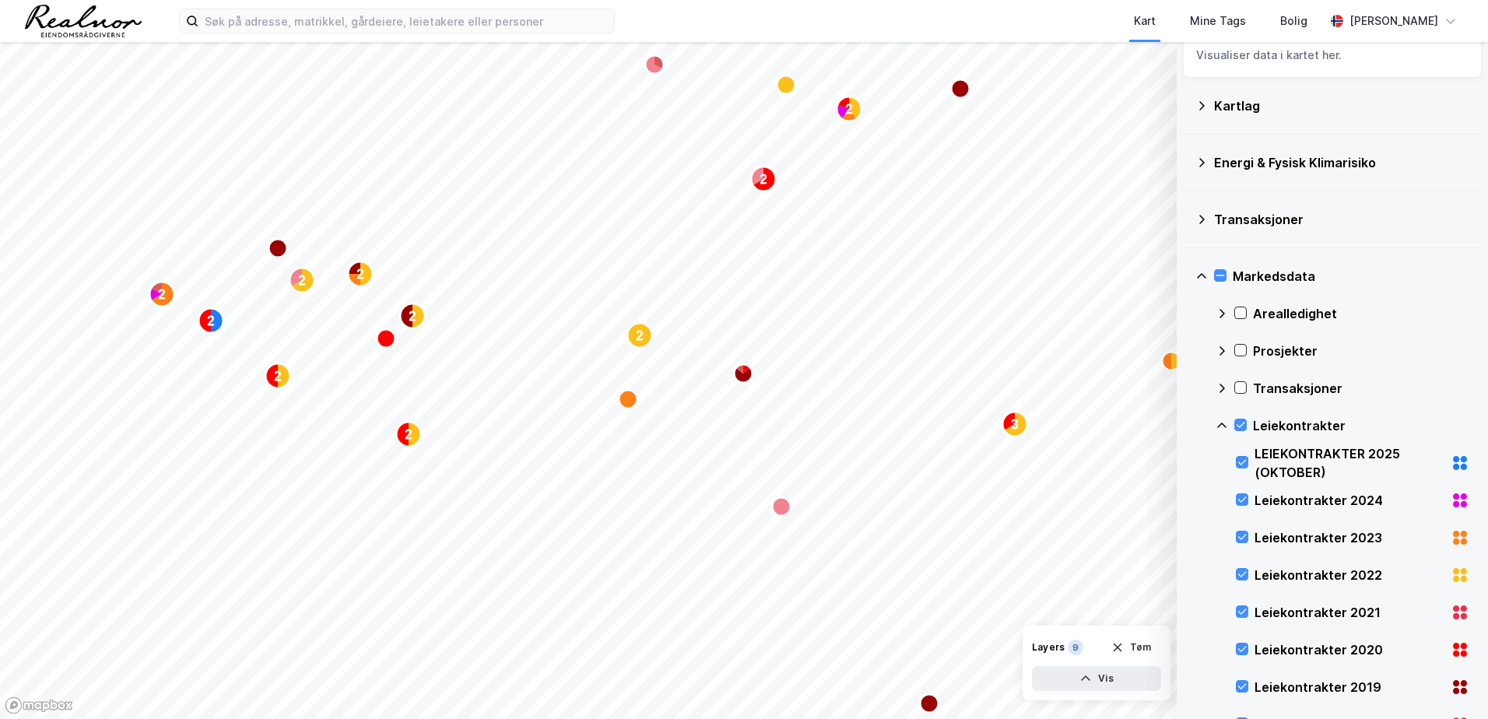
click at [18, 9] on div "Kart Mine Tags Bolig [PERSON_NAME]" at bounding box center [744, 21] width 1488 height 42
click at [787, 511] on icon "Map marker" at bounding box center [781, 506] width 19 height 19
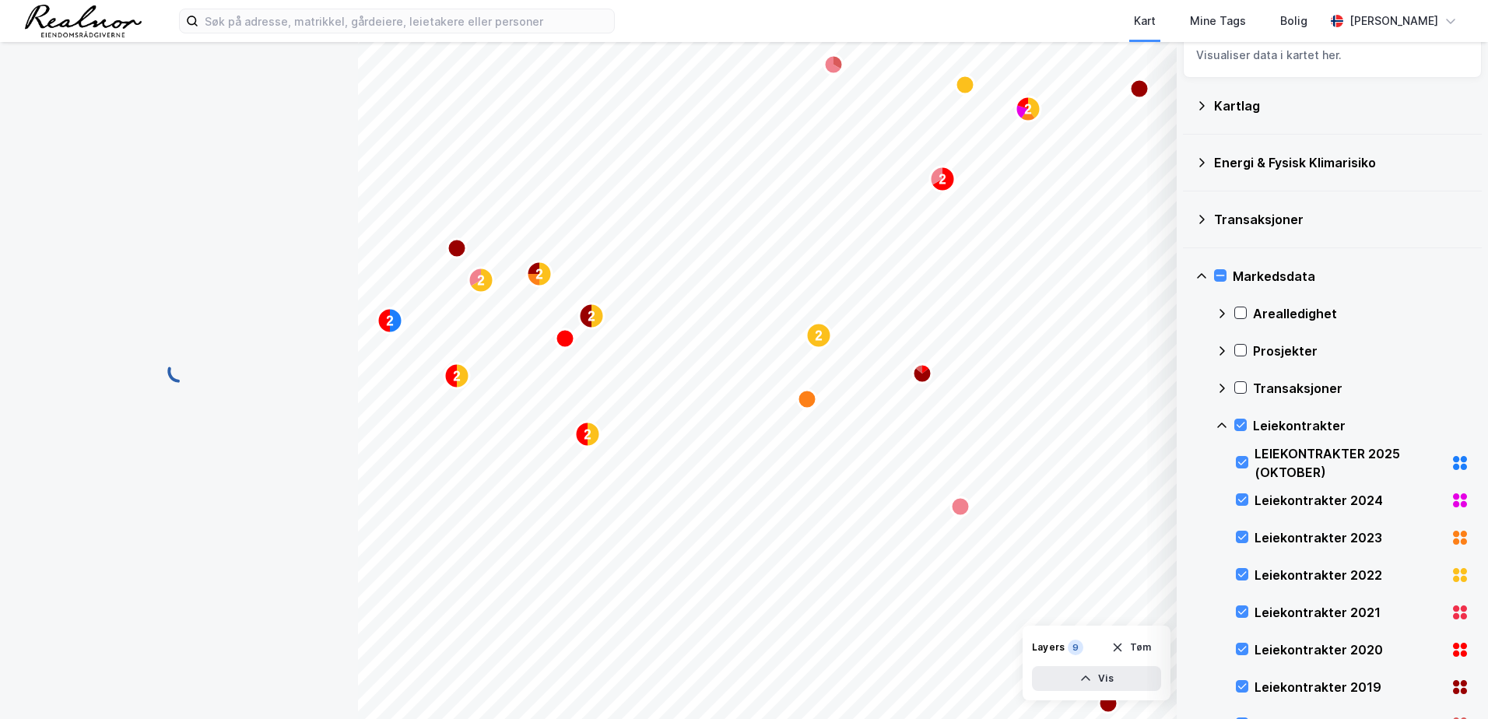
scroll to position [99, 0]
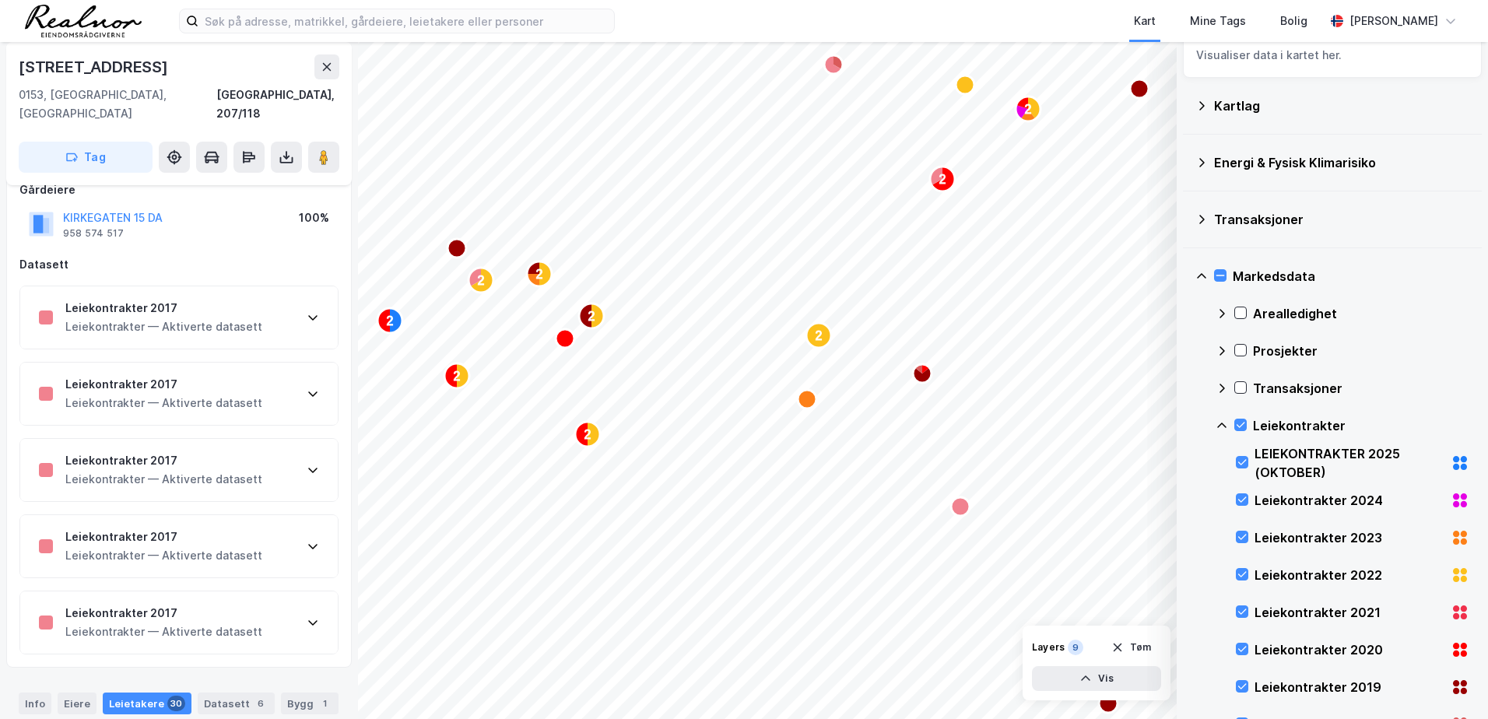
click at [307, 311] on icon at bounding box center [313, 317] width 12 height 12
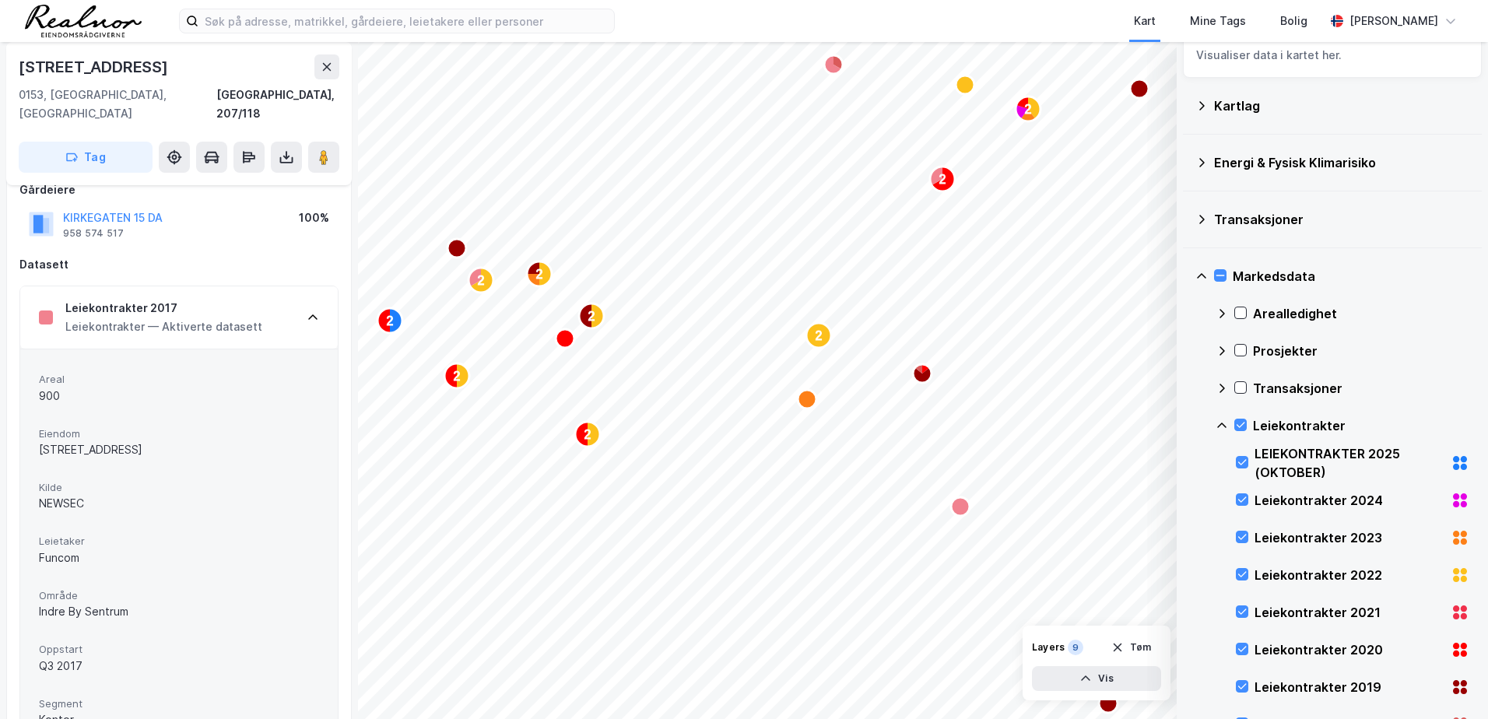
click at [307, 311] on icon at bounding box center [313, 317] width 12 height 12
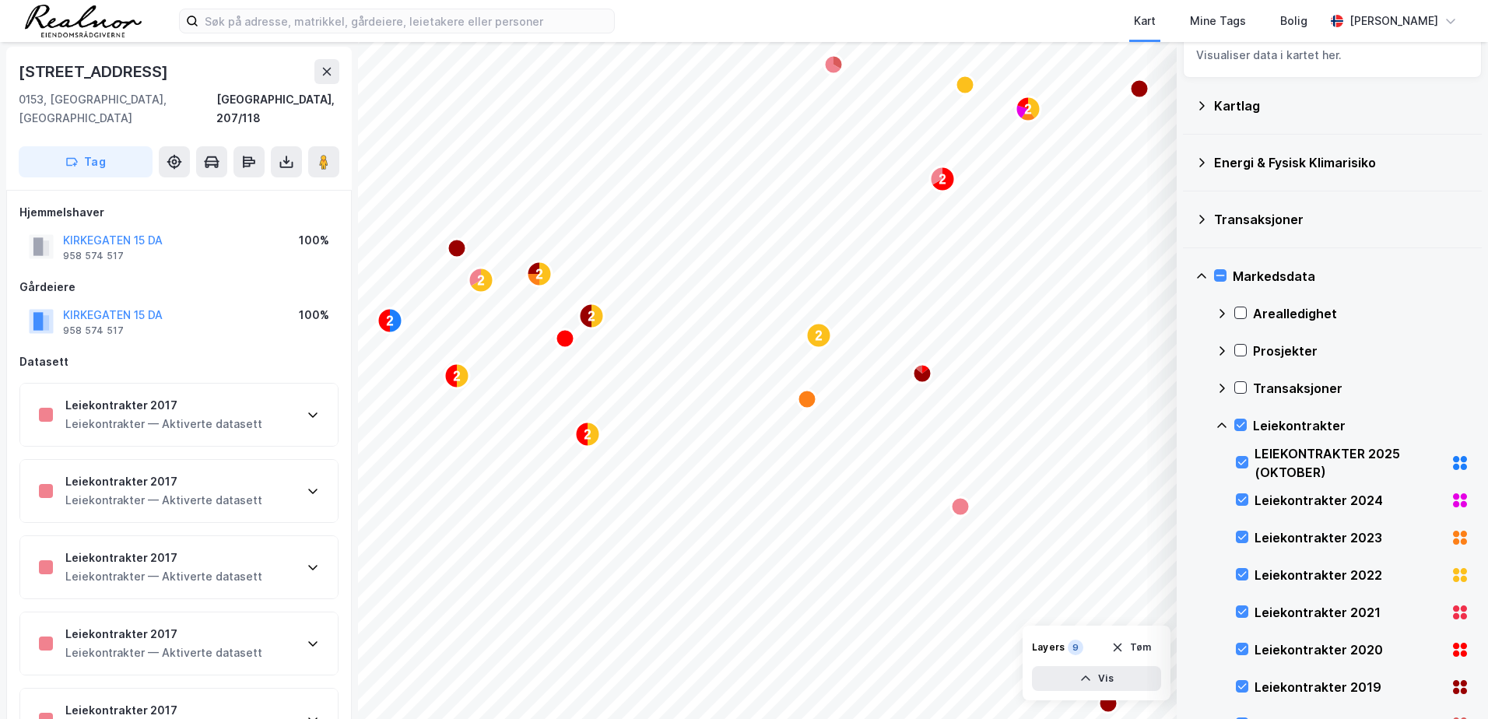
scroll to position [0, 0]
click at [171, 156] on icon at bounding box center [175, 164] width 16 height 16
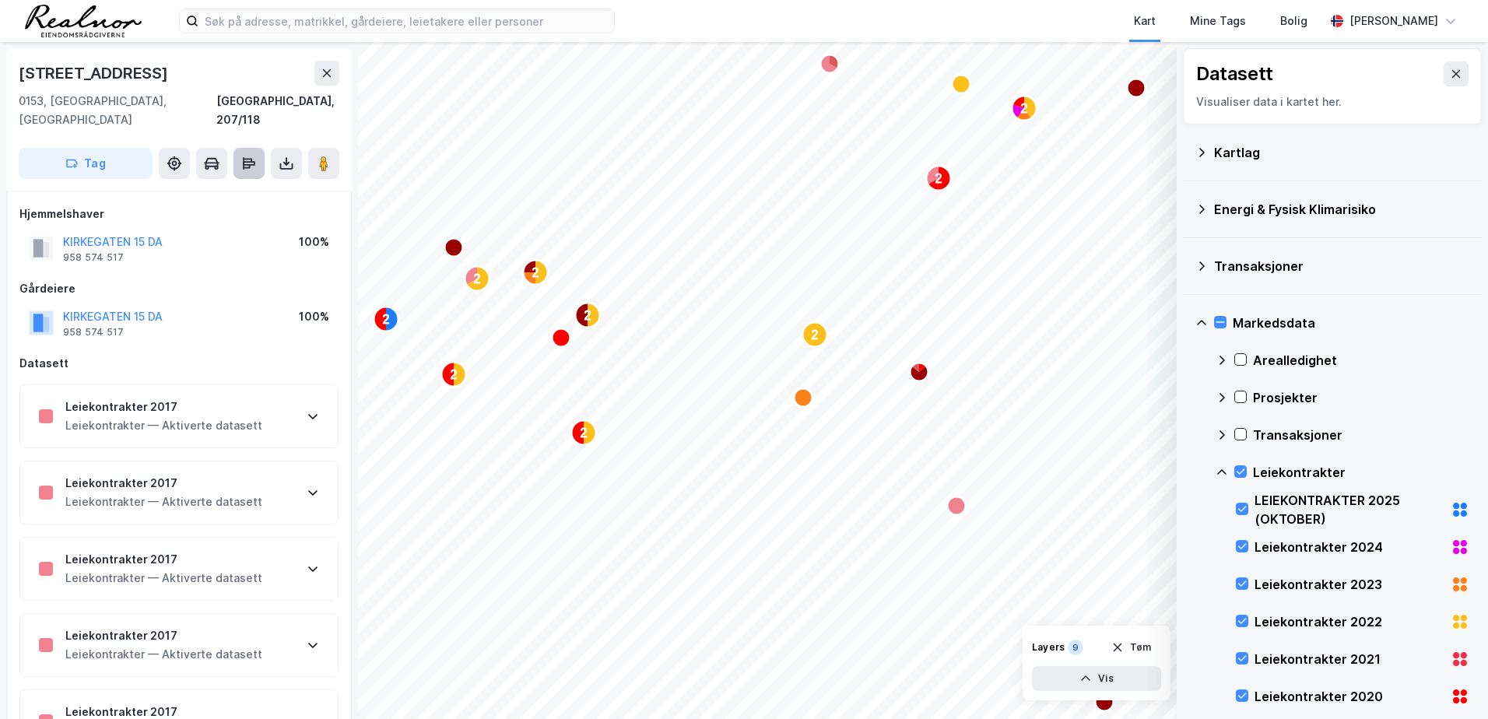
click at [247, 154] on button at bounding box center [248, 163] width 31 height 31
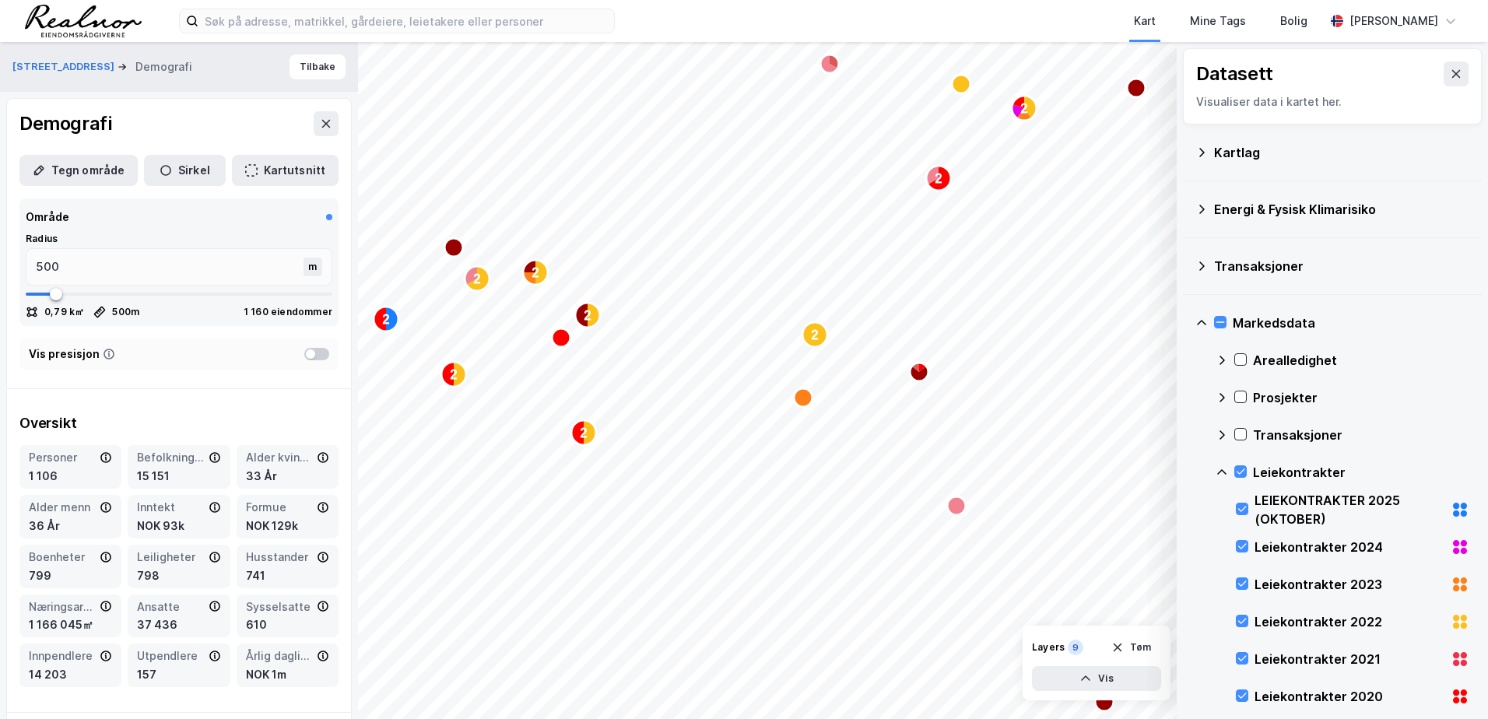
click at [304, 356] on div at bounding box center [316, 354] width 25 height 12
click at [288, 360] on div "Vis presisjon" at bounding box center [178, 353] width 319 height 31
click at [304, 349] on div at bounding box center [316, 354] width 25 height 12
click at [57, 66] on button "[STREET_ADDRESS]" at bounding box center [64, 67] width 105 height 16
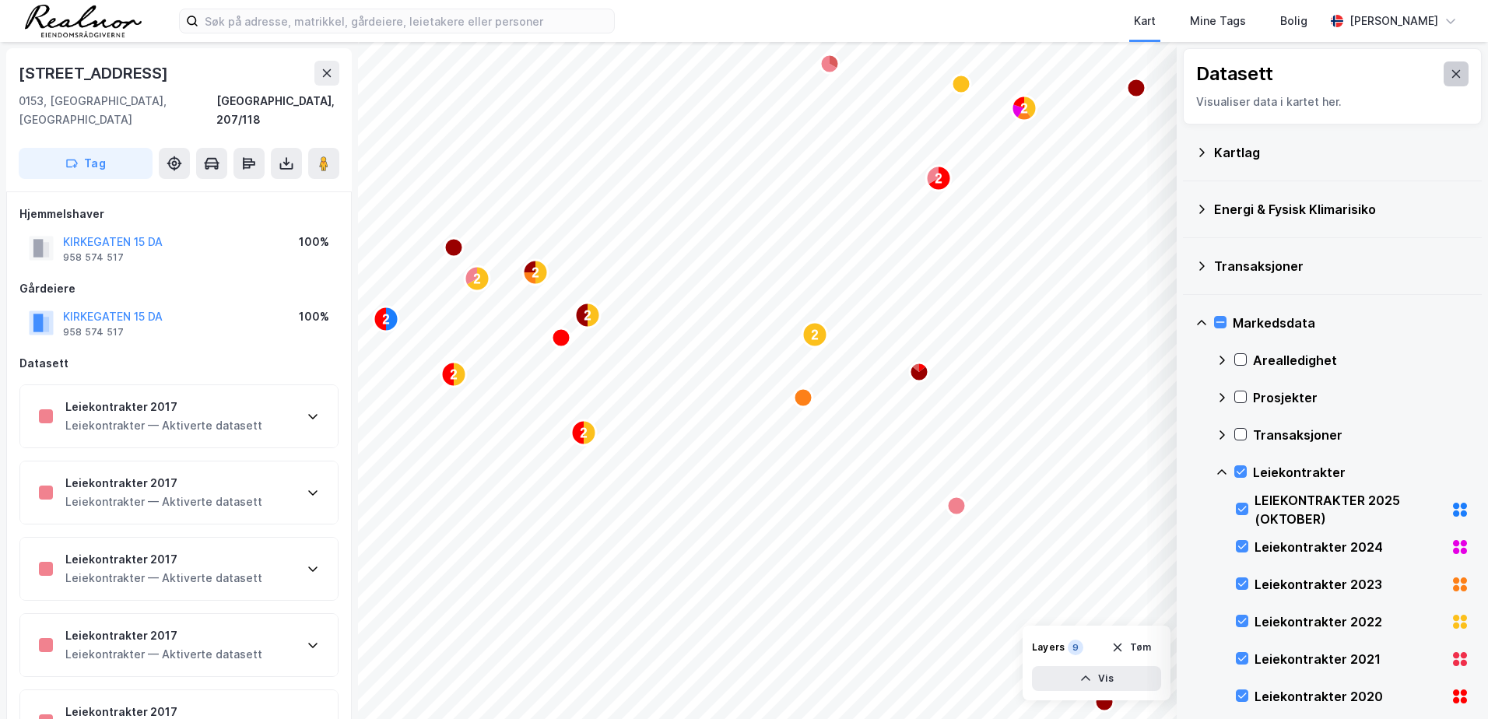
click at [1452, 73] on icon at bounding box center [1456, 74] width 9 height 8
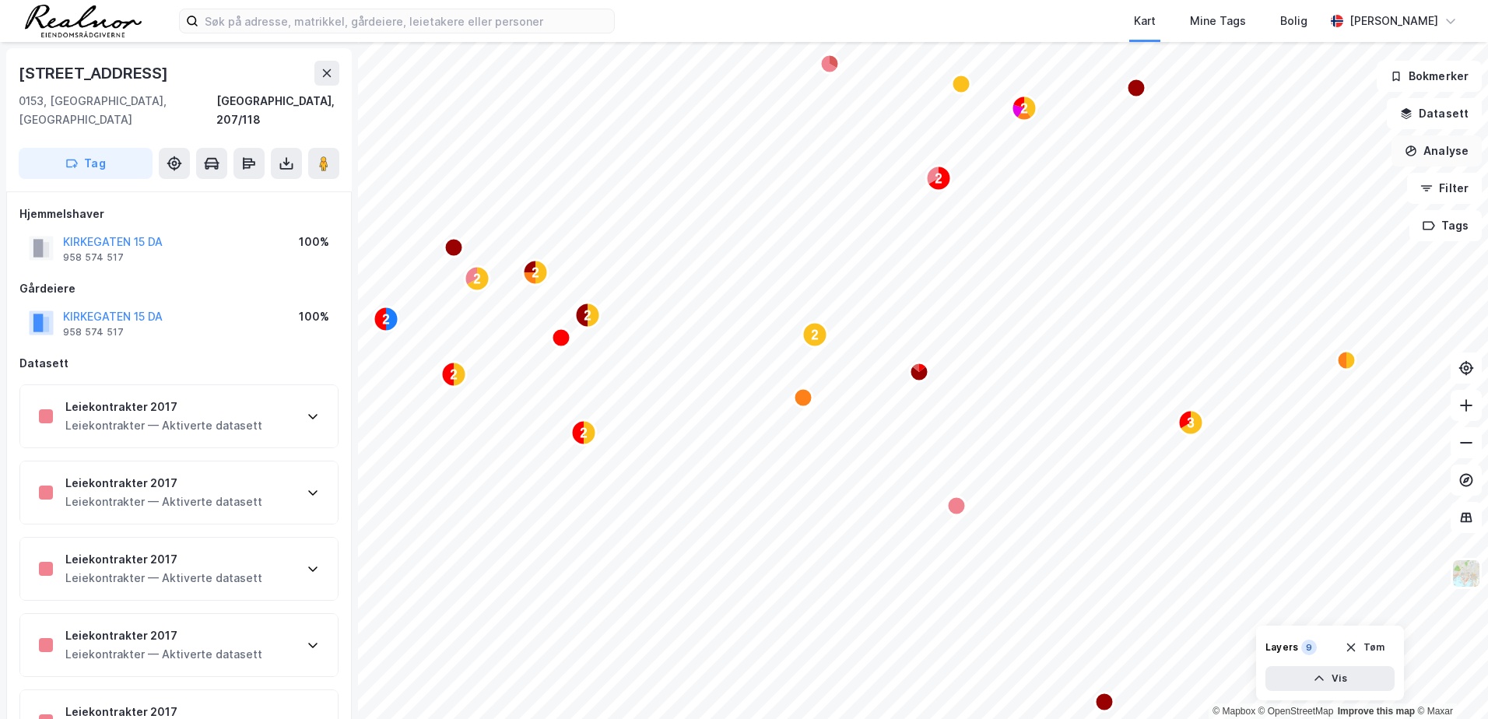
click at [1457, 152] on button "Analyse" at bounding box center [1436, 150] width 90 height 31
click at [1432, 151] on button "Analyse" at bounding box center [1436, 150] width 90 height 31
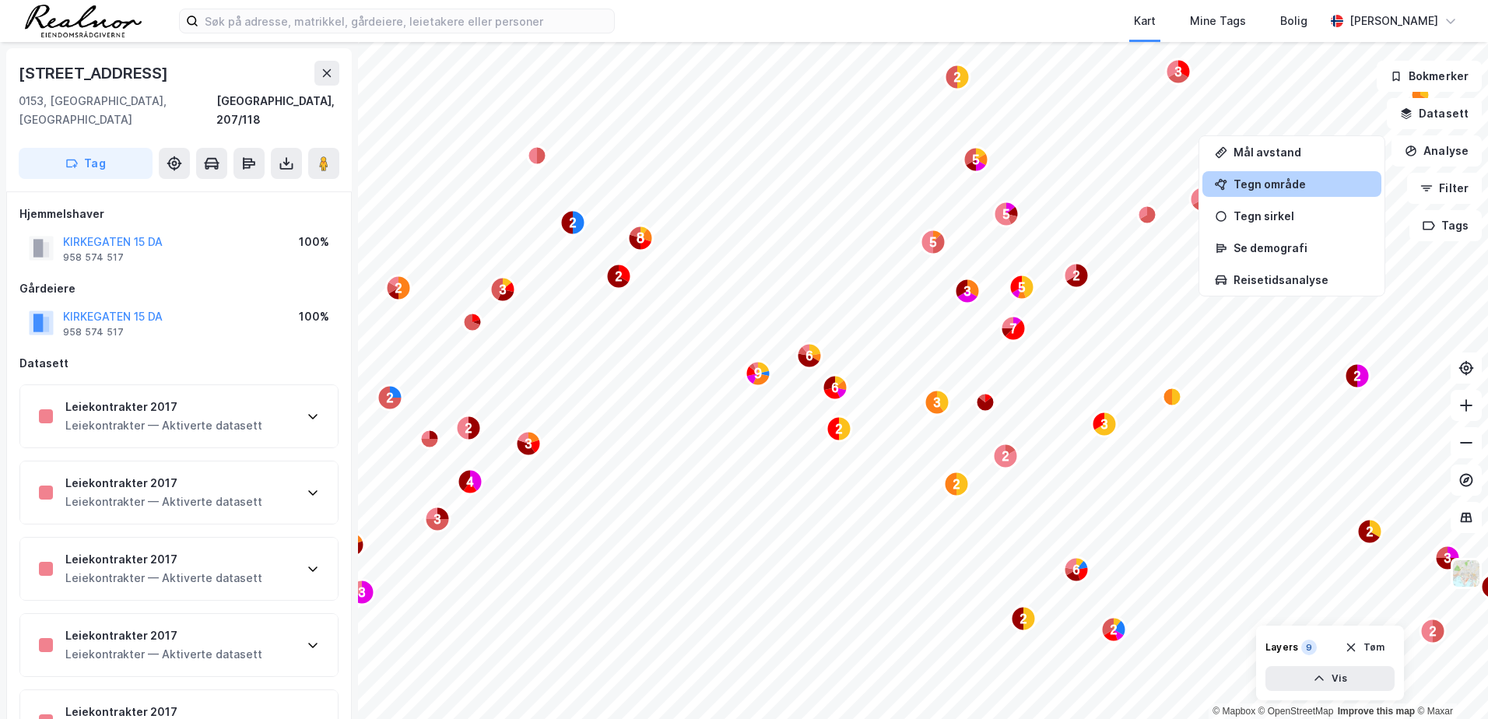
click at [1274, 185] on div "Tegn område" at bounding box center [1300, 183] width 135 height 13
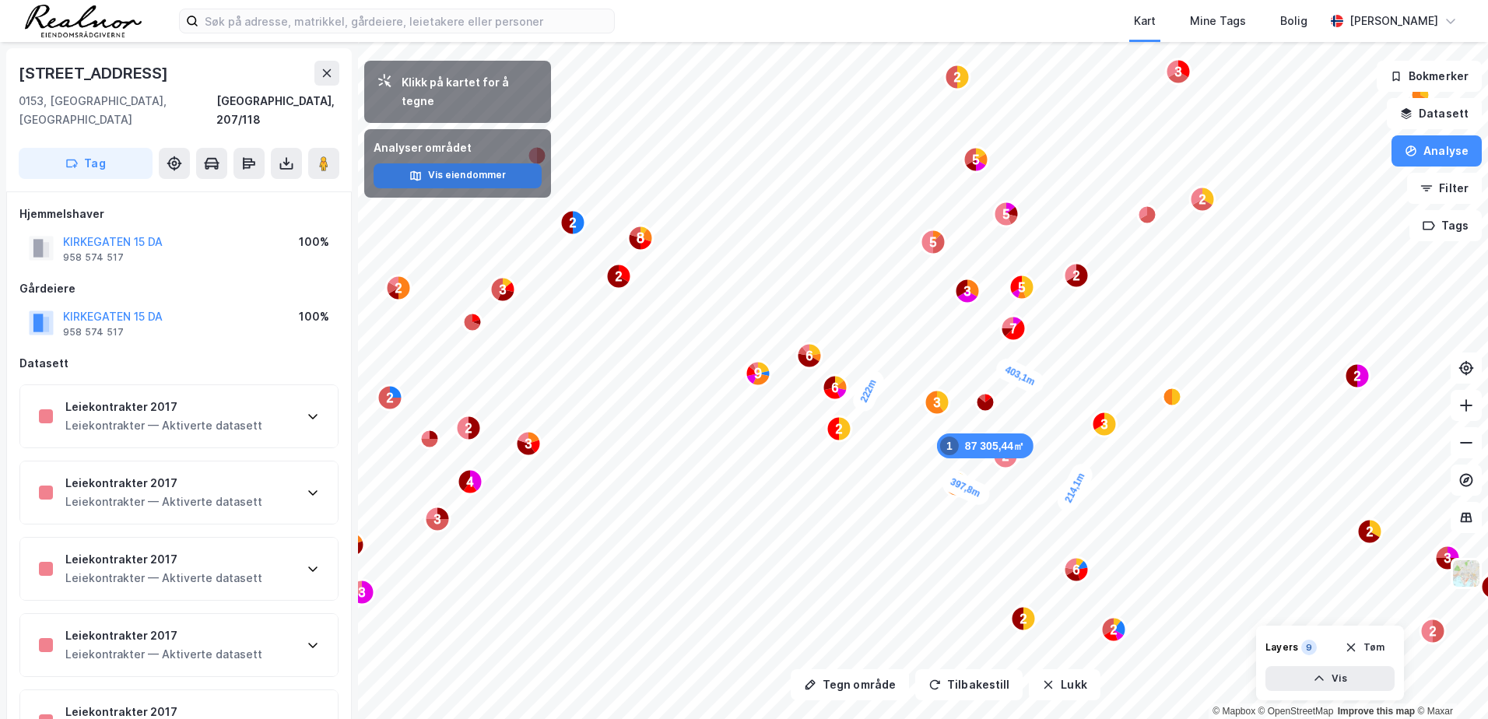
click at [472, 163] on button "Vis eiendommer" at bounding box center [457, 175] width 168 height 25
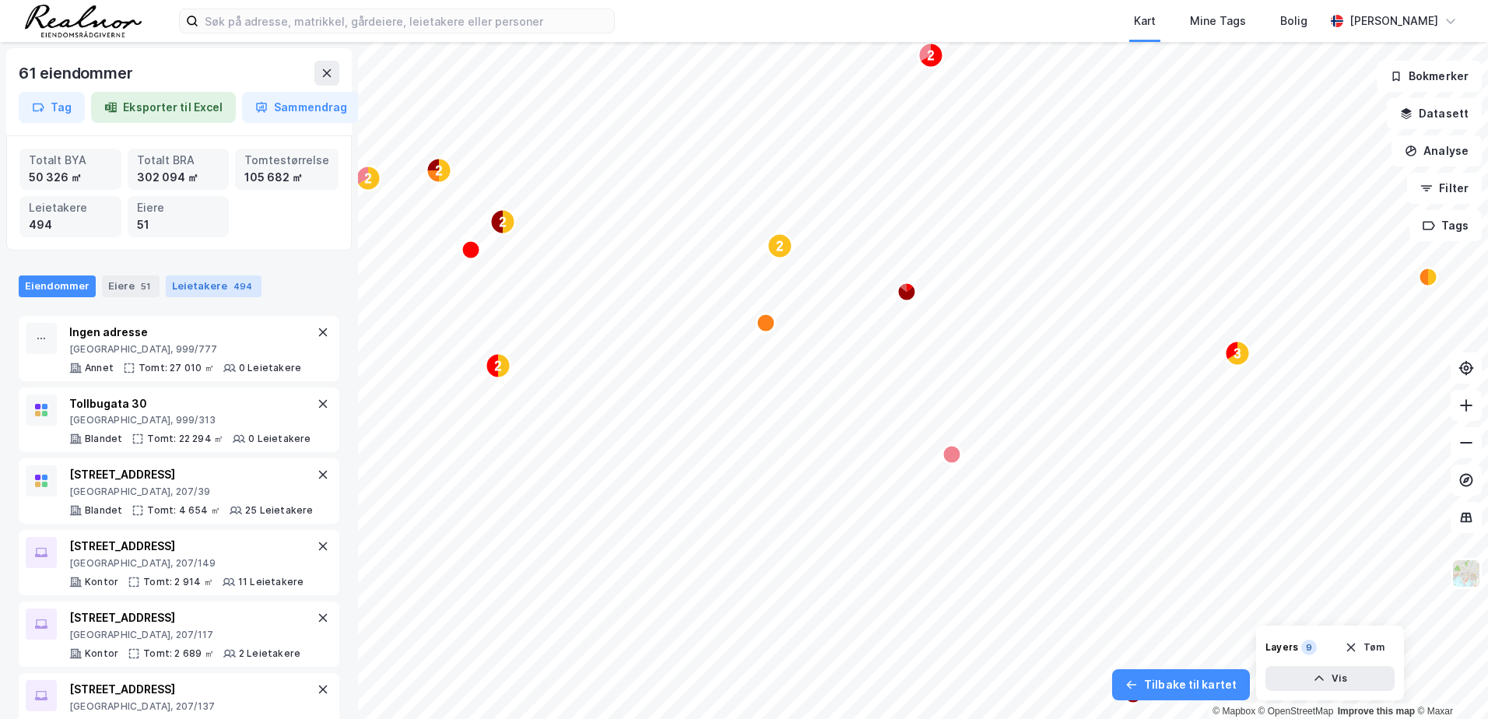
click at [247, 280] on div "Leietakere 494" at bounding box center [214, 286] width 96 height 22
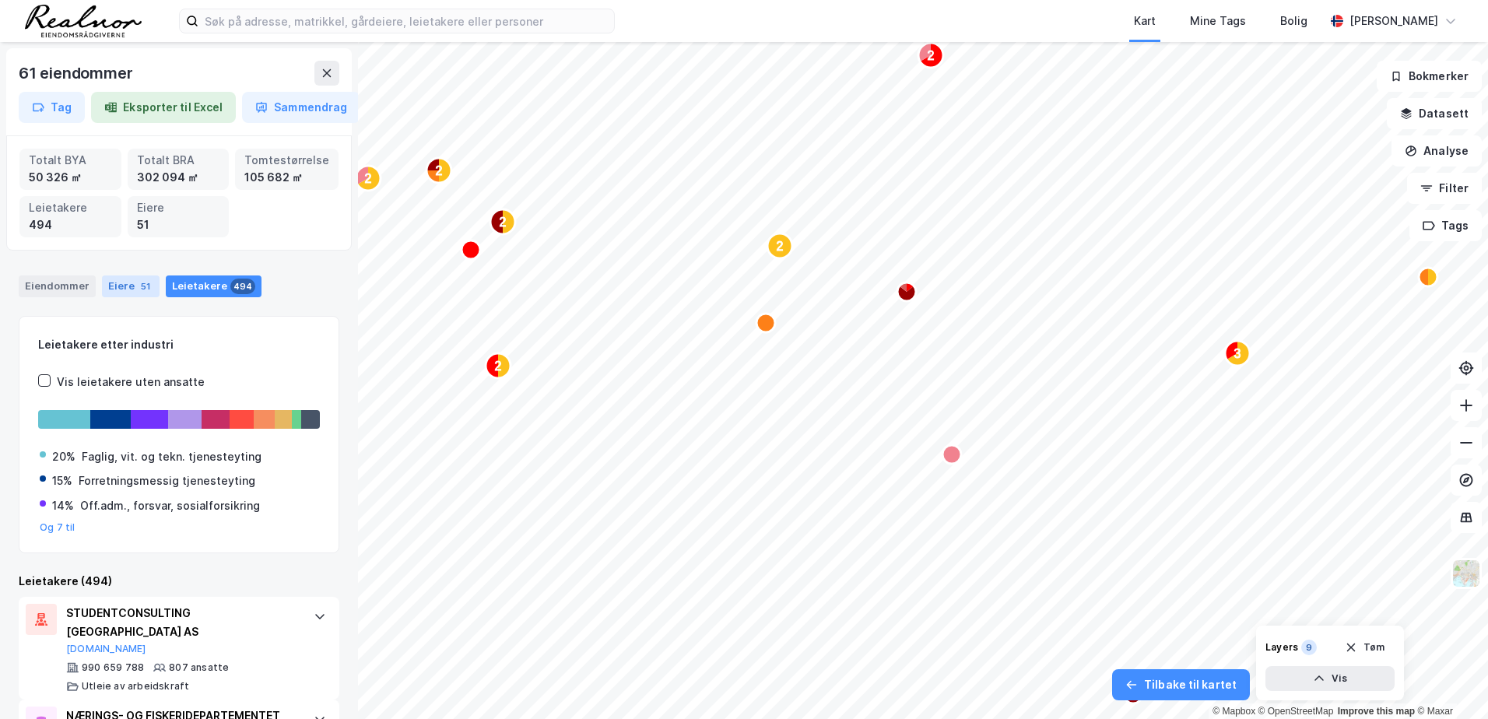
click at [115, 289] on div "Eiere 51" at bounding box center [131, 286] width 58 height 22
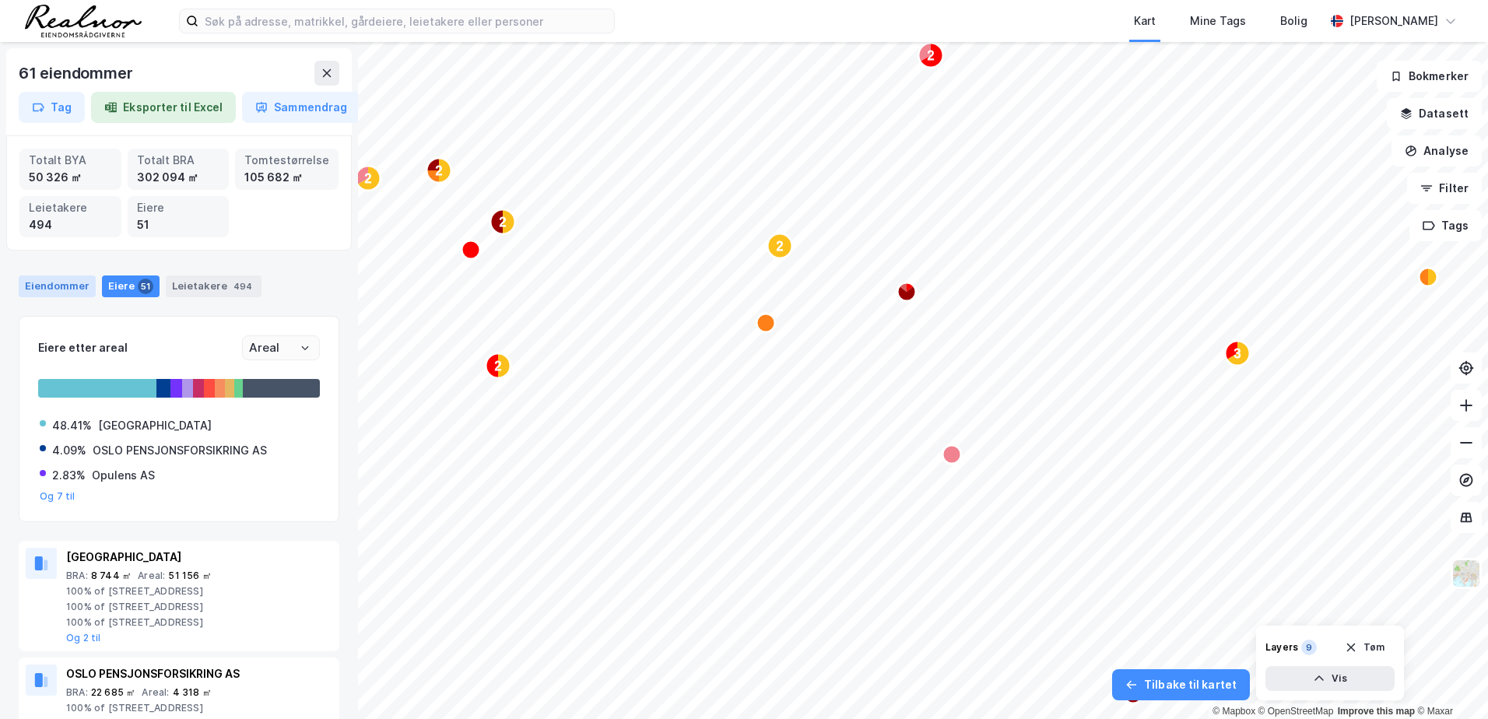
click at [79, 296] on div "Eiendommer" at bounding box center [57, 286] width 77 height 22
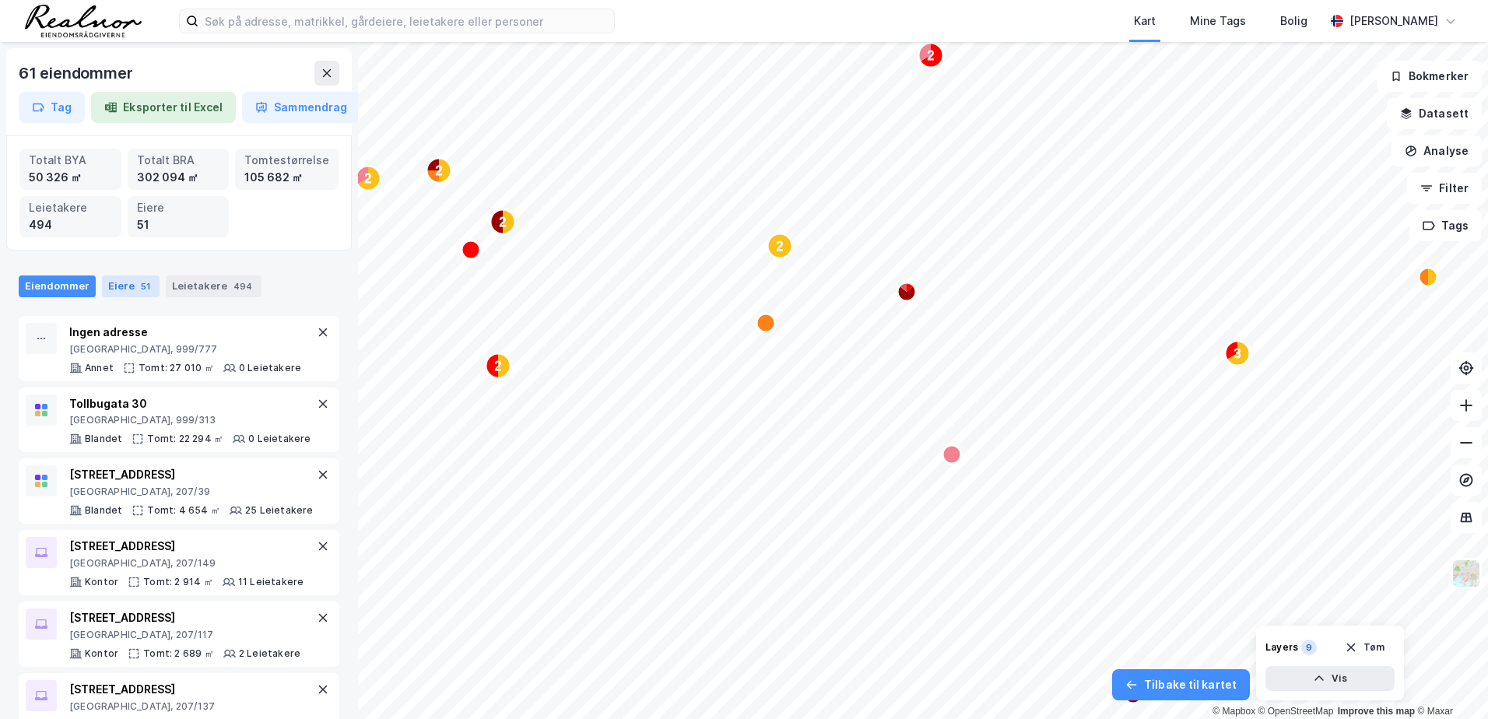
click at [145, 288] on div "51" at bounding box center [146, 287] width 16 height 16
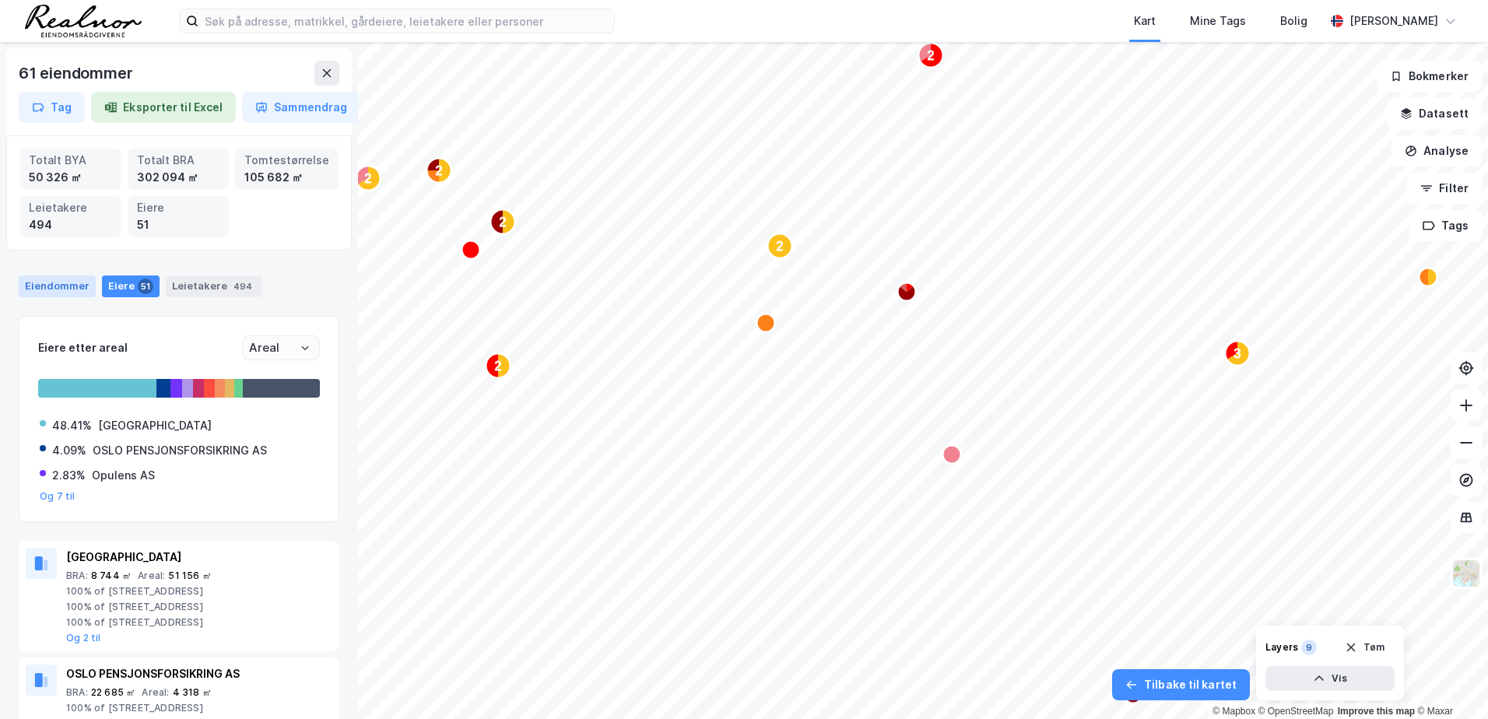
click at [28, 277] on div "Eiendommer" at bounding box center [57, 286] width 77 height 22
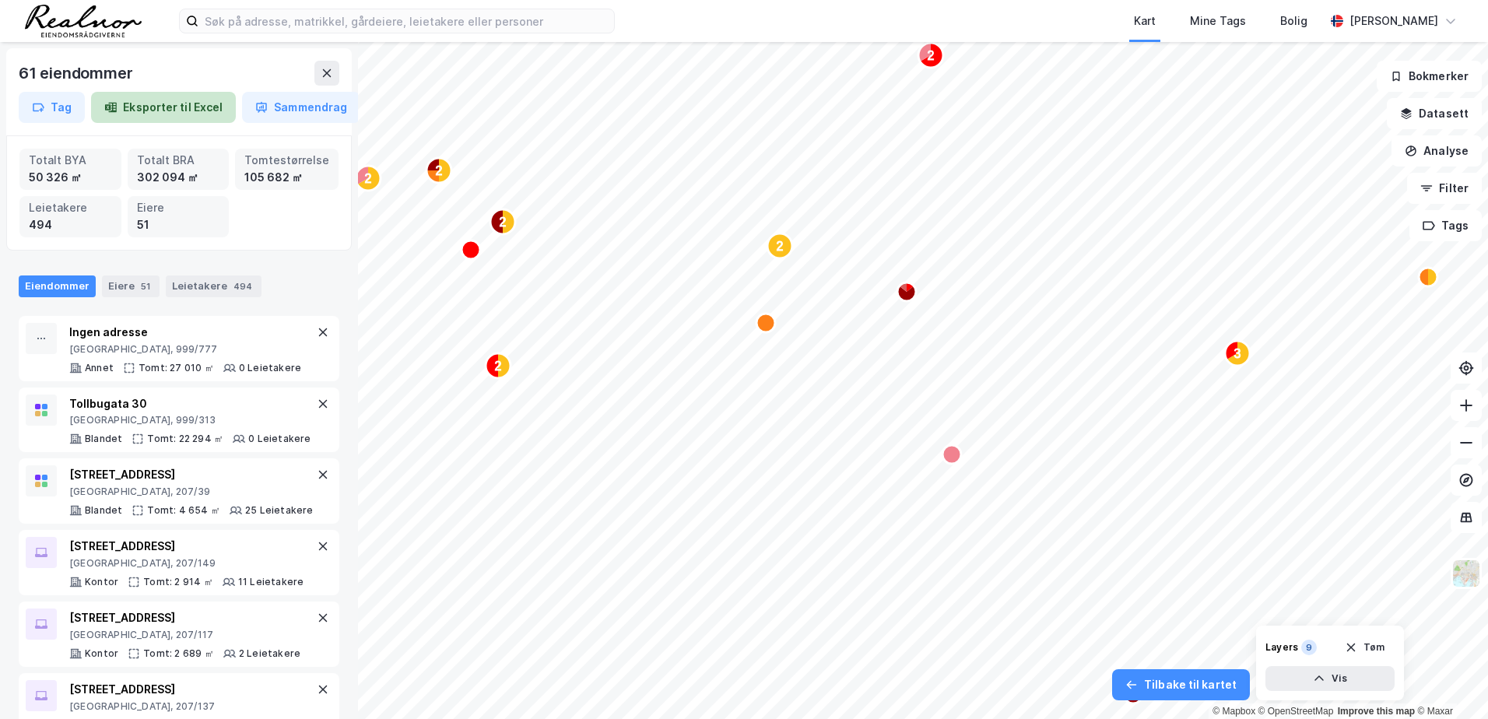
click at [125, 113] on button "Eksporter til Excel" at bounding box center [163, 107] width 145 height 31
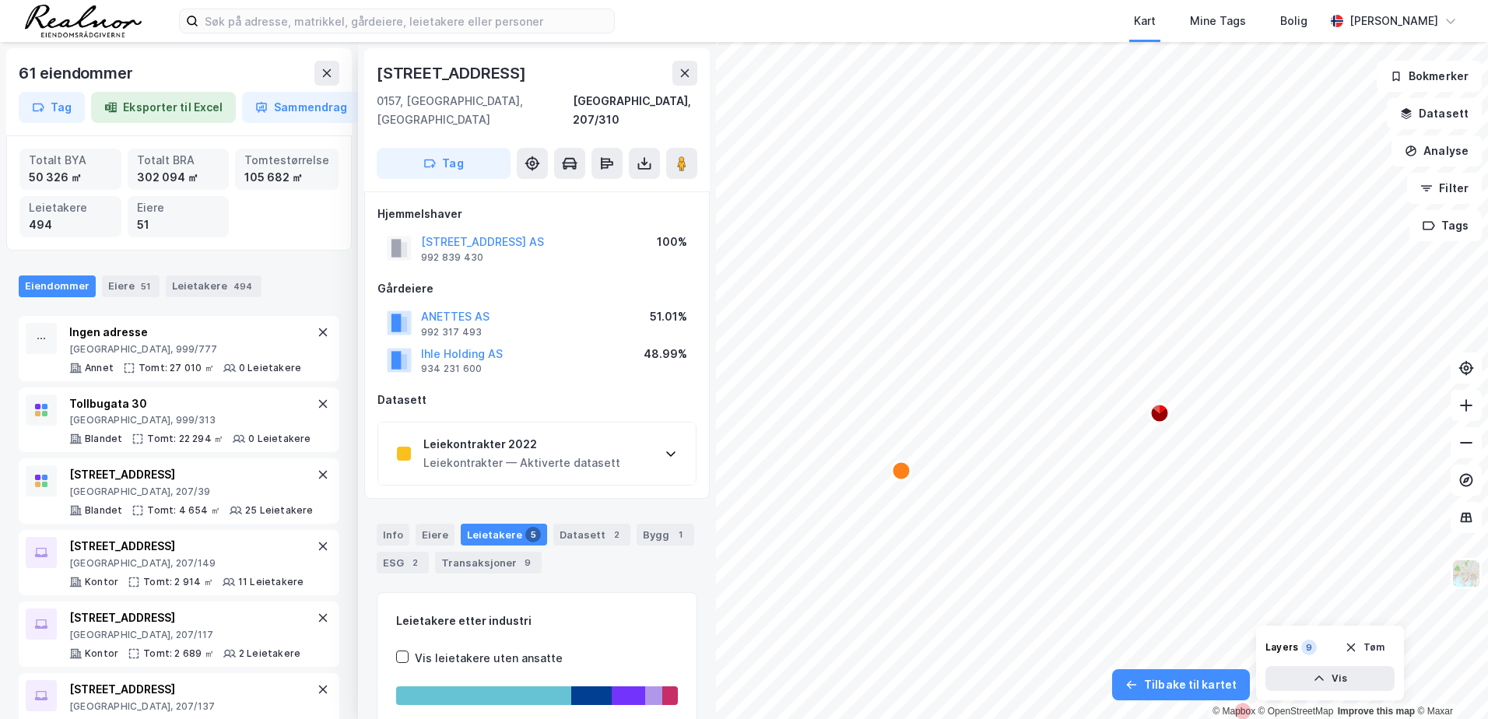
scroll to position [3, 0]
click at [659, 431] on div "Leiekontrakter 2022 Leiekontrakter — Aktiverte datasett" at bounding box center [536, 450] width 317 height 62
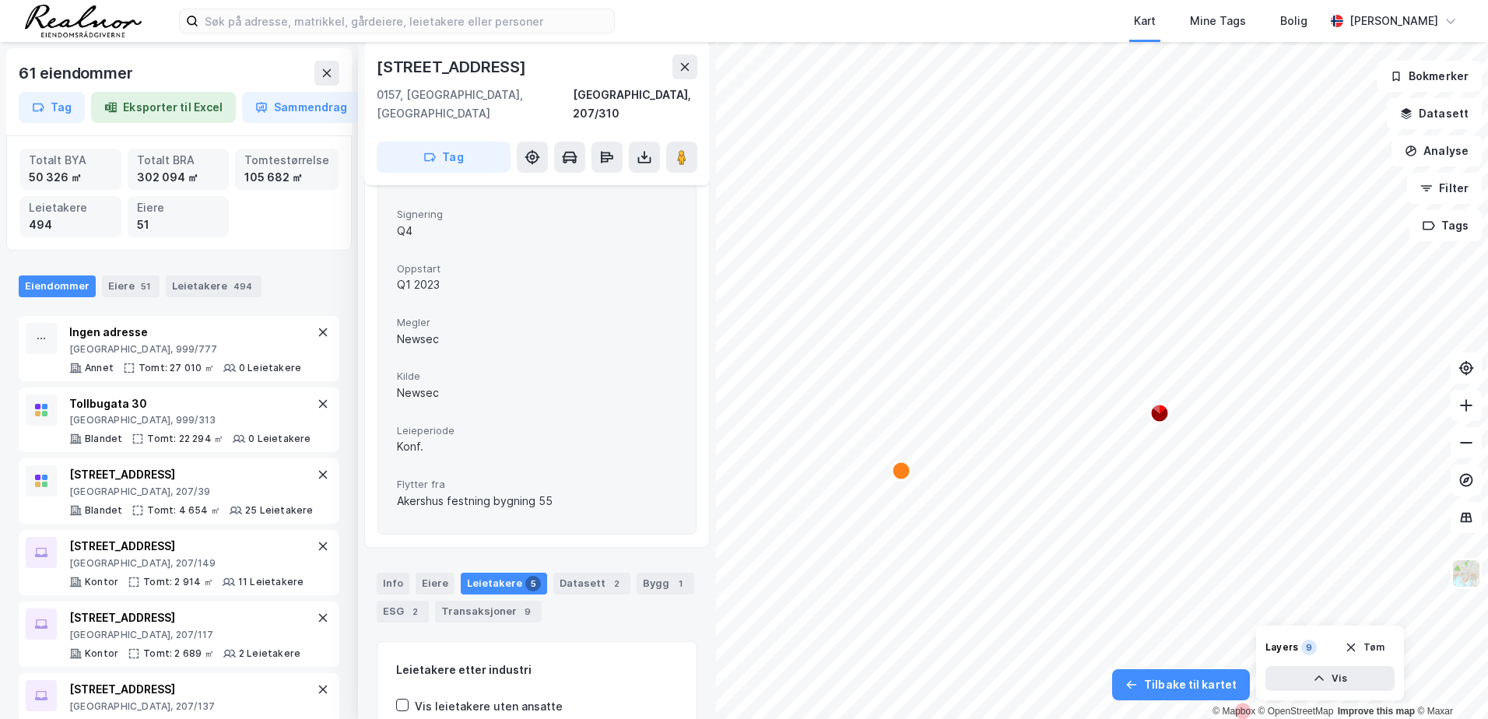
scroll to position [626, 0]
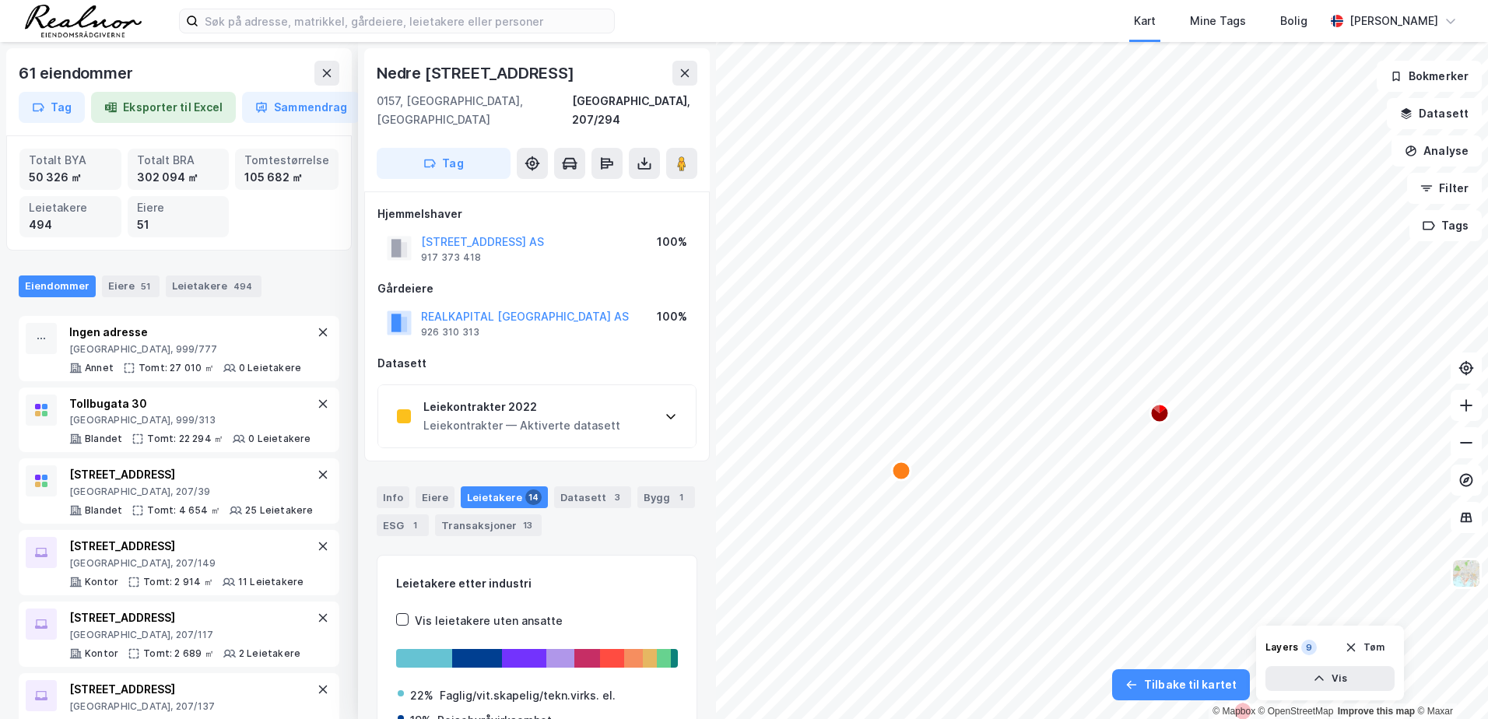
click at [629, 385] on div "Leiekontrakter 2022 Leiekontrakter — Aktiverte datasett" at bounding box center [536, 416] width 317 height 62
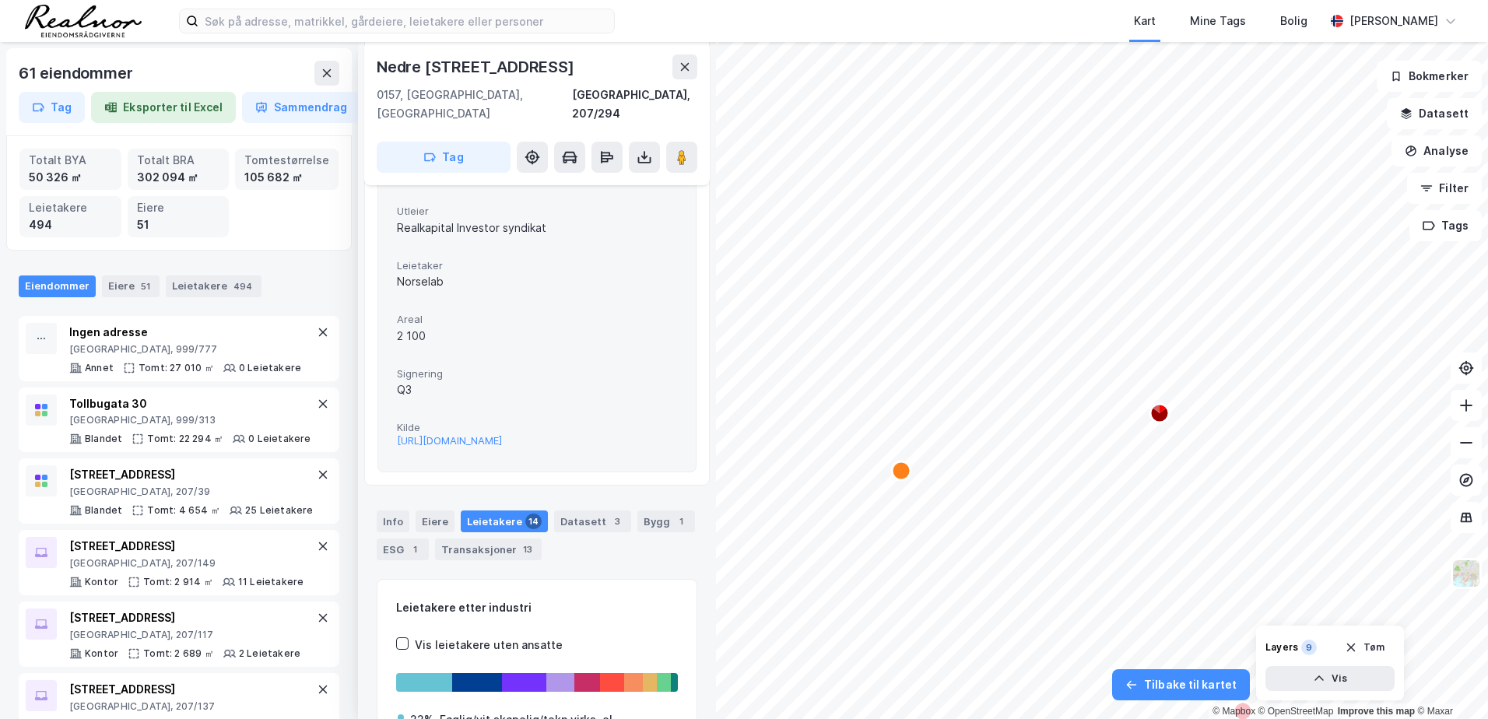
scroll to position [467, 0]
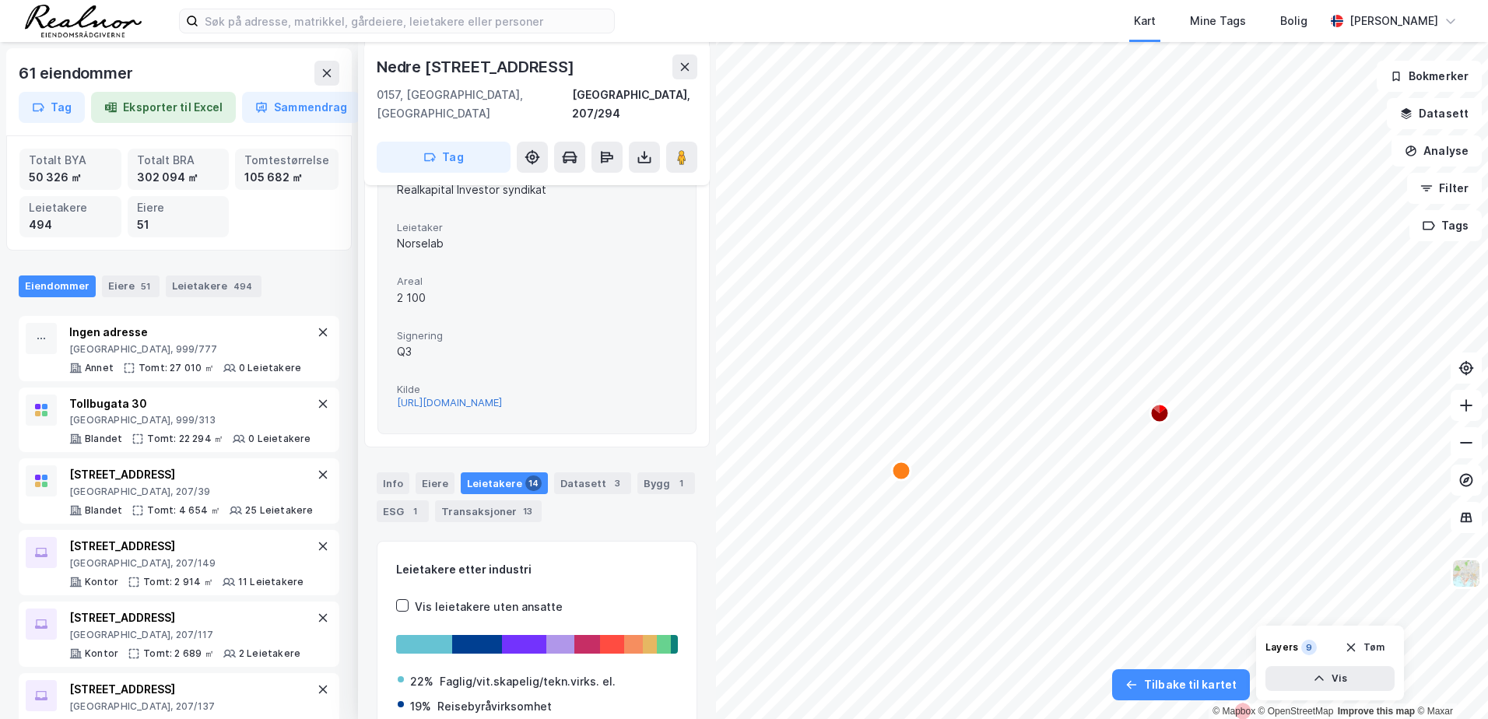
click at [502, 396] on div "[URL][DOMAIN_NAME]" at bounding box center [449, 402] width 105 height 13
click at [908, 363] on circle "Map marker" at bounding box center [903, 356] width 19 height 19
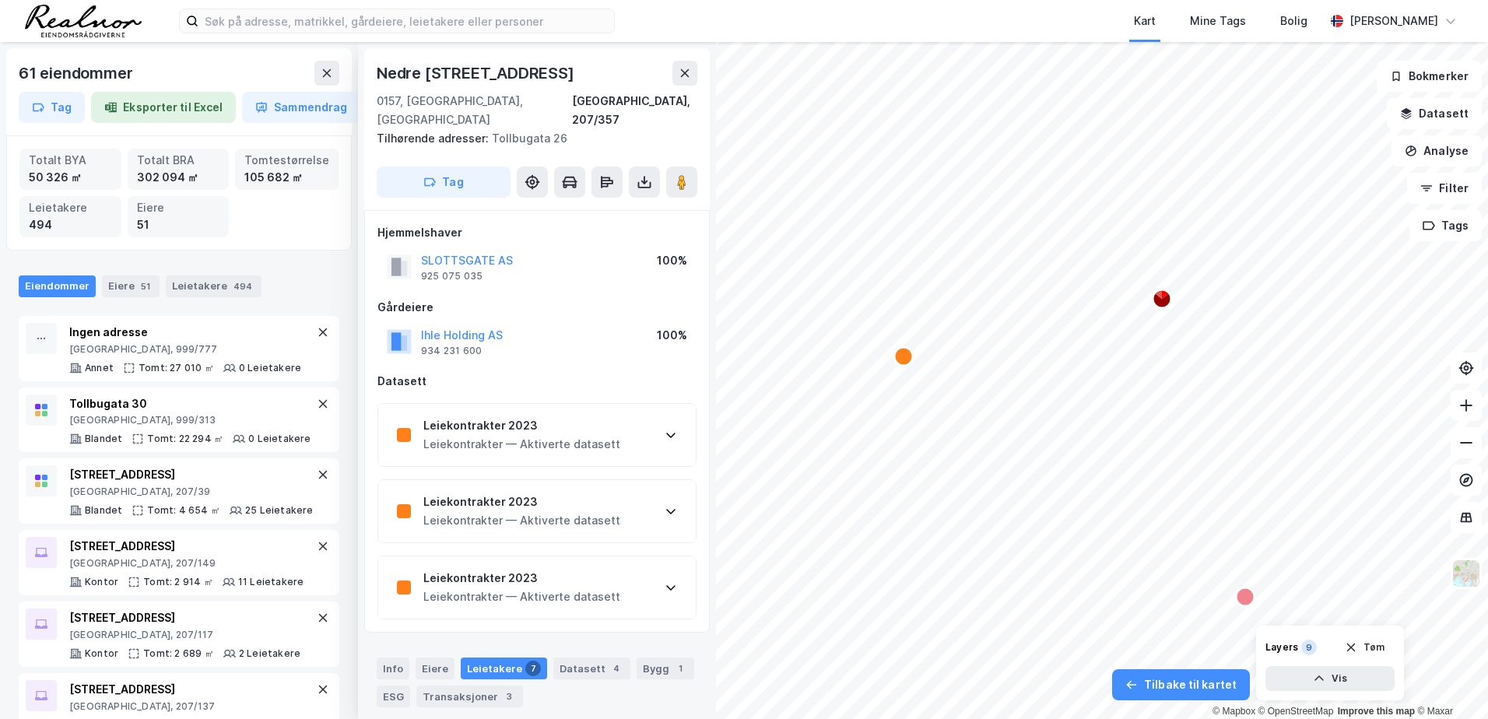
click at [647, 422] on div "Leiekontrakter 2023 Leiekontrakter — Aktiverte datasett" at bounding box center [536, 435] width 317 height 62
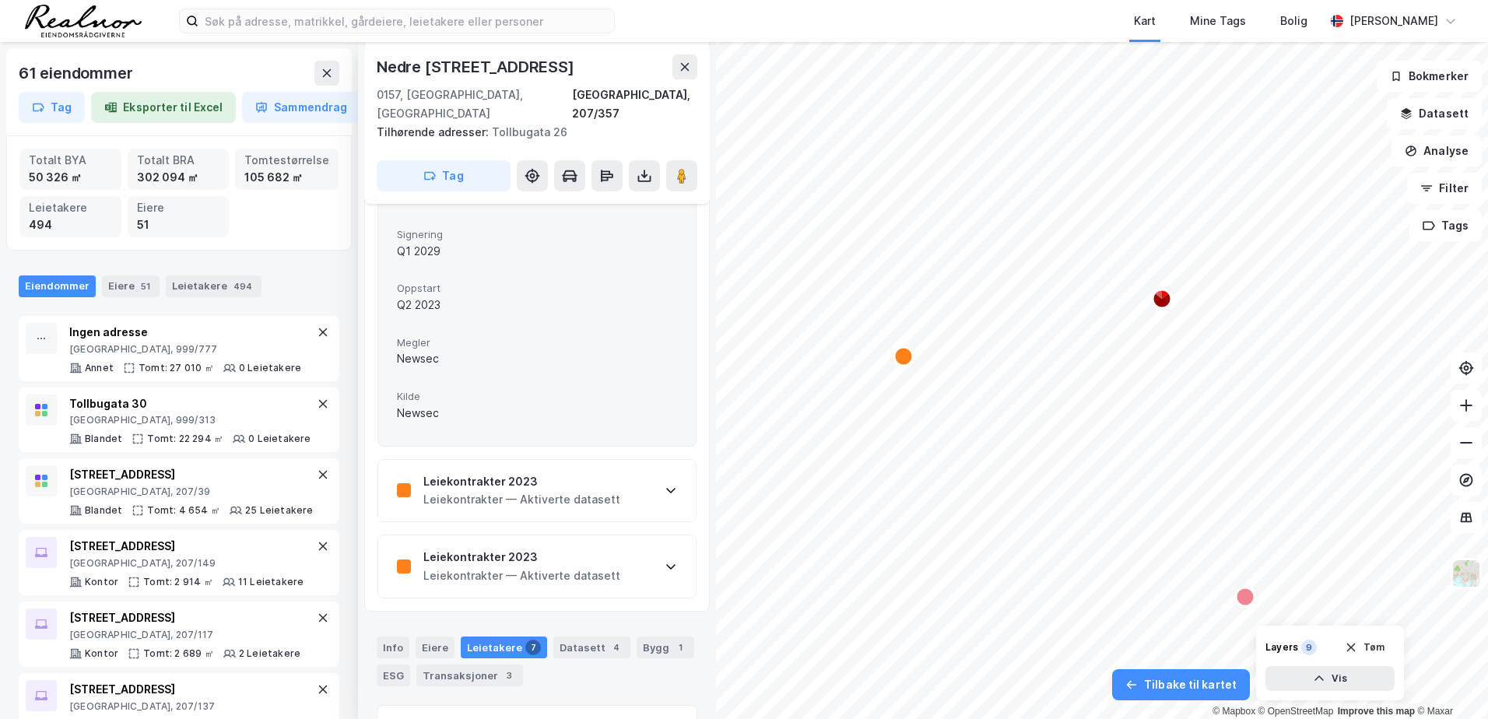
scroll to position [622, 0]
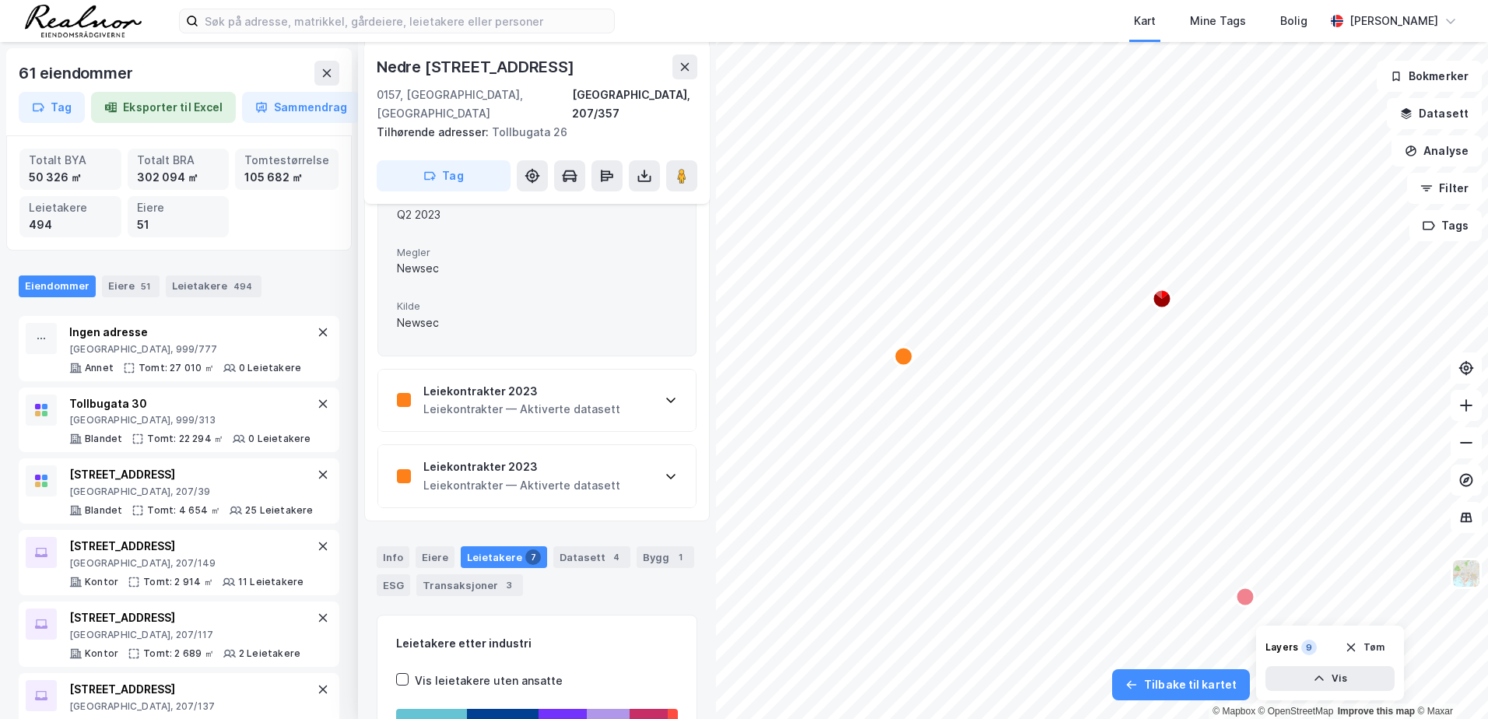
click at [657, 396] on div "Leiekontrakter 2023 Leiekontrakter — Aktiverte datasett" at bounding box center [536, 401] width 317 height 62
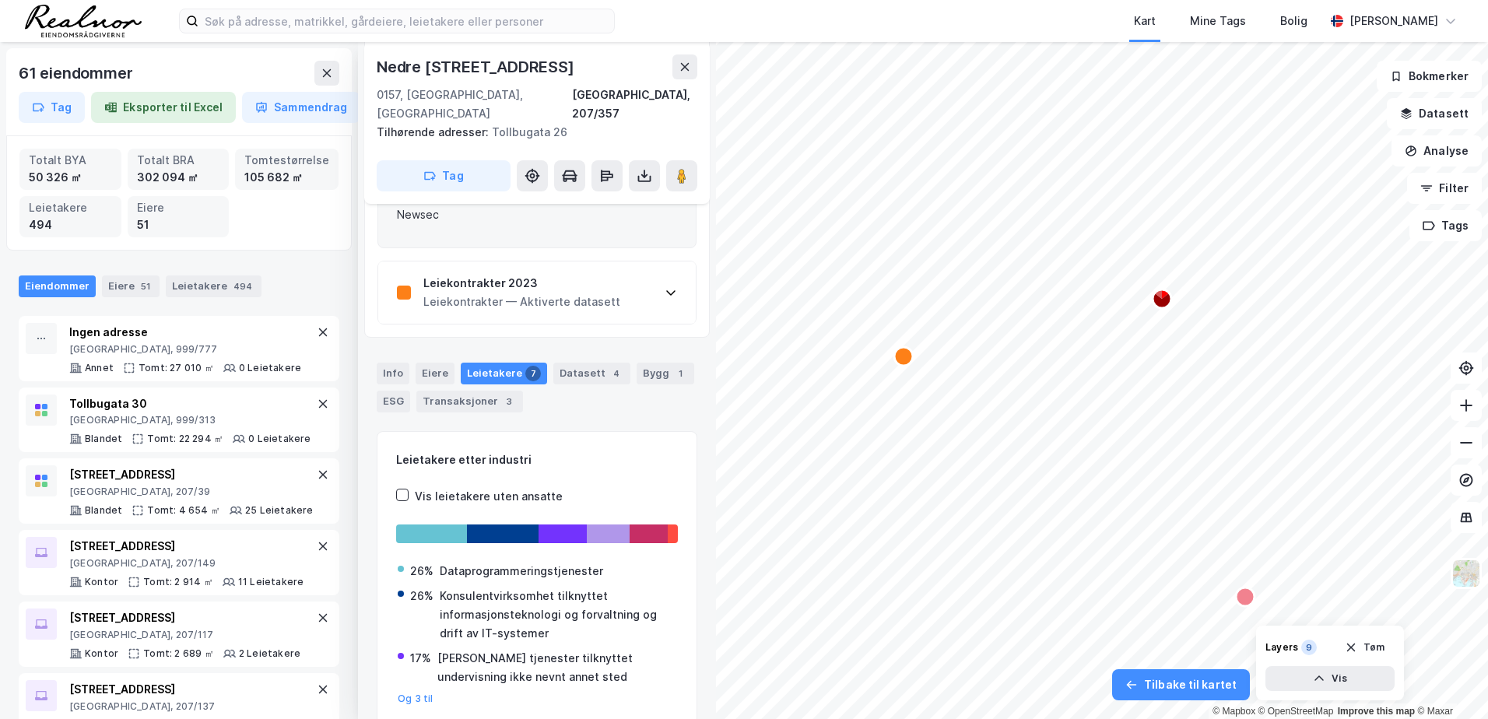
scroll to position [1323, 0]
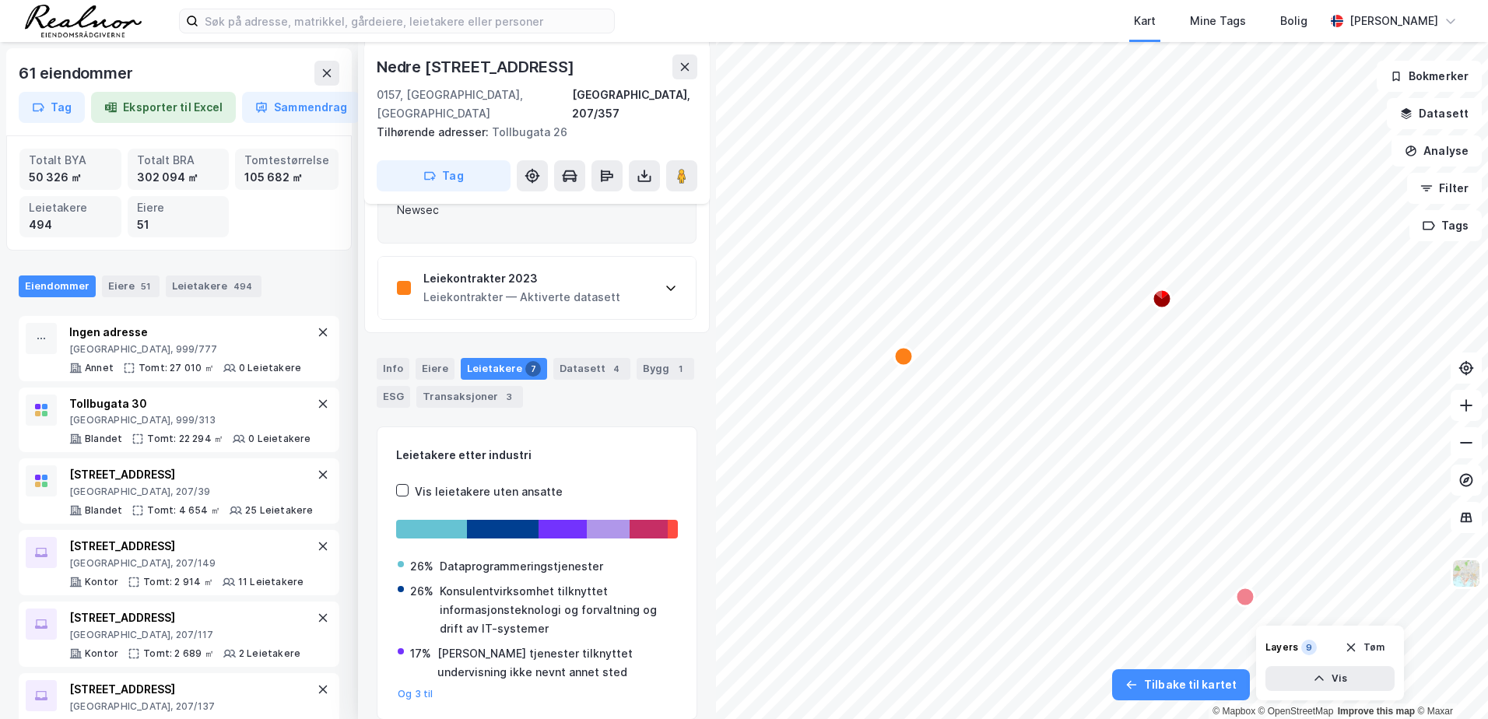
click at [657, 272] on div "Leiekontrakter 2023 Leiekontrakter — Aktiverte datasett" at bounding box center [536, 288] width 317 height 62
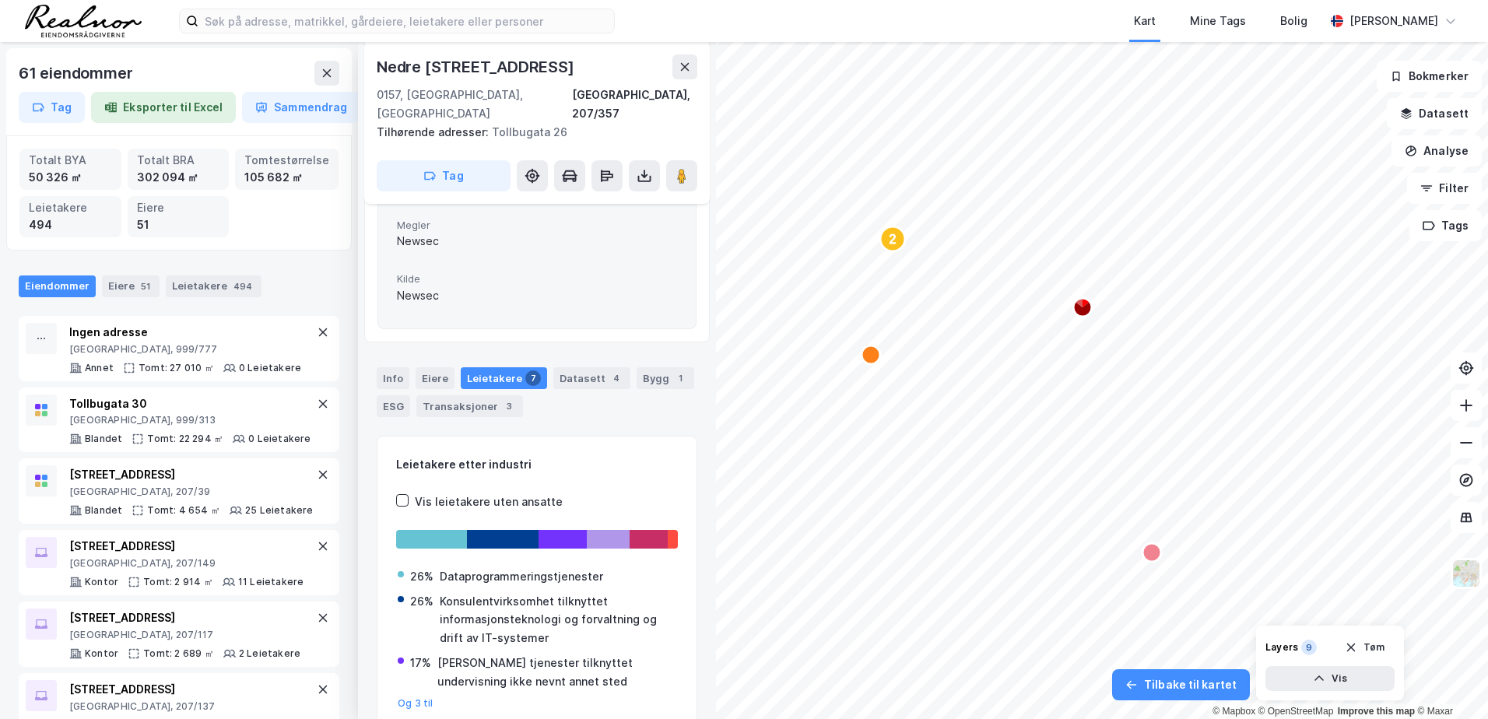
scroll to position [1945, 0]
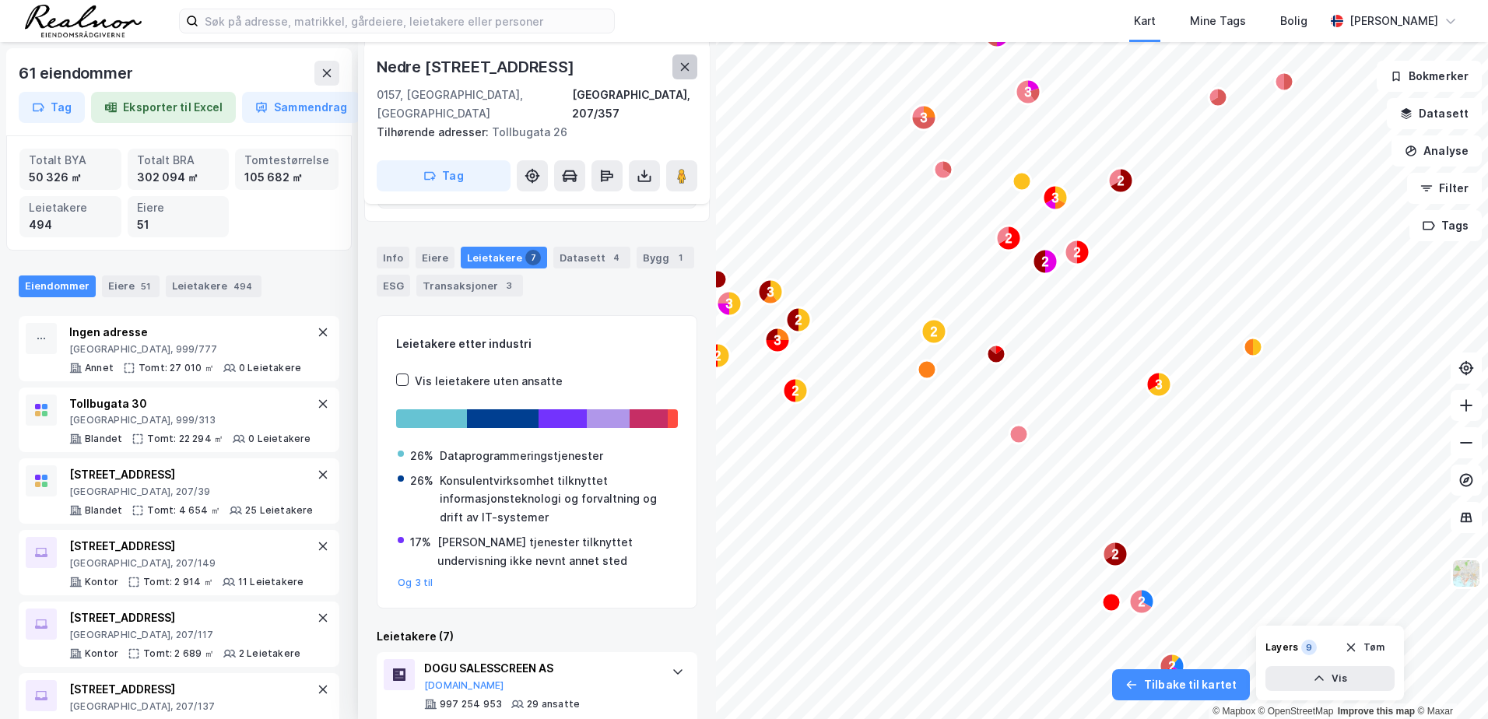
click at [692, 73] on button at bounding box center [684, 66] width 25 height 25
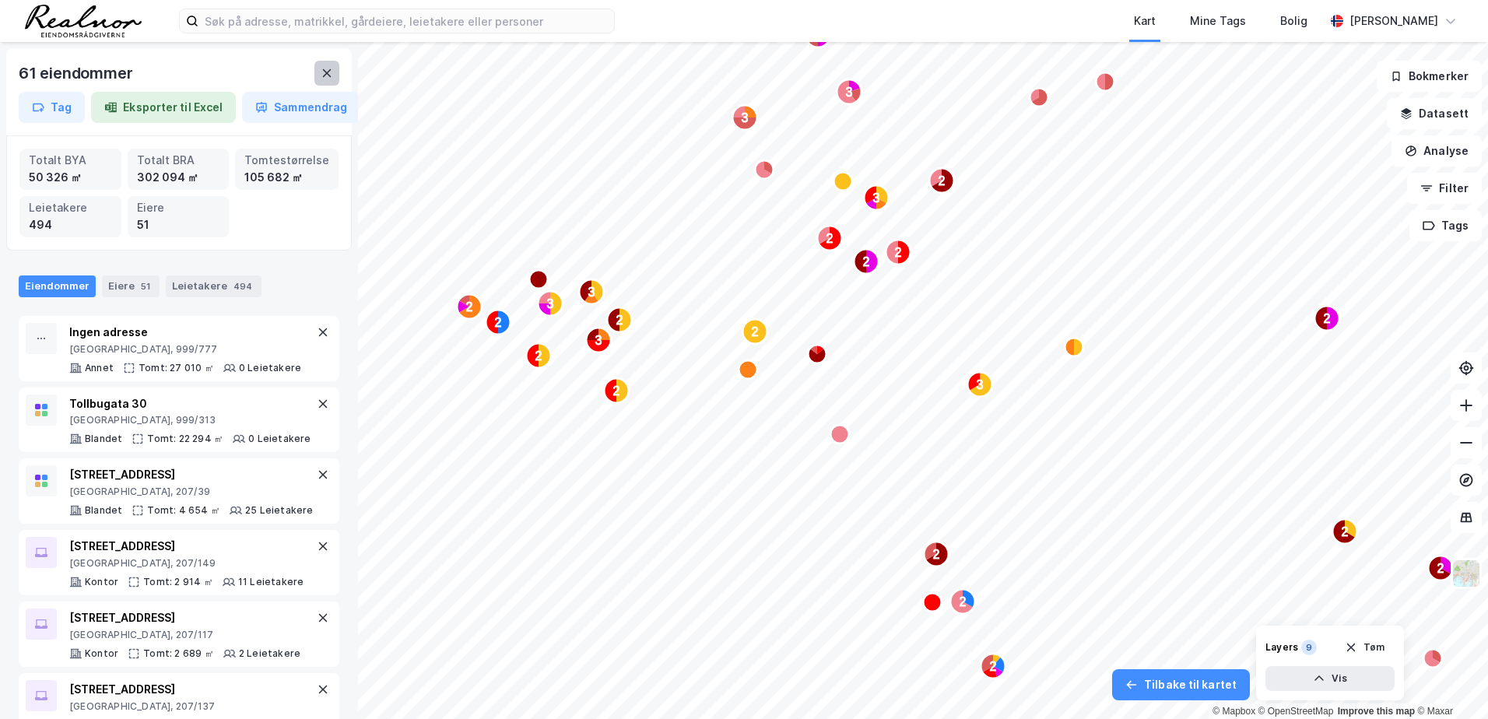
click at [337, 85] on div "61 eiendommer" at bounding box center [179, 73] width 321 height 25
click at [331, 80] on button at bounding box center [326, 73] width 25 height 25
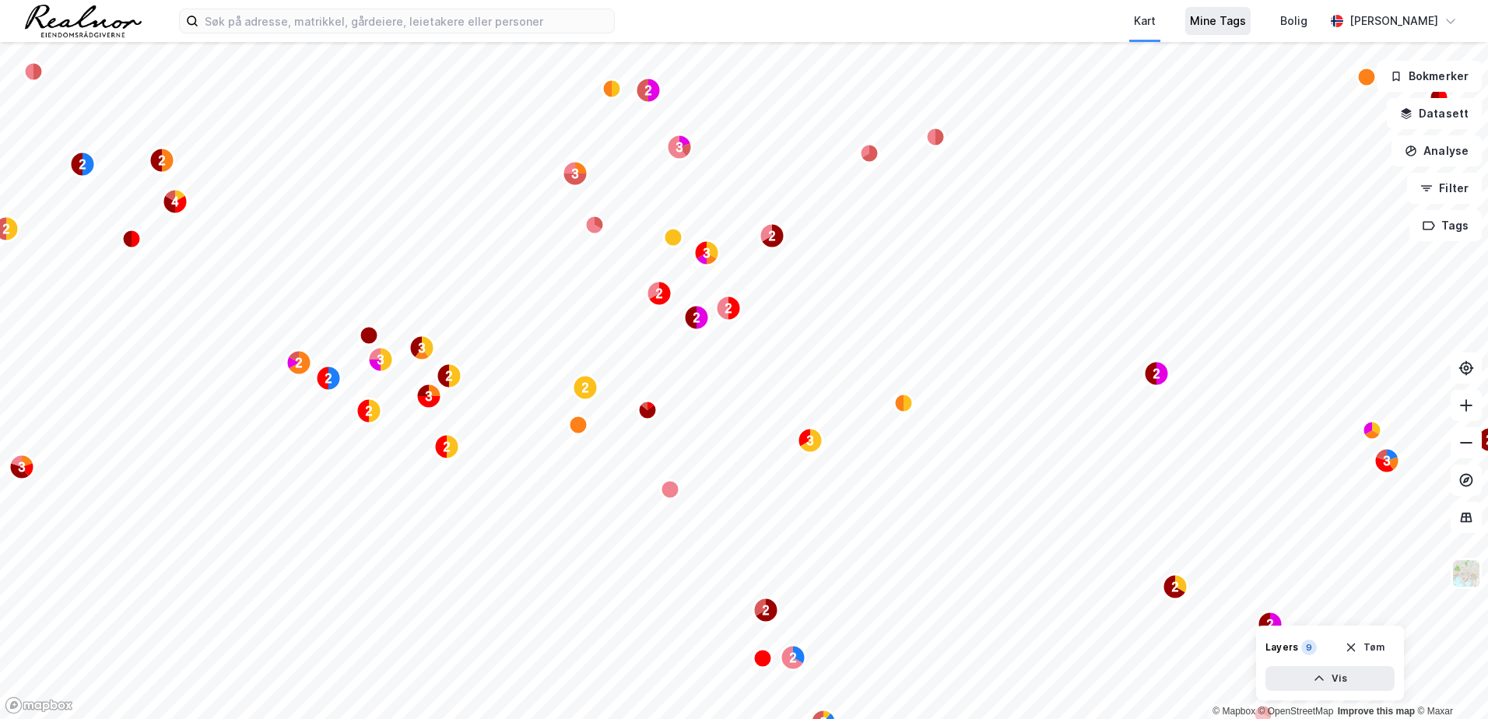
click at [1246, 26] on div "Mine Tags" at bounding box center [1218, 21] width 56 height 19
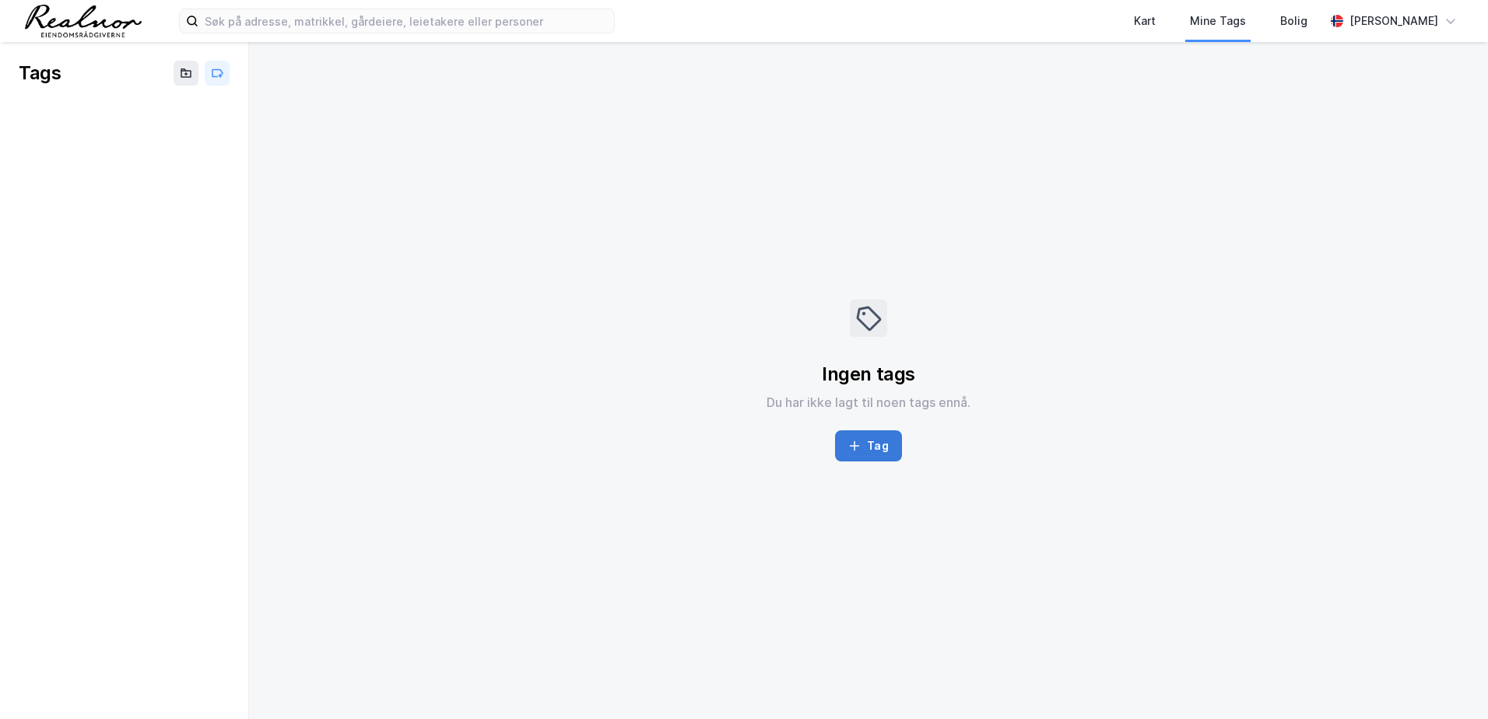
click at [868, 453] on button "Tag" at bounding box center [868, 445] width 66 height 31
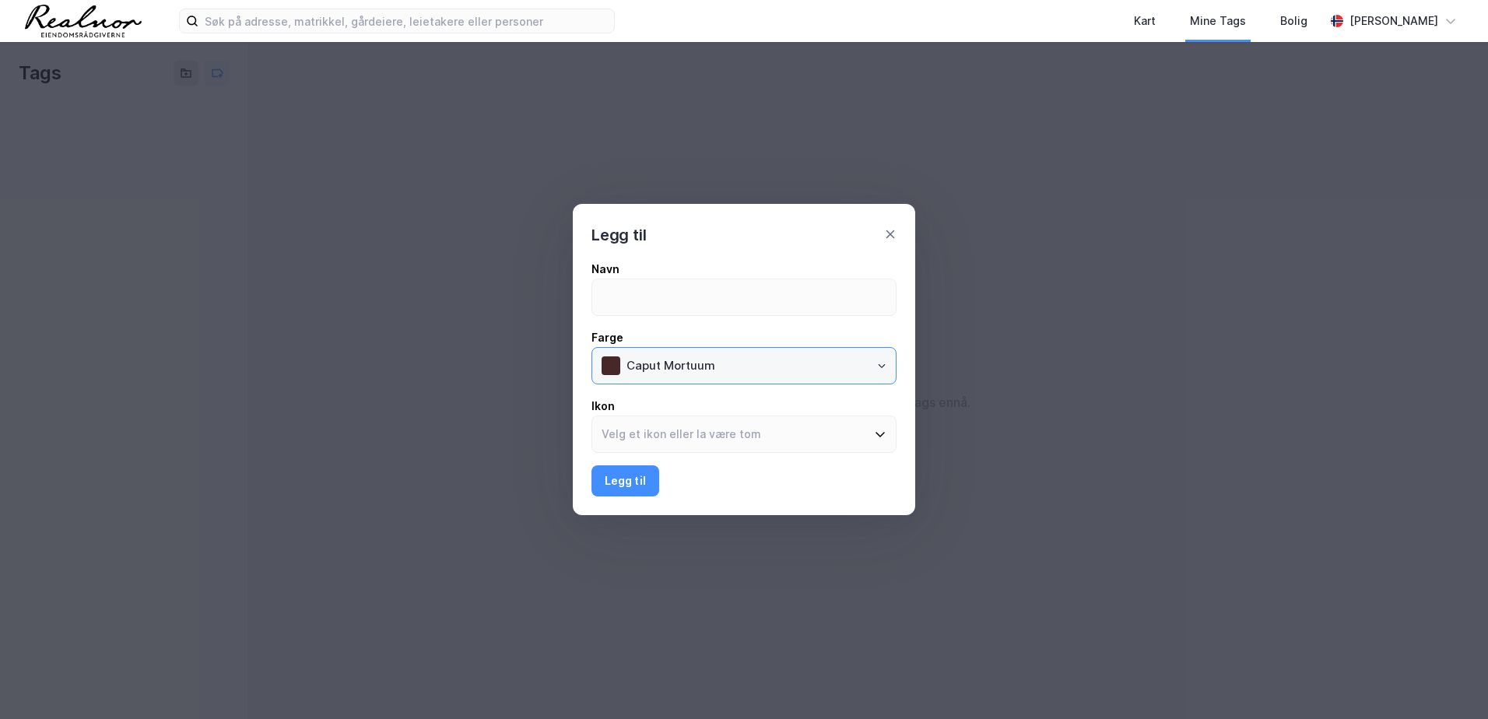
click at [873, 371] on input "Caput Mortuum" at bounding box center [756, 366] width 279 height 36
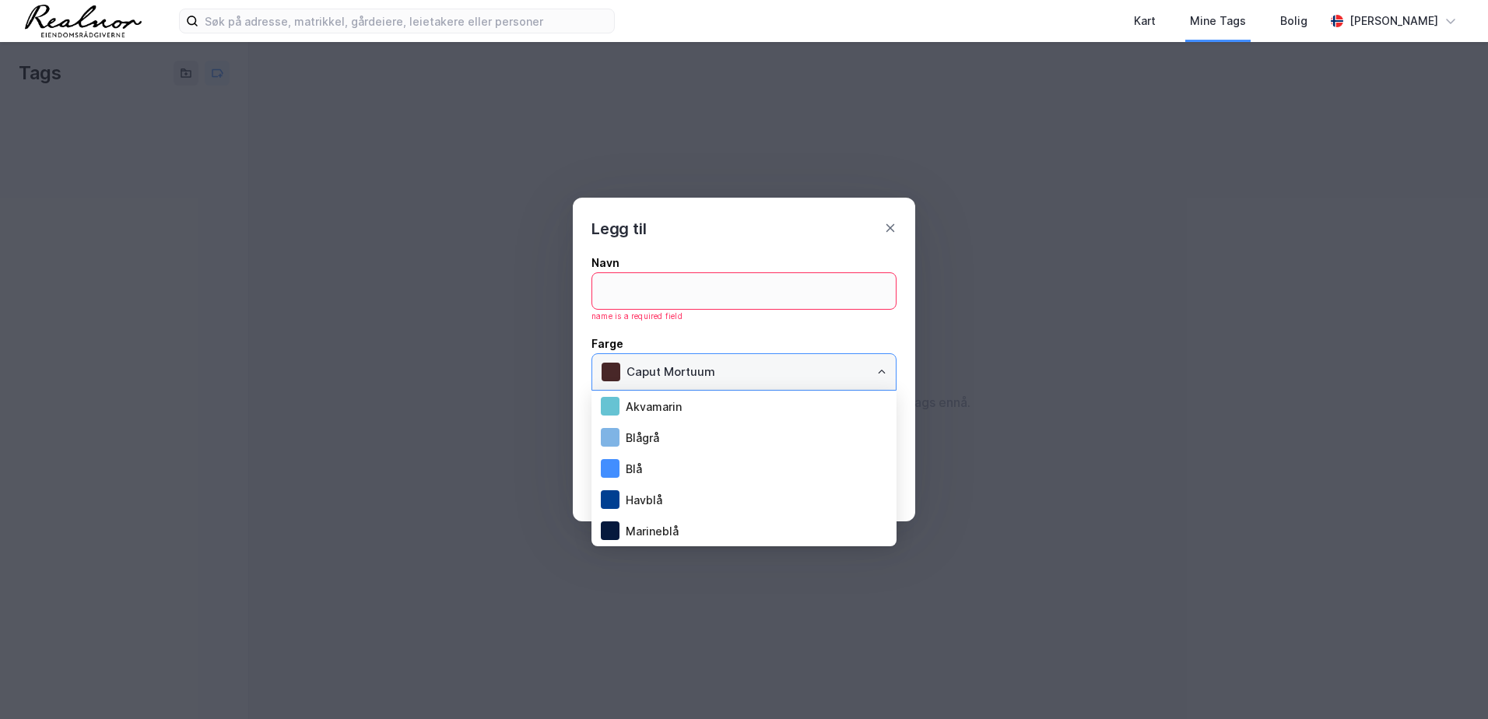
scroll to position [218, 0]
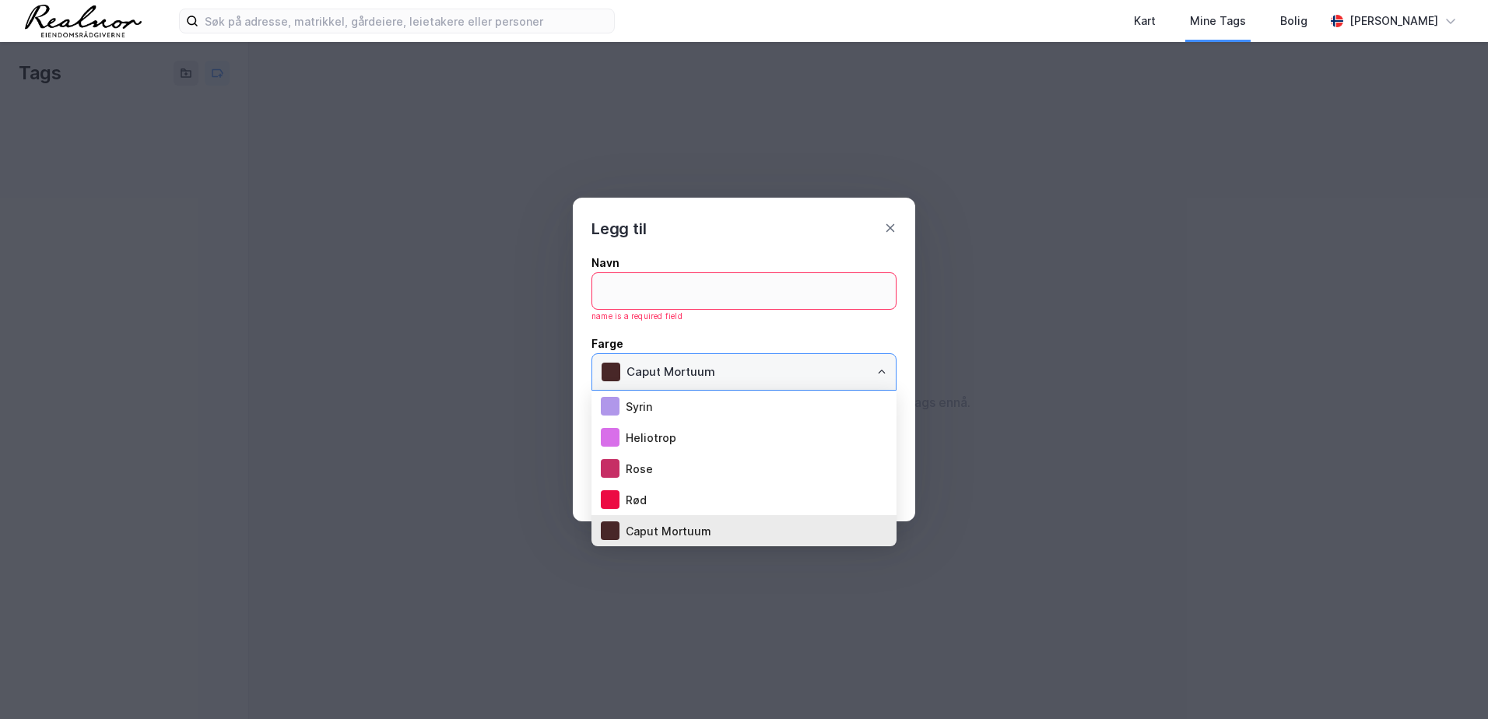
click at [873, 371] on input "Caput Mortuum" at bounding box center [756, 372] width 279 height 36
click at [886, 365] on input "Caput Mortuum" at bounding box center [756, 372] width 279 height 36
click at [878, 373] on icon "Close" at bounding box center [881, 371] width 9 height 9
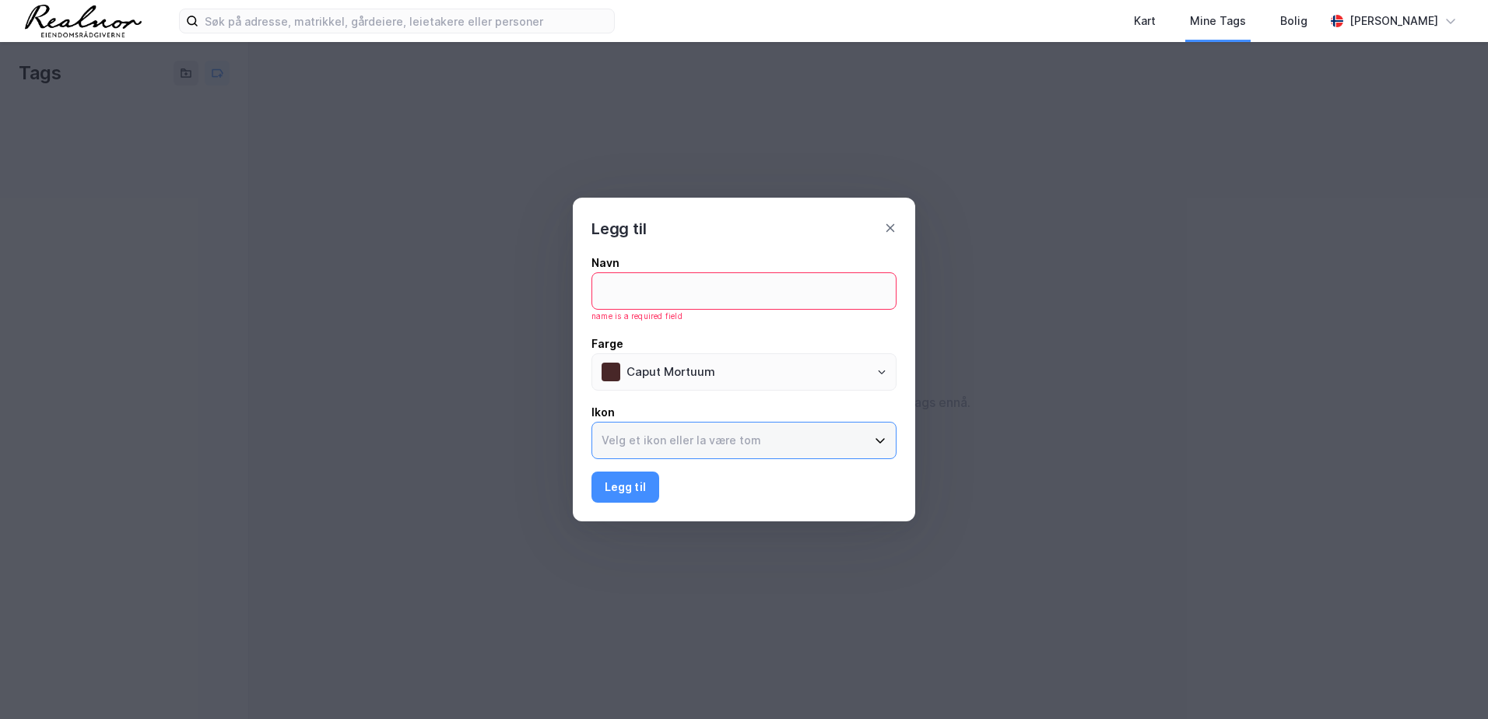
click at [854, 440] on input at bounding box center [734, 440] width 285 height 36
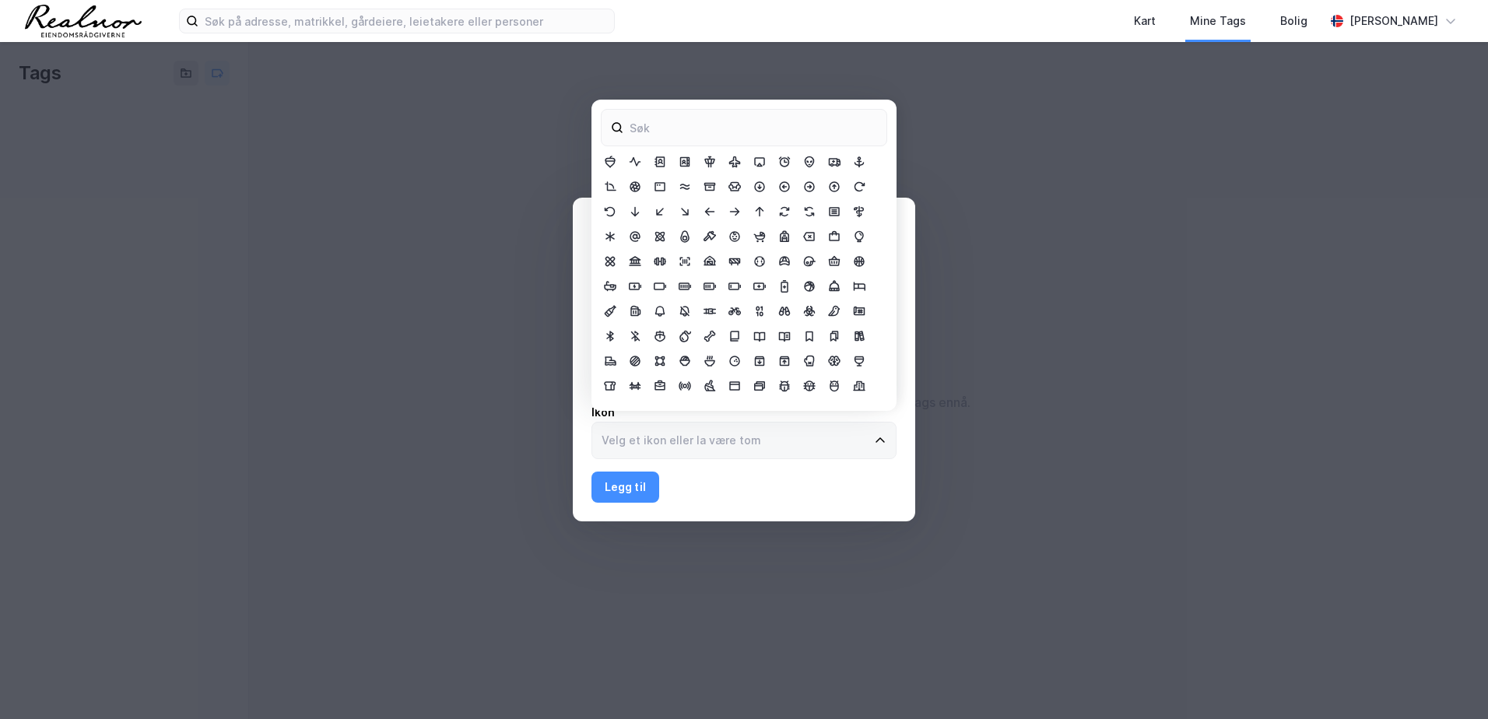
click at [892, 438] on label at bounding box center [743, 440] width 305 height 37
click at [877, 438] on input at bounding box center [734, 440] width 285 height 36
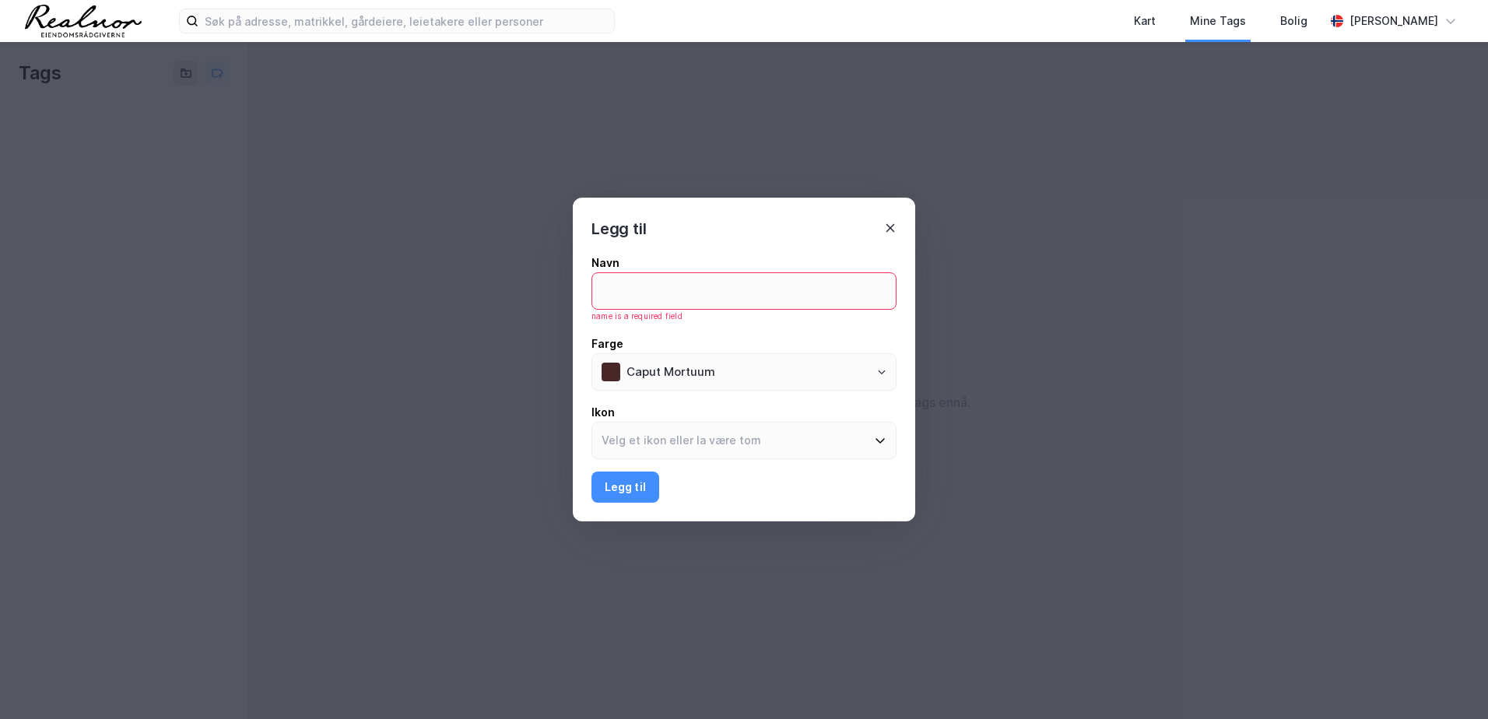
click at [885, 226] on icon at bounding box center [890, 228] width 12 height 12
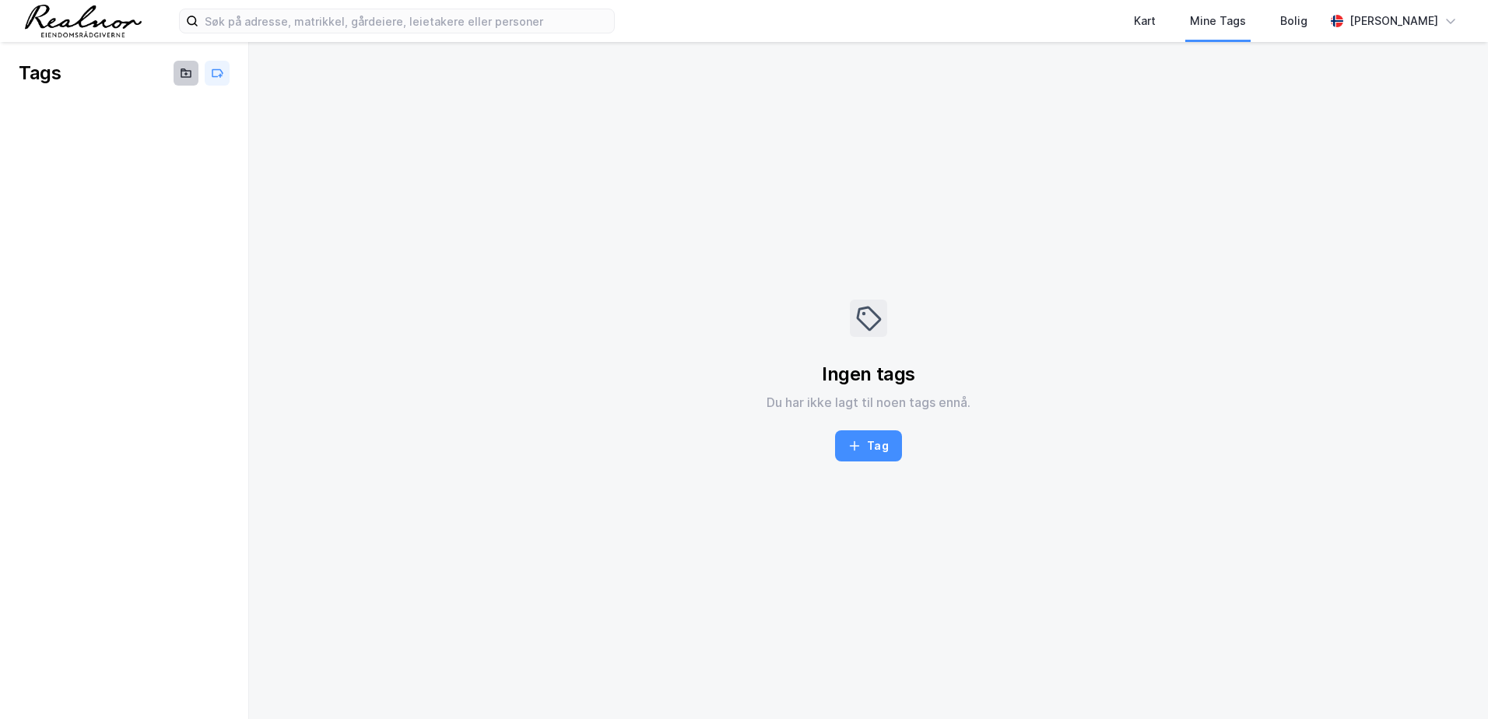
click at [193, 73] on button at bounding box center [186, 73] width 25 height 25
click at [45, 22] on img at bounding box center [83, 21] width 117 height 33
